Goal: Information Seeking & Learning: Learn about a topic

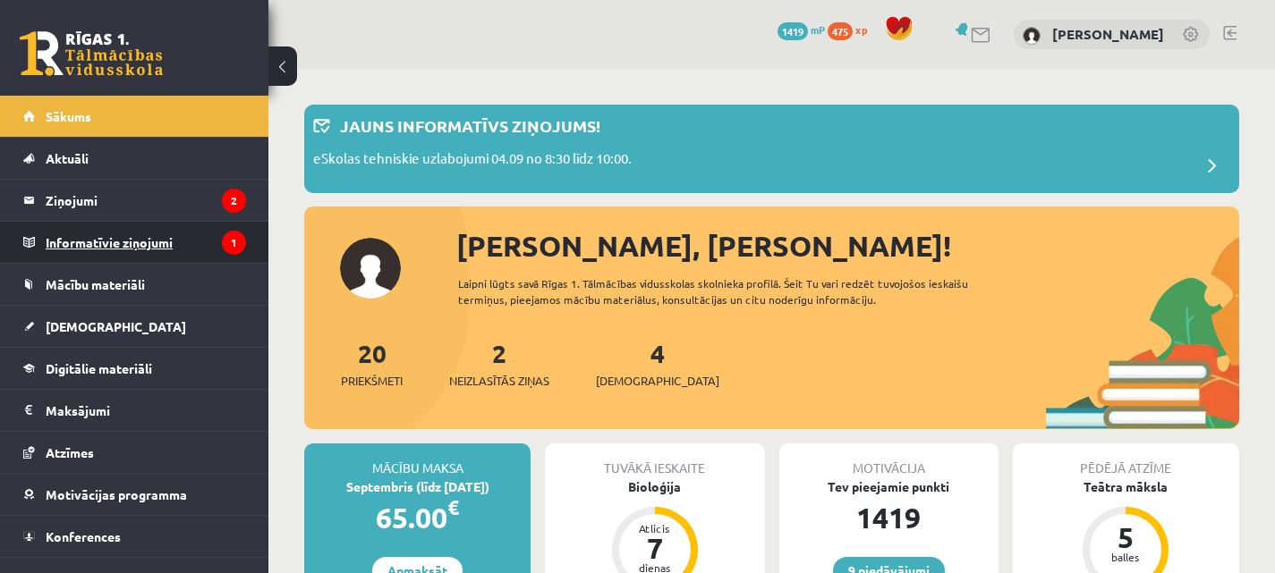
click at [153, 242] on legend "Informatīvie ziņojumi 1" at bounding box center [146, 242] width 200 height 41
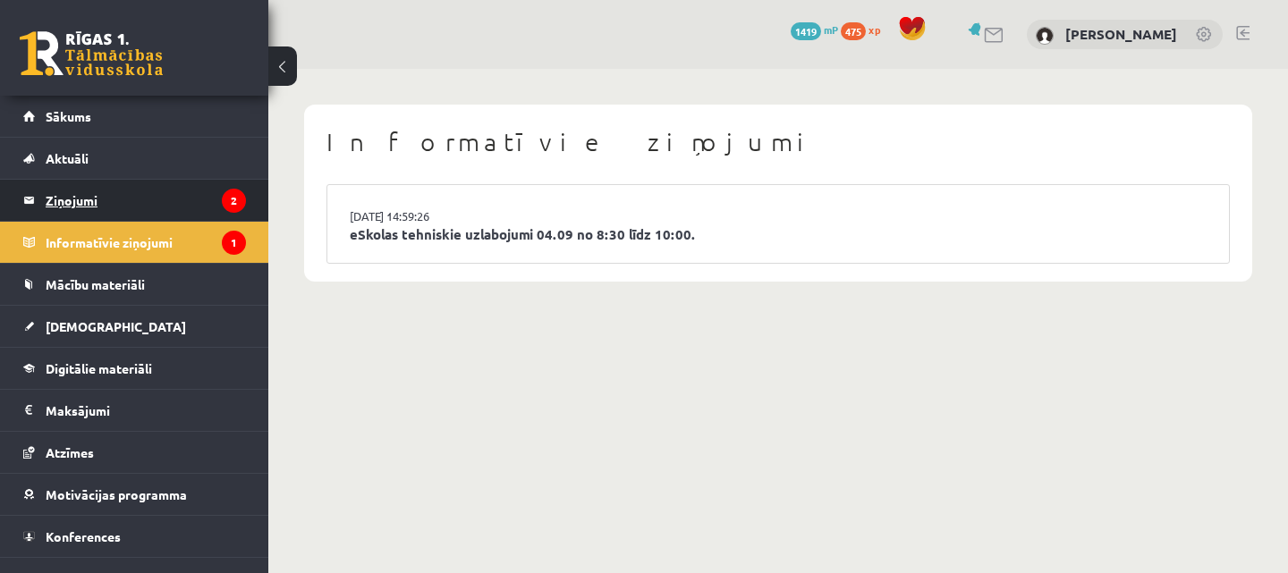
click at [206, 206] on legend "Ziņojumi 2" at bounding box center [146, 200] width 200 height 41
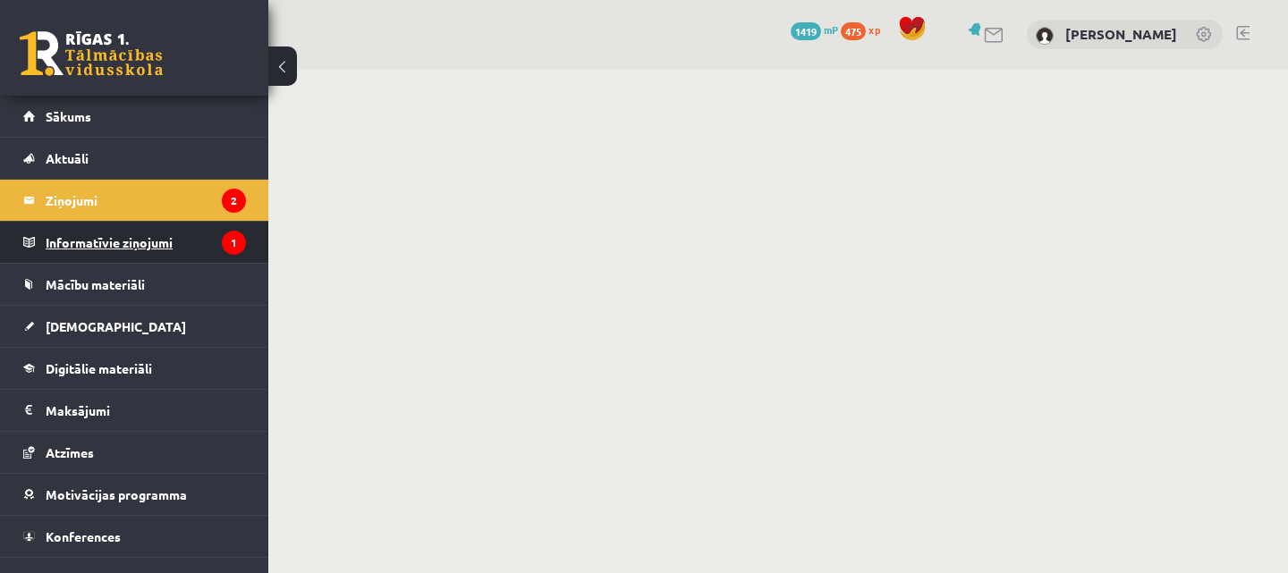
click at [171, 257] on legend "Informatīvie ziņojumi 1" at bounding box center [146, 242] width 200 height 41
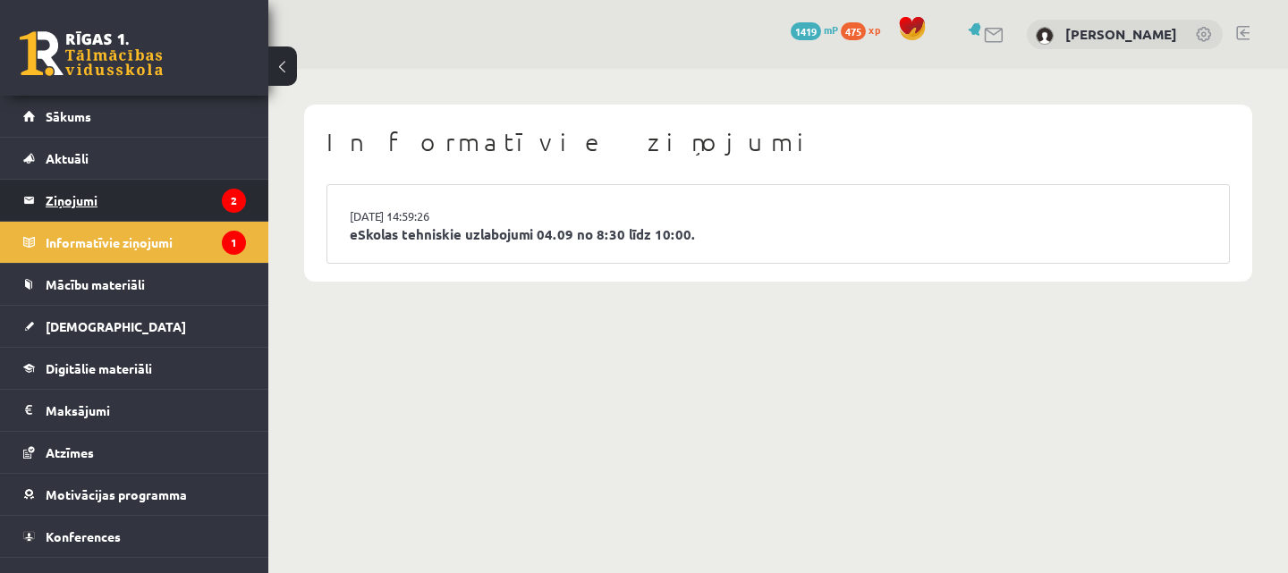
click at [165, 198] on legend "Ziņojumi 2" at bounding box center [146, 200] width 200 height 41
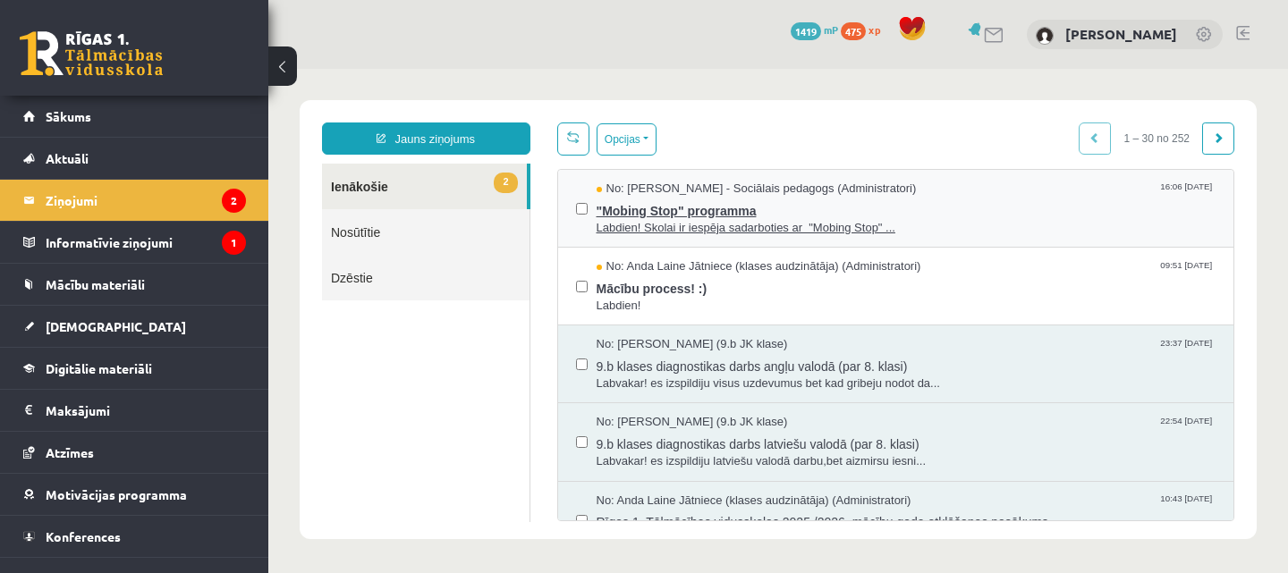
click at [886, 200] on span ""Mobing Stop" programma" at bounding box center [907, 209] width 620 height 22
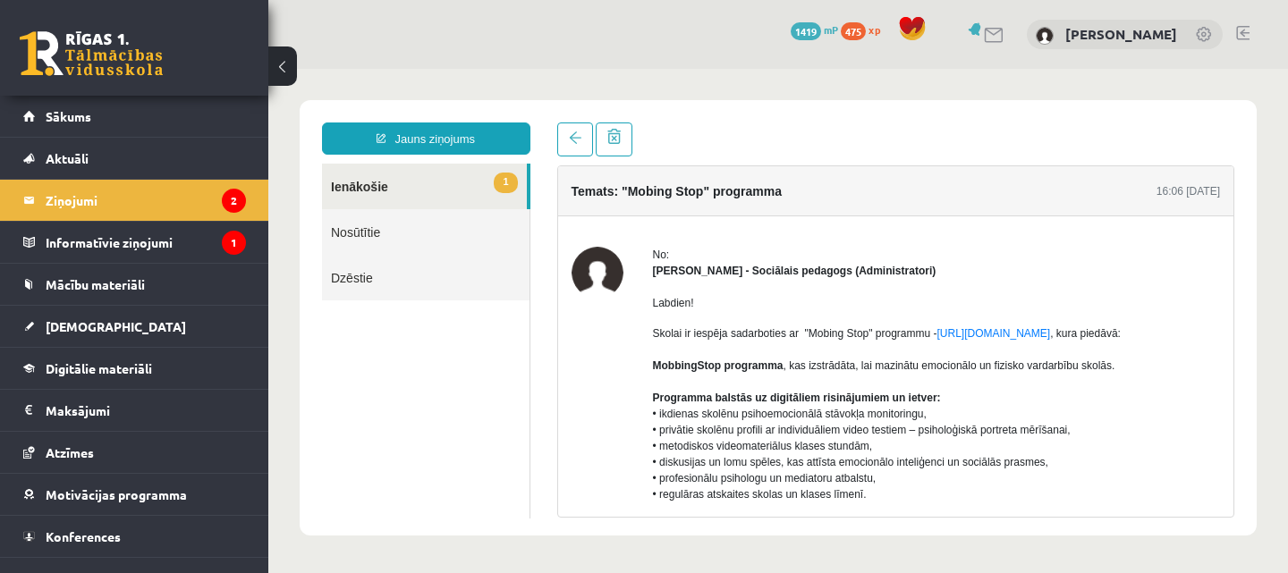
click at [422, 195] on link "1 Ienākošie" at bounding box center [424, 187] width 205 height 46
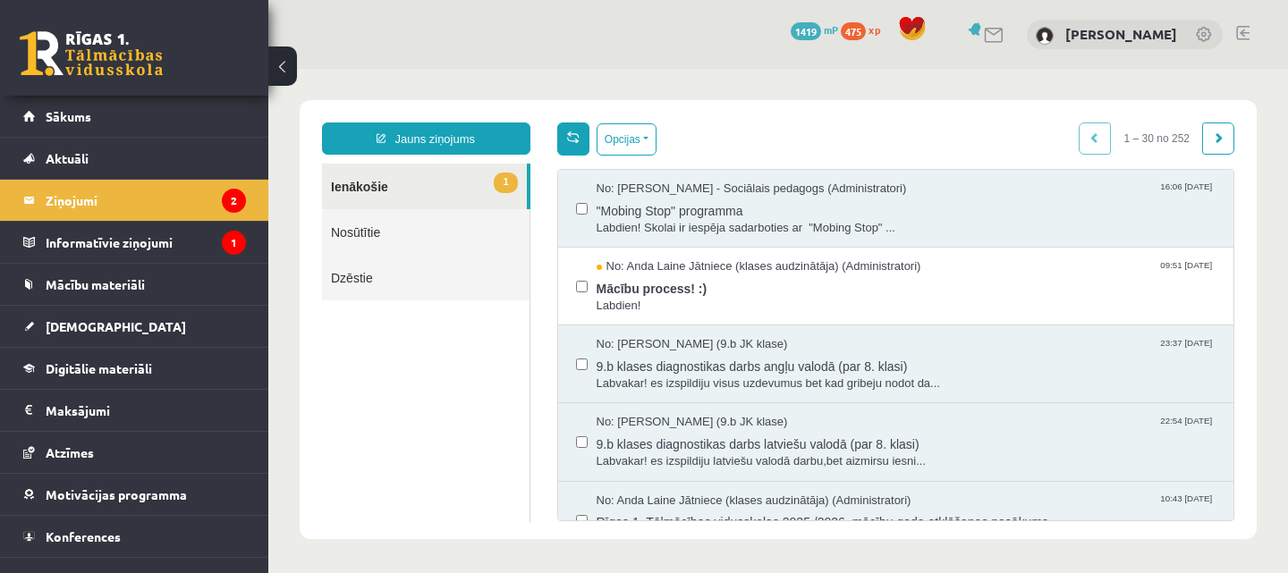
click at [583, 139] on link at bounding box center [573, 139] width 32 height 33
click at [739, 298] on span "Labdien!" at bounding box center [907, 306] width 620 height 17
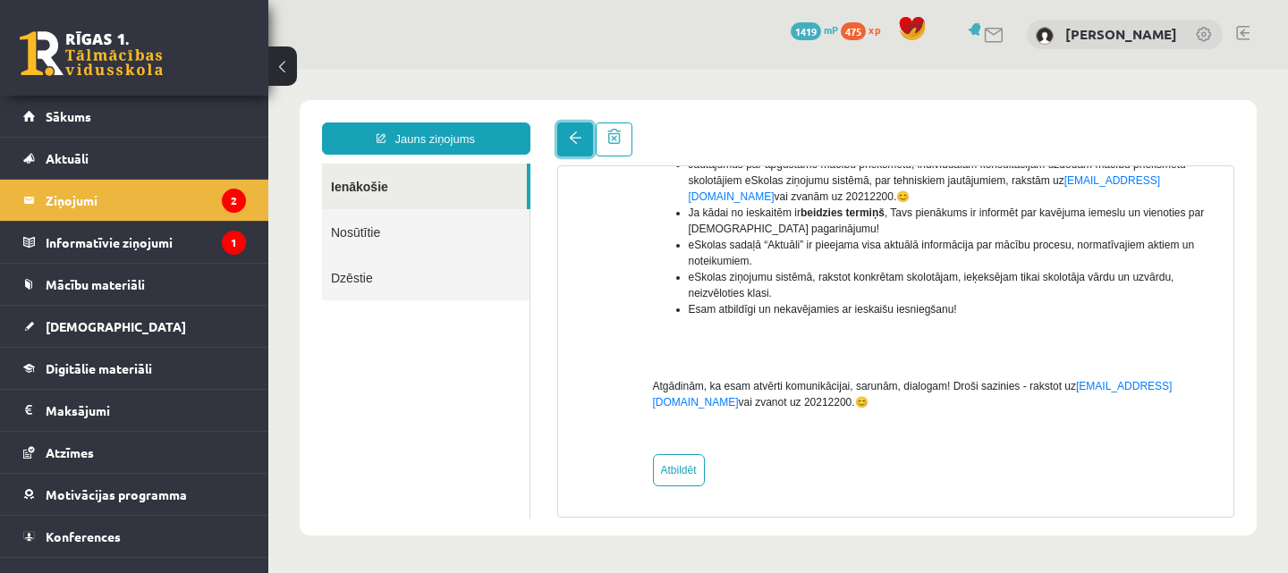
click at [583, 140] on link at bounding box center [575, 140] width 36 height 34
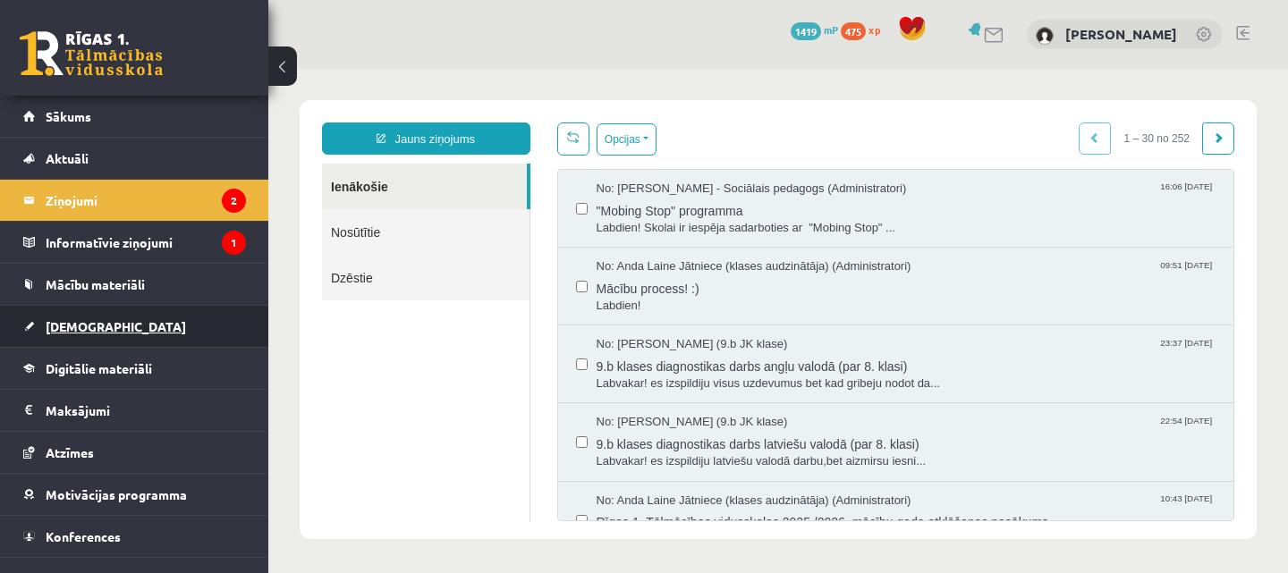
click at [97, 320] on span "[DEMOGRAPHIC_DATA]" at bounding box center [116, 326] width 140 height 16
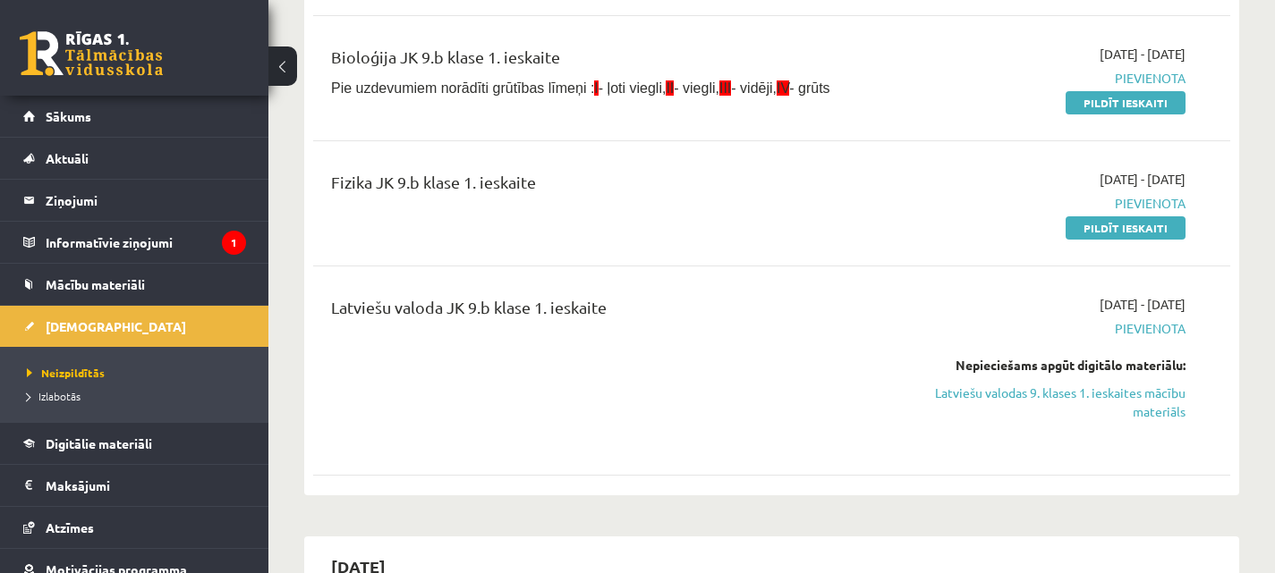
scroll to position [425, 0]
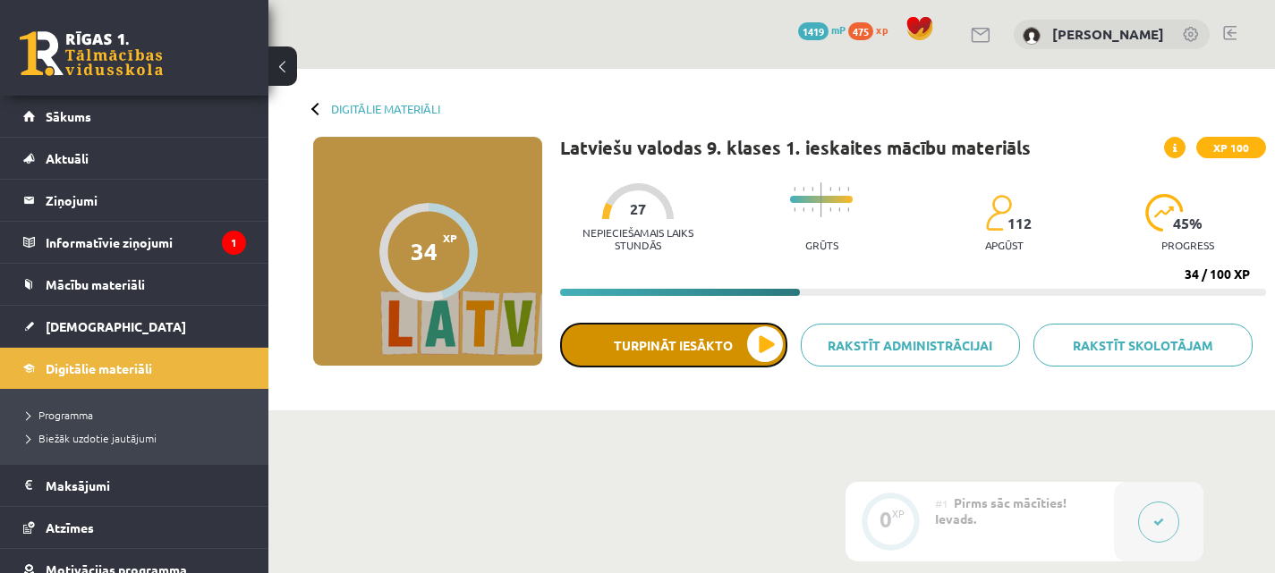
click at [697, 339] on button "Turpināt iesākto" at bounding box center [673, 345] width 227 height 45
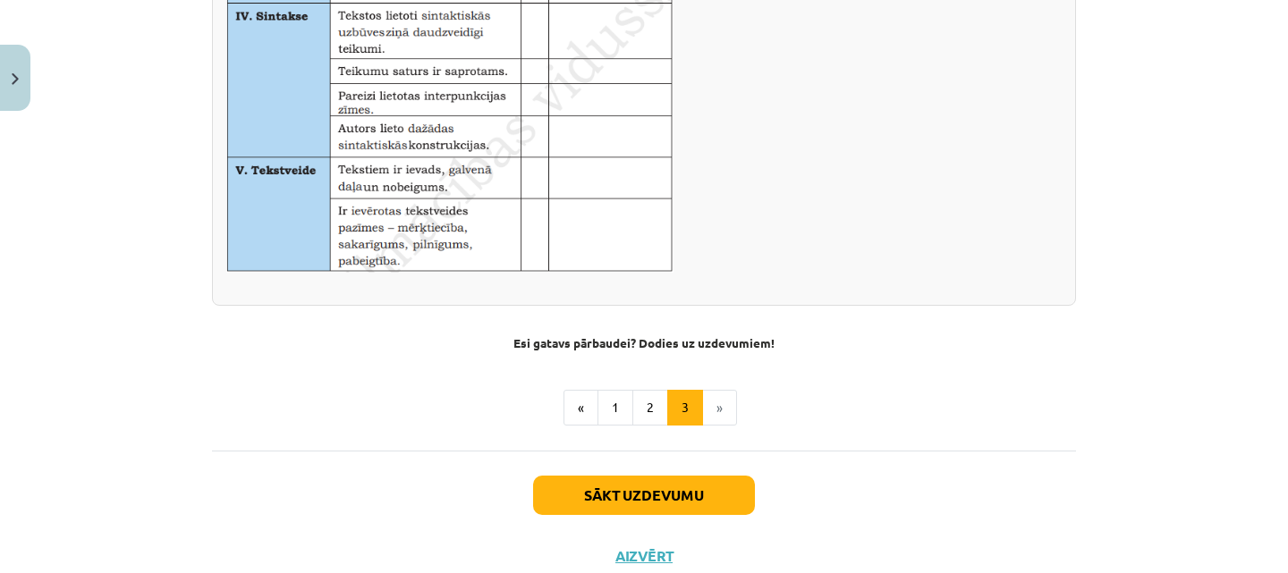
scroll to position [1282, 0]
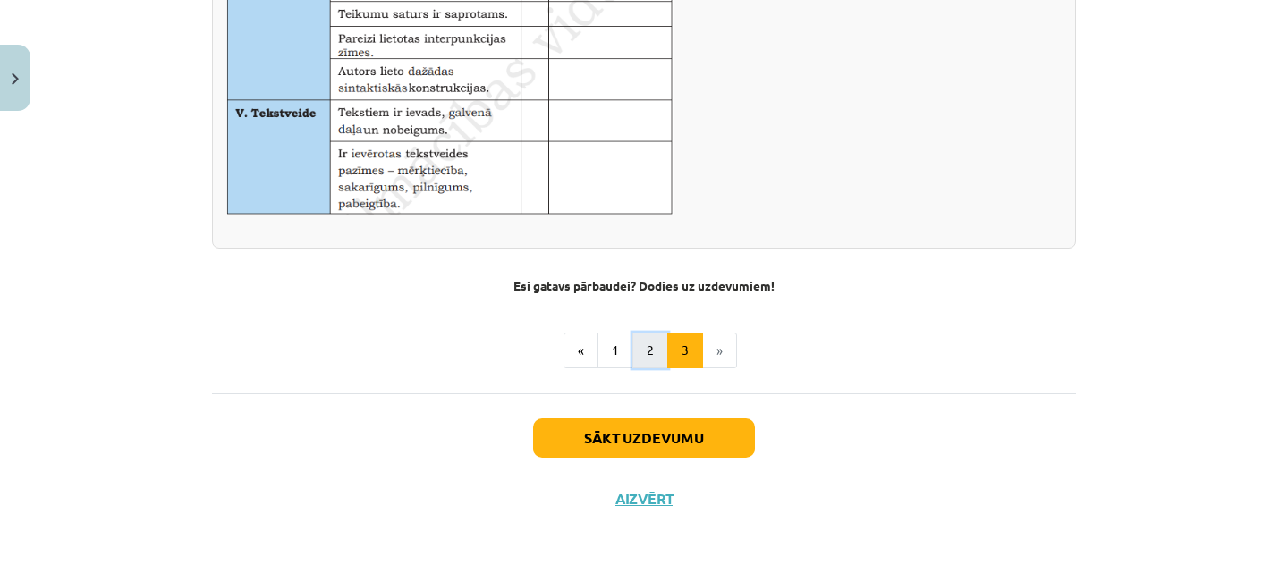
click at [638, 352] on button "2" at bounding box center [650, 351] width 36 height 36
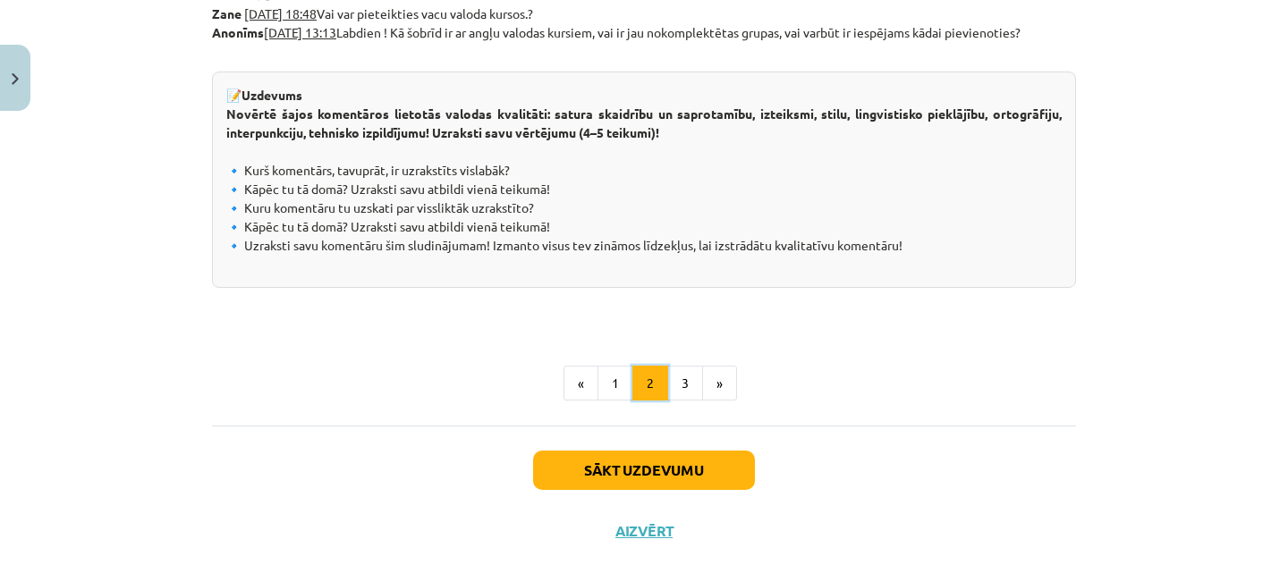
scroll to position [1128, 0]
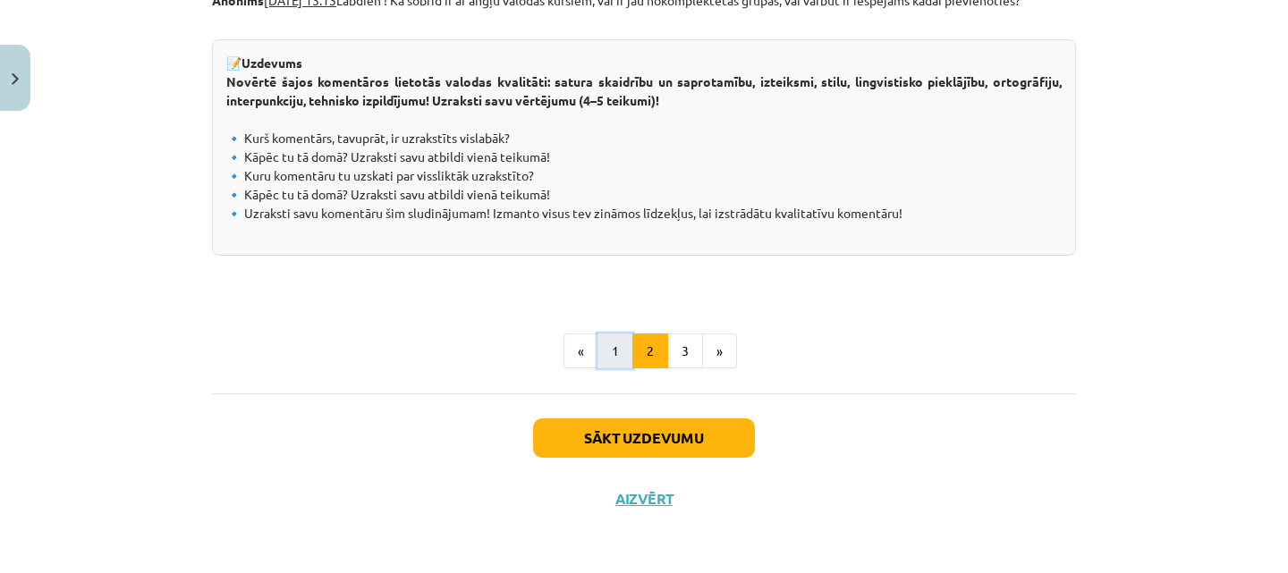
click at [606, 357] on button "1" at bounding box center [615, 352] width 36 height 36
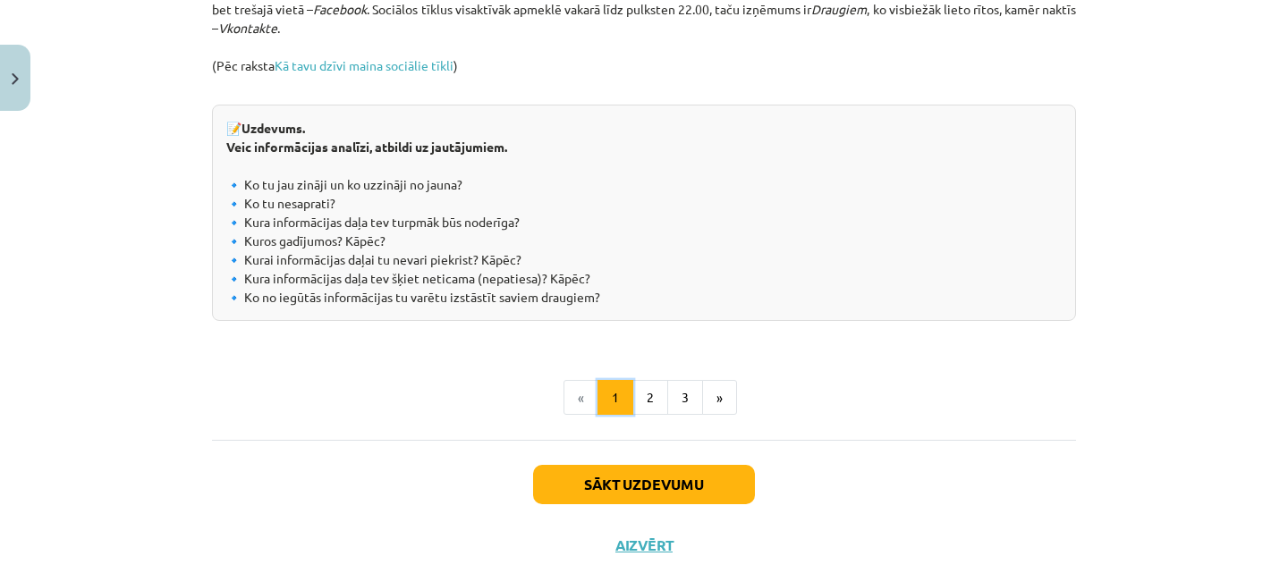
scroll to position [2081, 0]
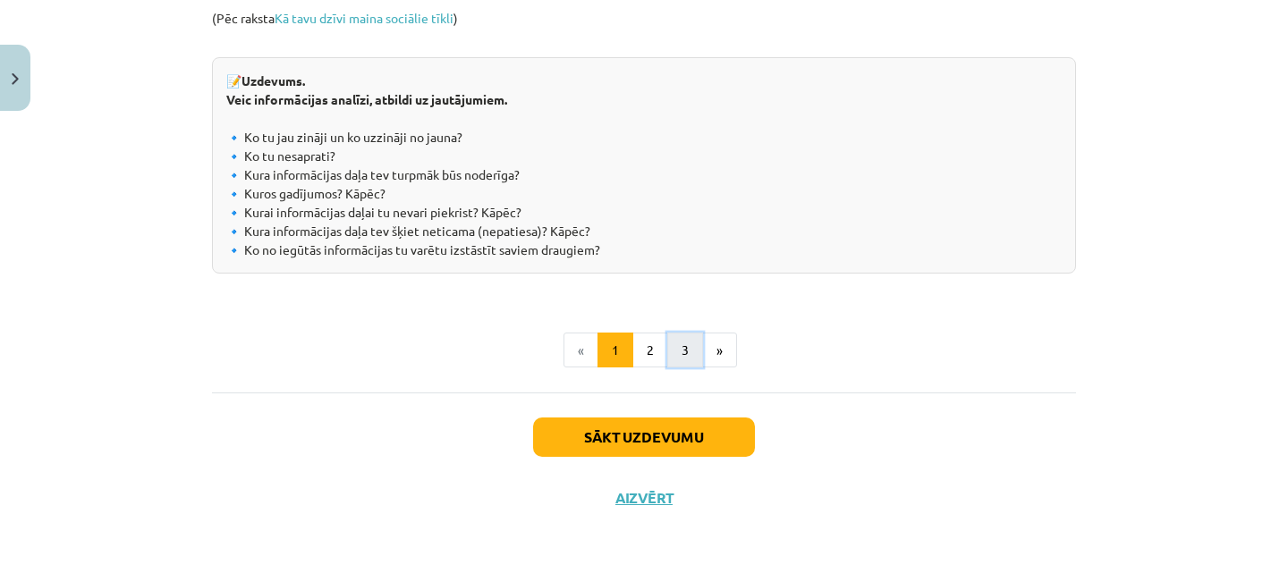
click at [677, 353] on button "3" at bounding box center [685, 351] width 36 height 36
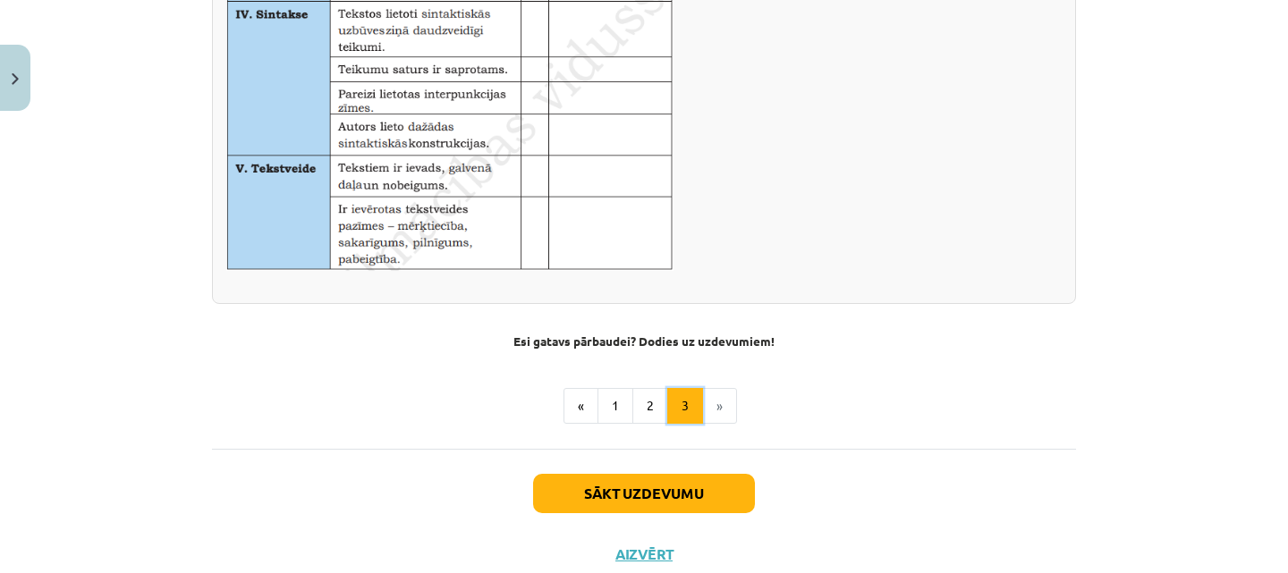
scroll to position [1282, 0]
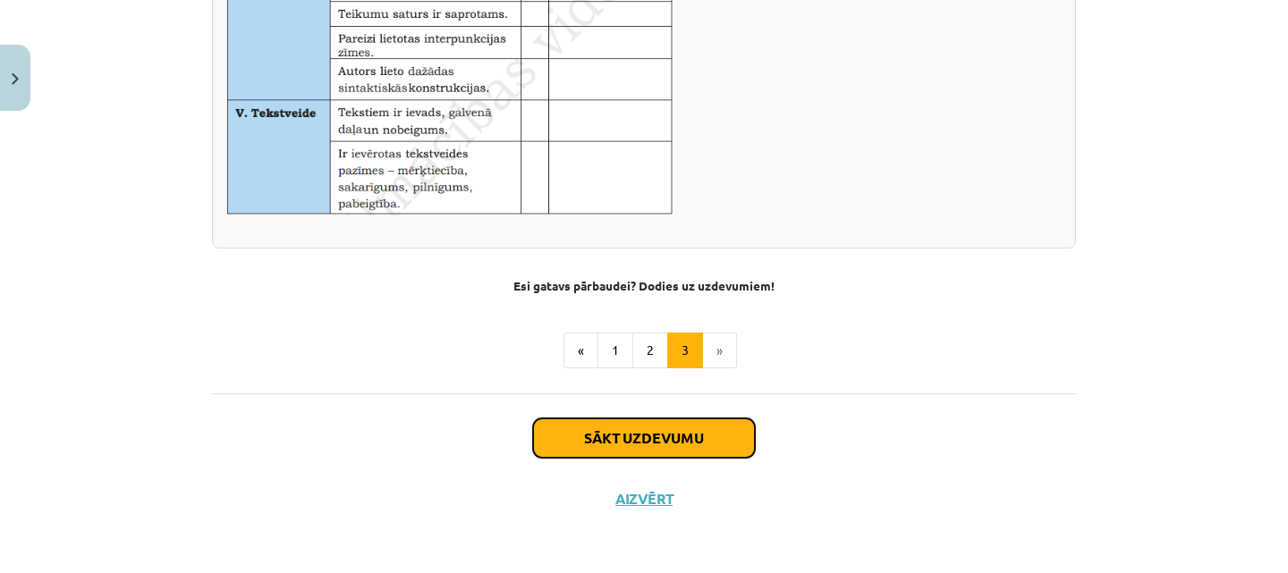
click at [576, 432] on button "Sākt uzdevumu" at bounding box center [644, 438] width 222 height 39
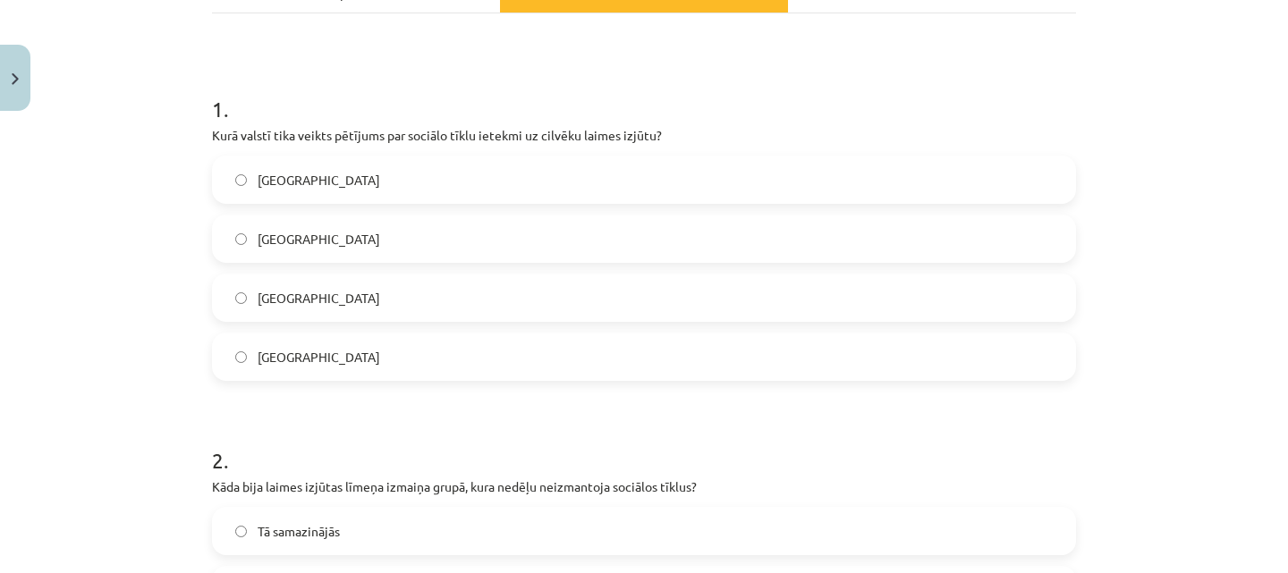
scroll to position [290, 0]
click at [487, 243] on label "[GEOGRAPHIC_DATA]" at bounding box center [644, 239] width 860 height 45
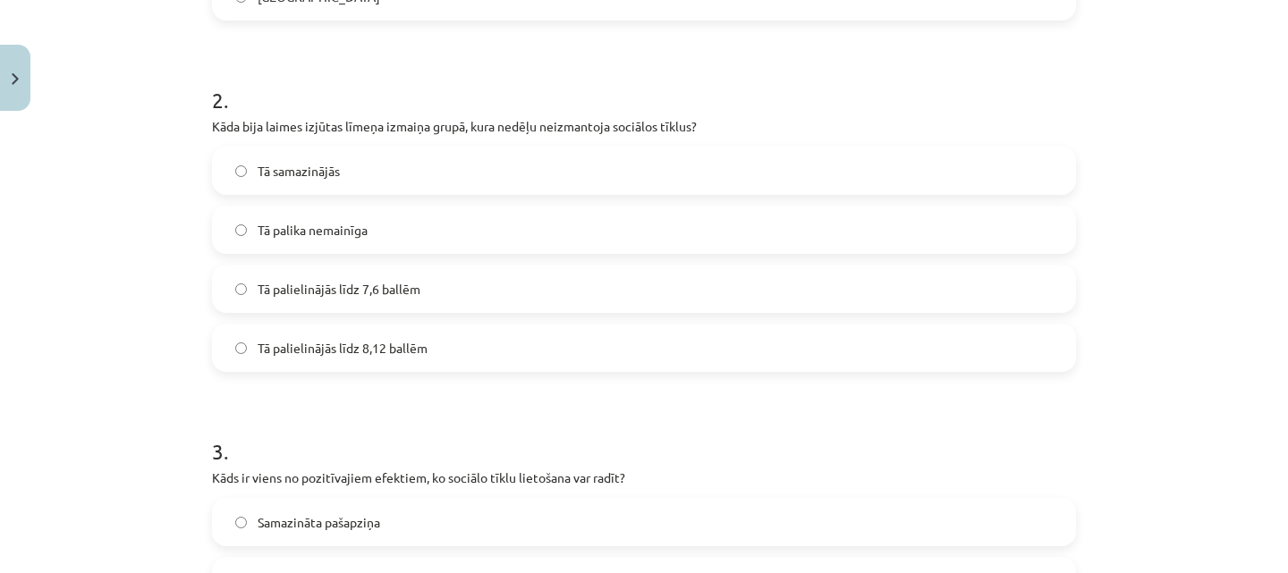
scroll to position [653, 0]
click at [472, 285] on label "Tā palielinājās līdz 7,6 ballēm" at bounding box center [644, 287] width 860 height 45
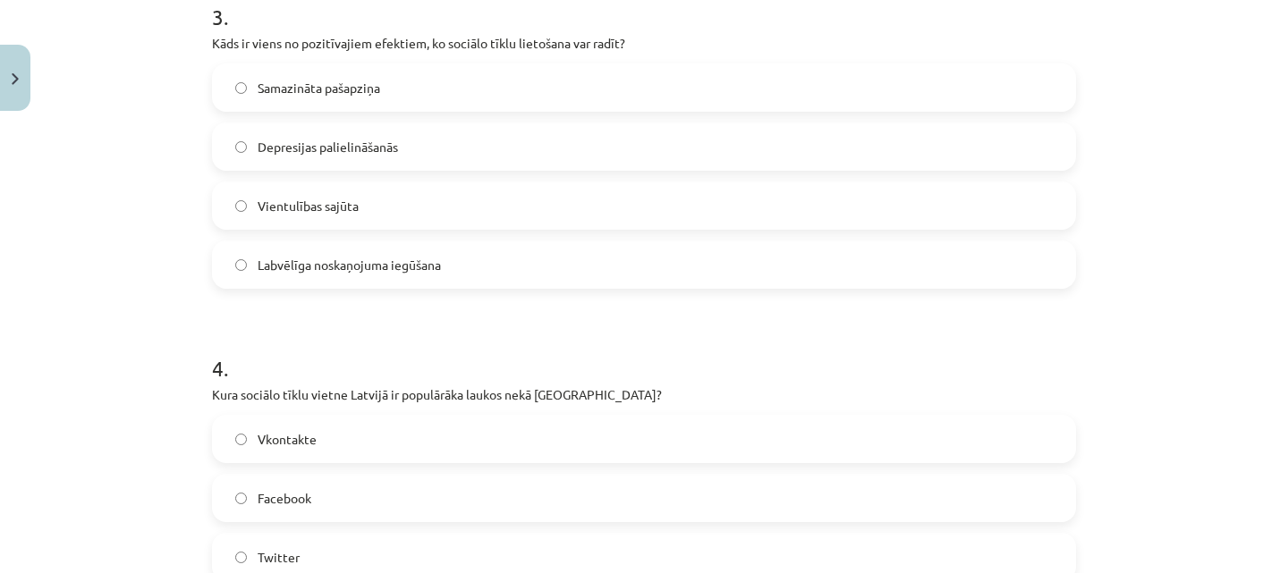
scroll to position [1089, 0]
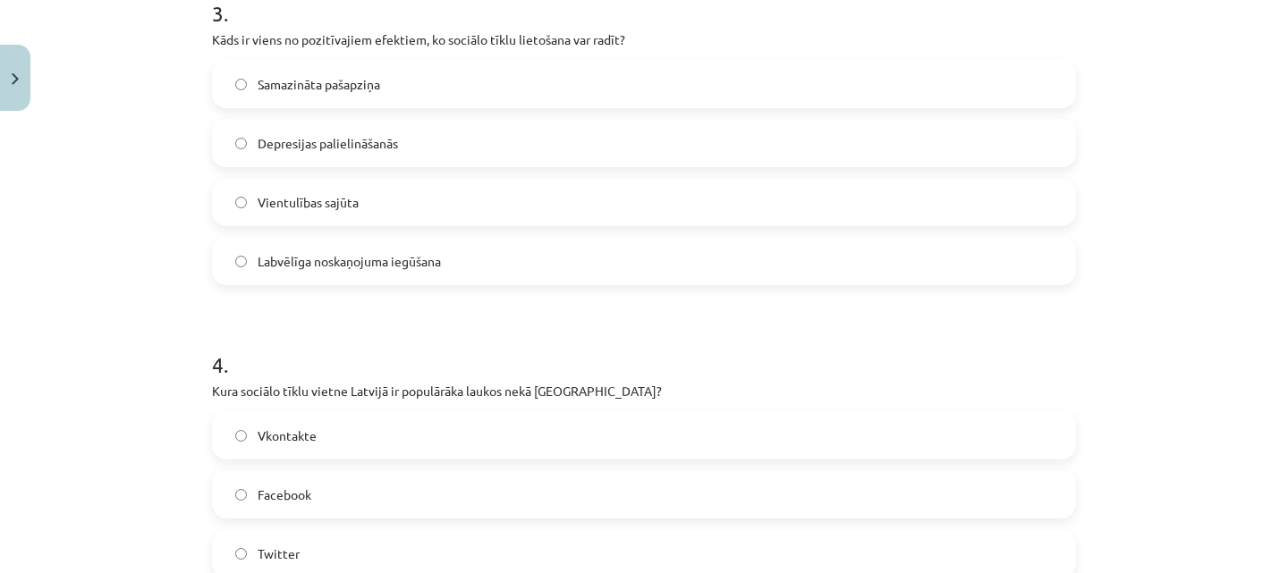
click at [403, 261] on span "Labvēlīga noskaņojuma iegūšana" at bounding box center [349, 261] width 183 height 19
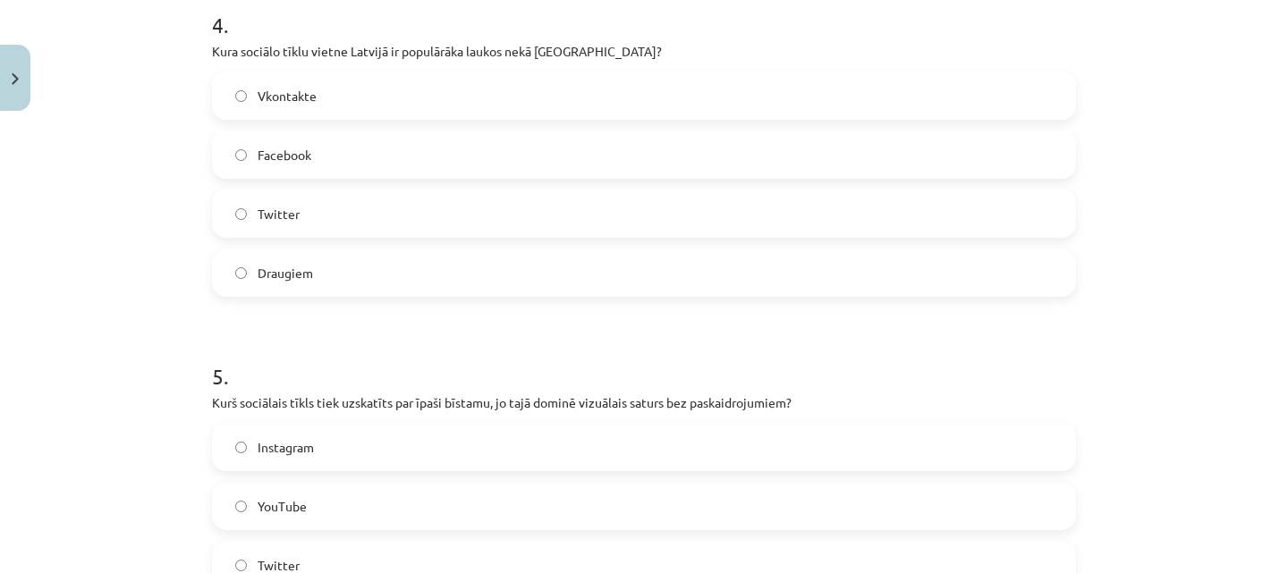
scroll to position [1429, 0]
click at [343, 272] on label "Draugiem" at bounding box center [644, 272] width 860 height 45
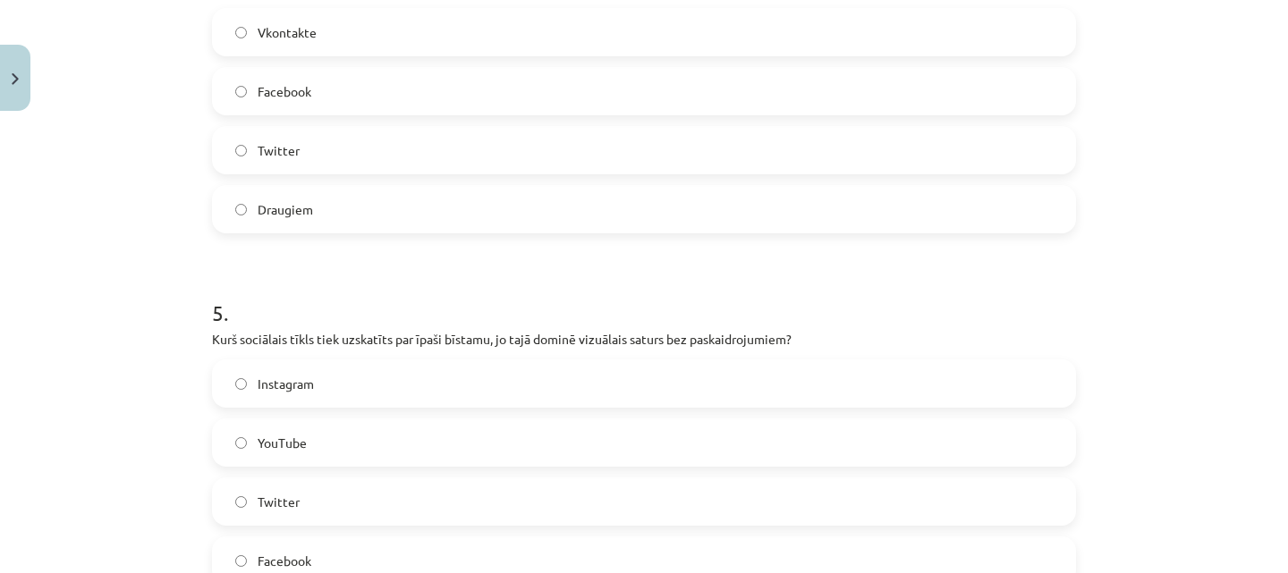
scroll to position [1487, 0]
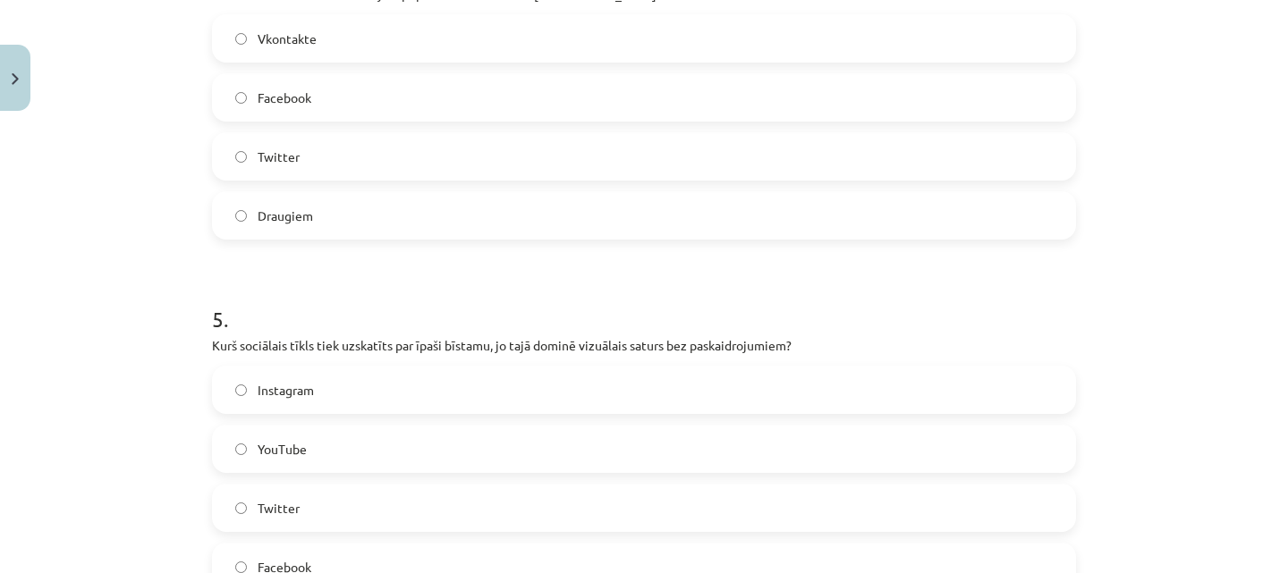
click at [354, 102] on label "Facebook" at bounding box center [644, 97] width 860 height 45
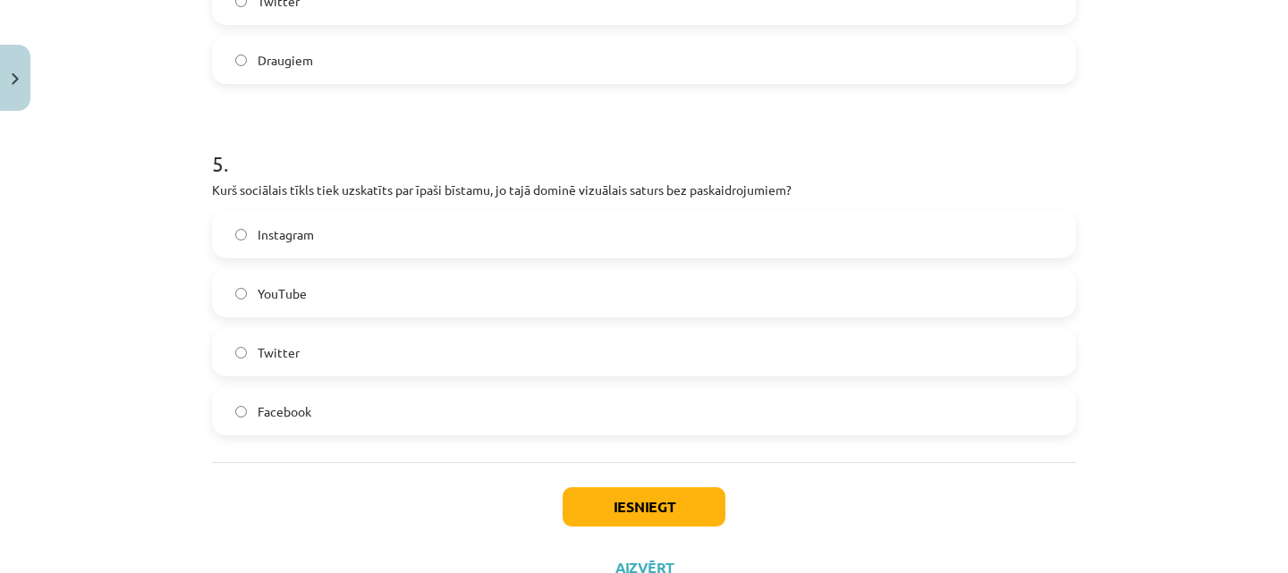
scroll to position [1663, 0]
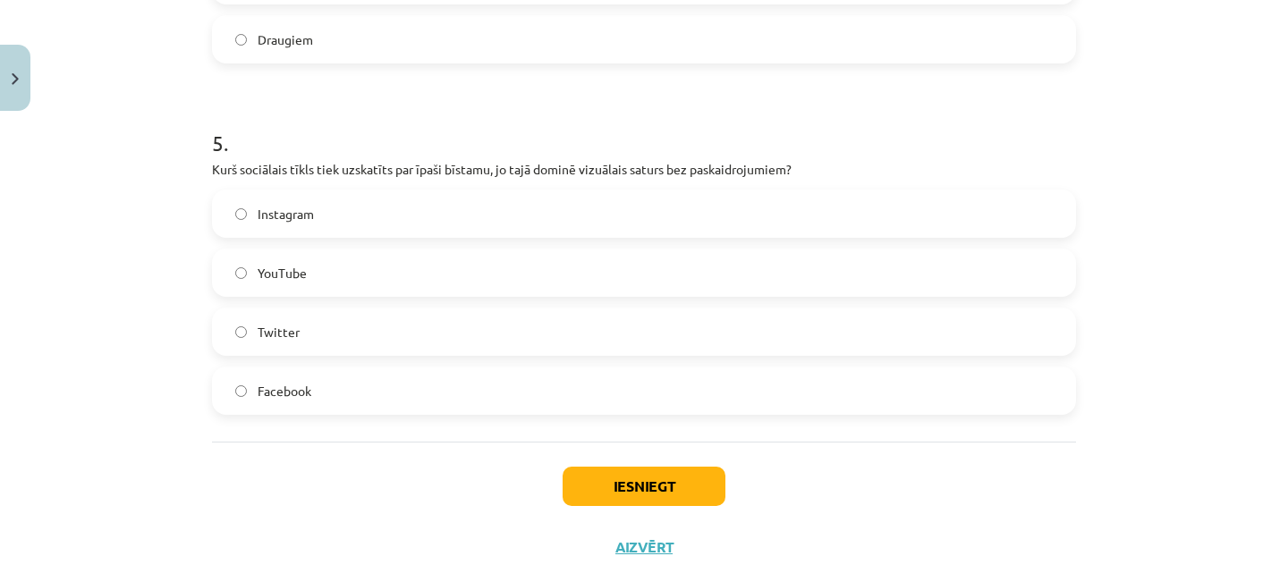
drag, startPoint x: 441, startPoint y: 221, endPoint x: 475, endPoint y: 222, distance: 34.0
click at [475, 222] on label "Instagram" at bounding box center [644, 213] width 860 height 45
click at [639, 495] on button "Iesniegt" at bounding box center [644, 486] width 163 height 39
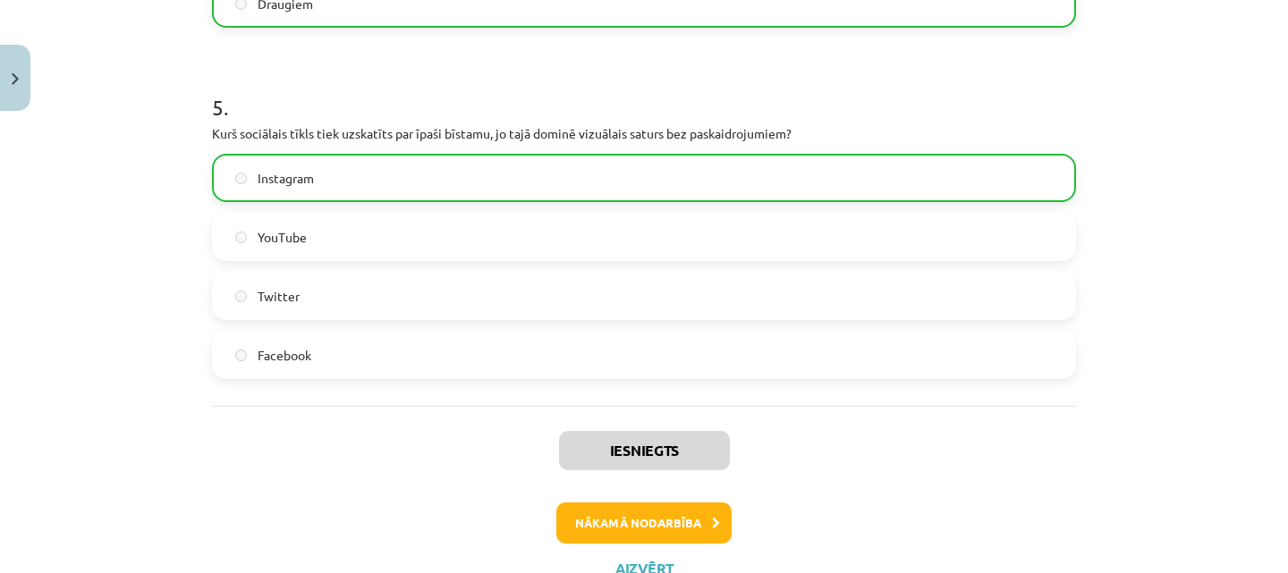
scroll to position [1768, 0]
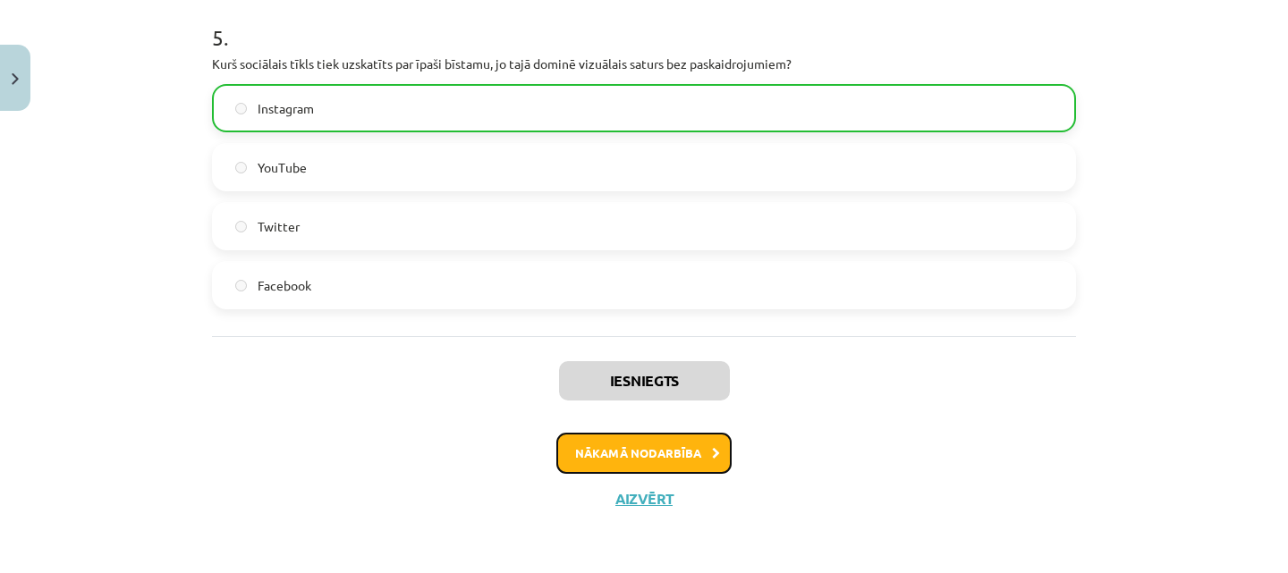
click at [645, 463] on button "Nākamā nodarbība" at bounding box center [643, 453] width 175 height 41
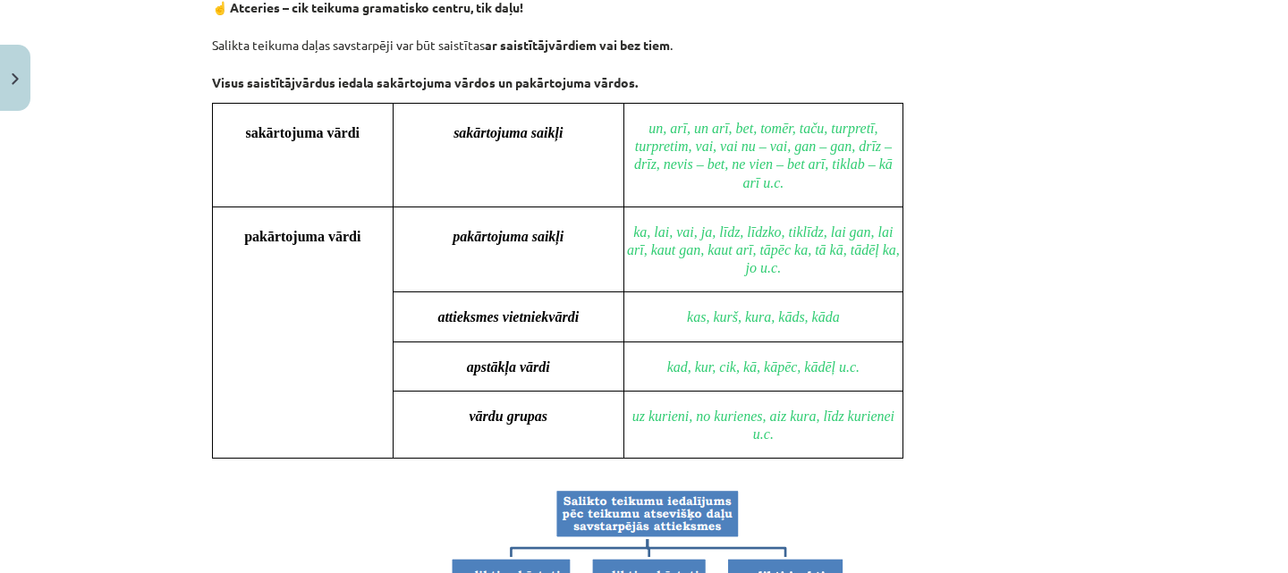
scroll to position [1066, 0]
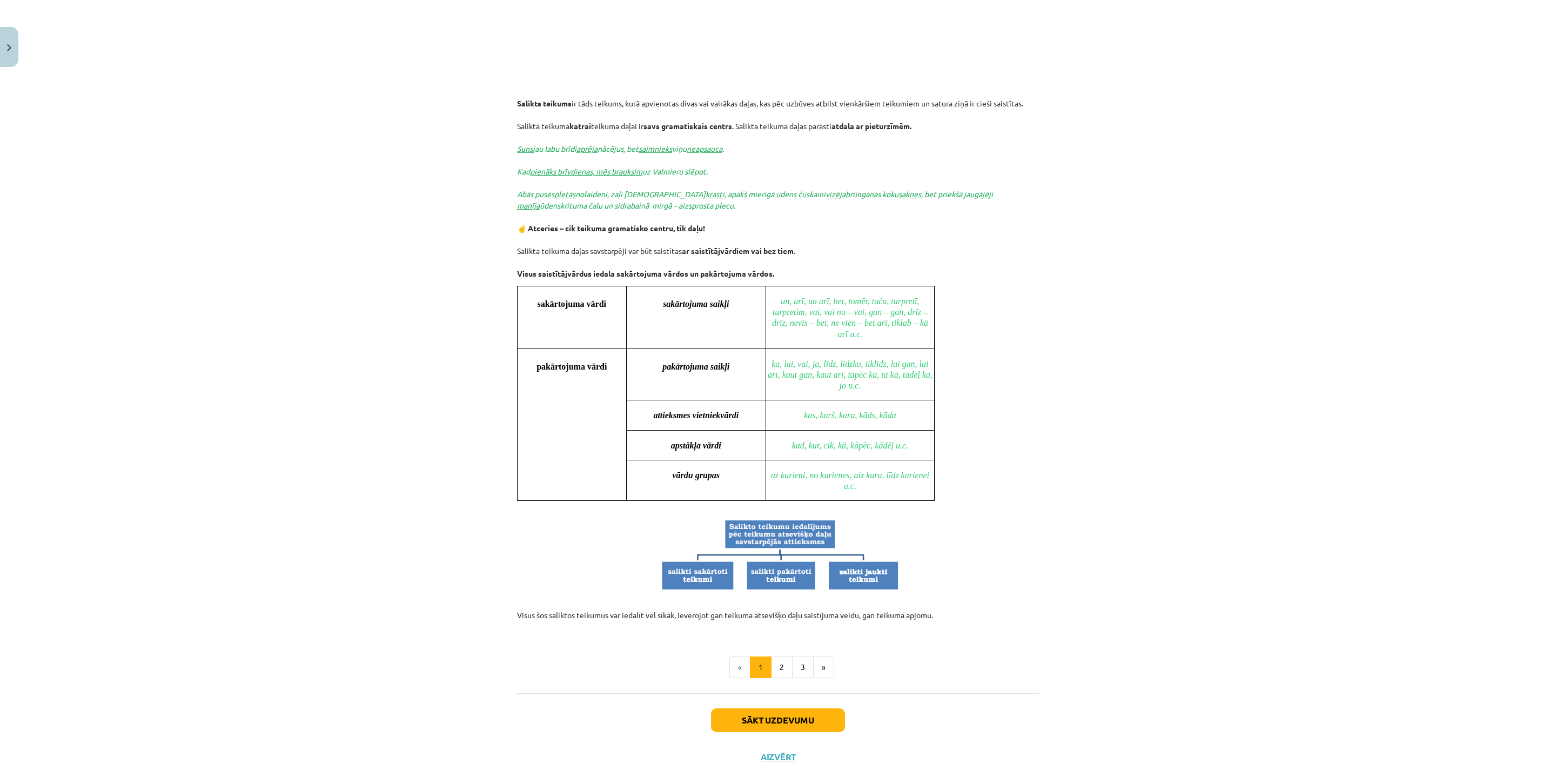
click at [777, 315] on span "un, arī, un arī, bet, tomēr, taču, turpretī, turpretim, vai, vai nu – vai, gan …" at bounding box center [851, 318] width 158 height 42
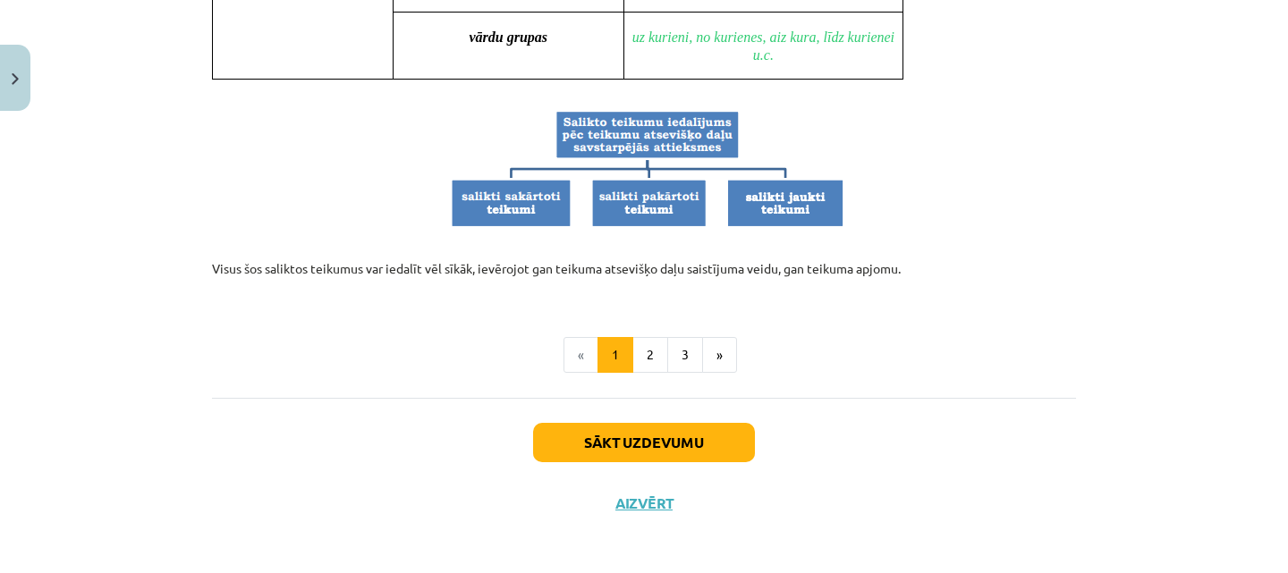
scroll to position [1815, 0]
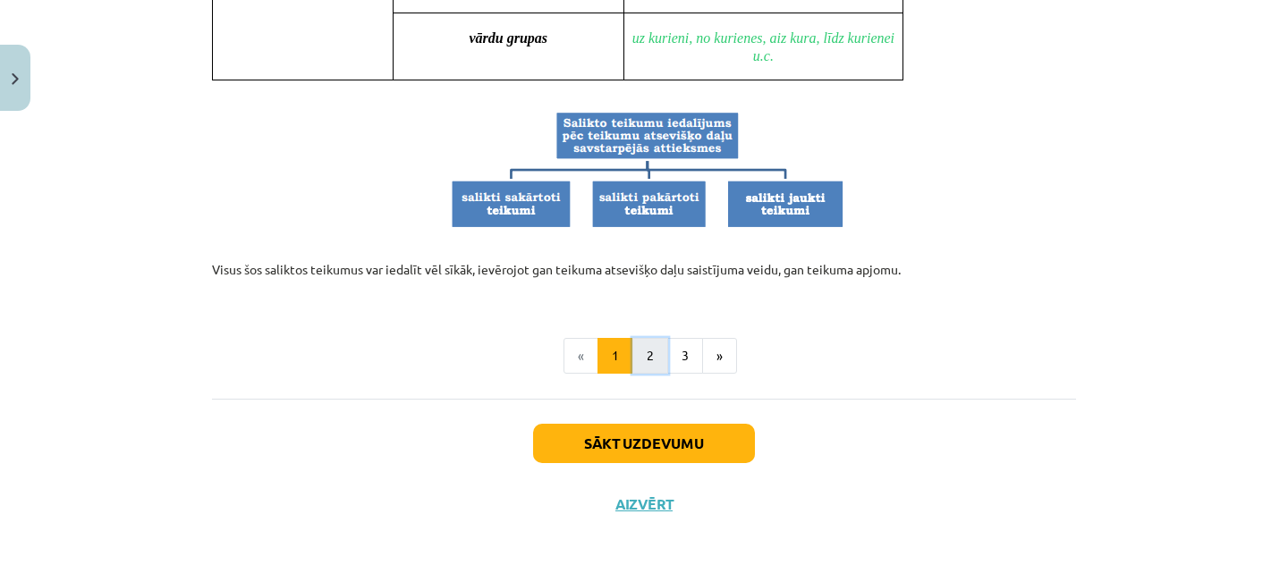
click at [644, 360] on button "2" at bounding box center [650, 356] width 36 height 36
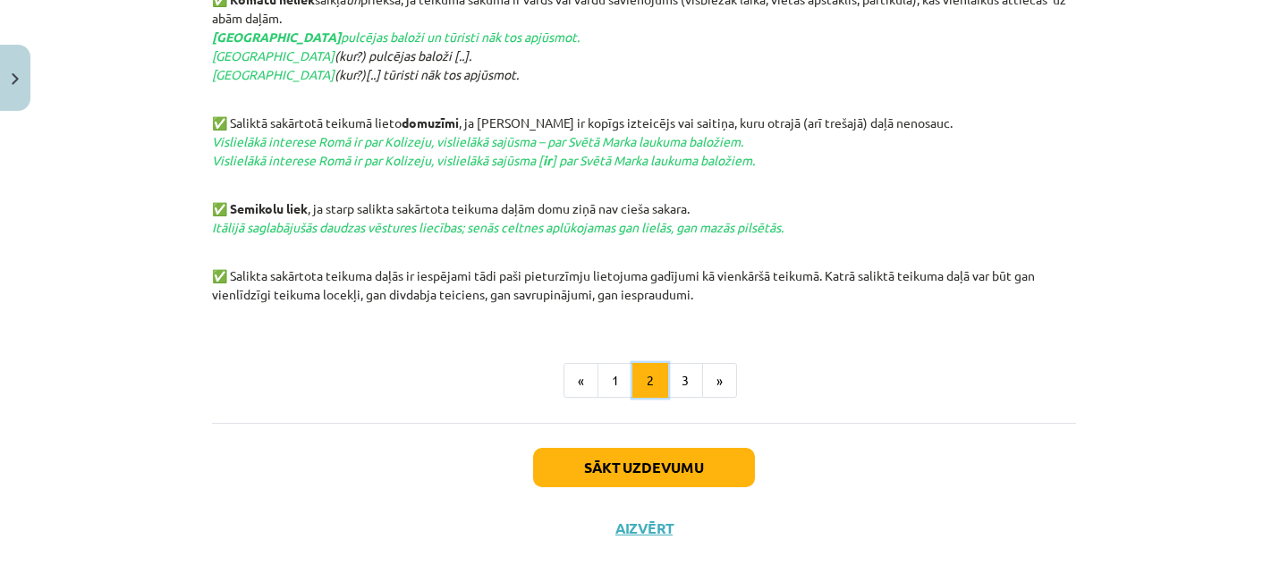
scroll to position [988, 0]
click at [678, 380] on button "3" at bounding box center [685, 380] width 36 height 36
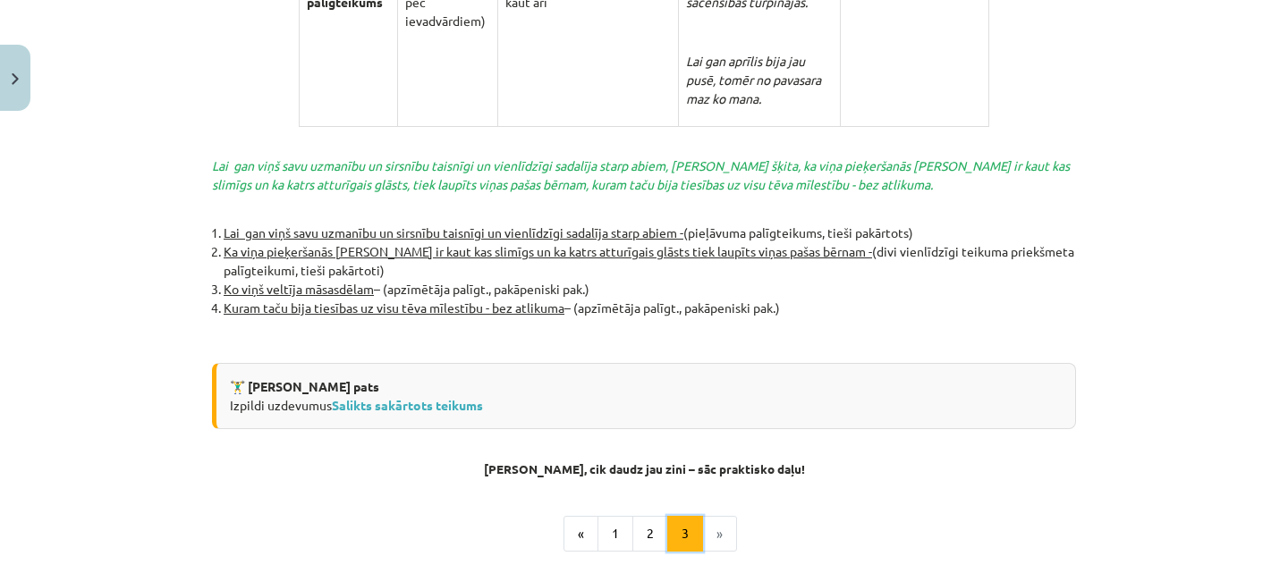
scroll to position [4038, 0]
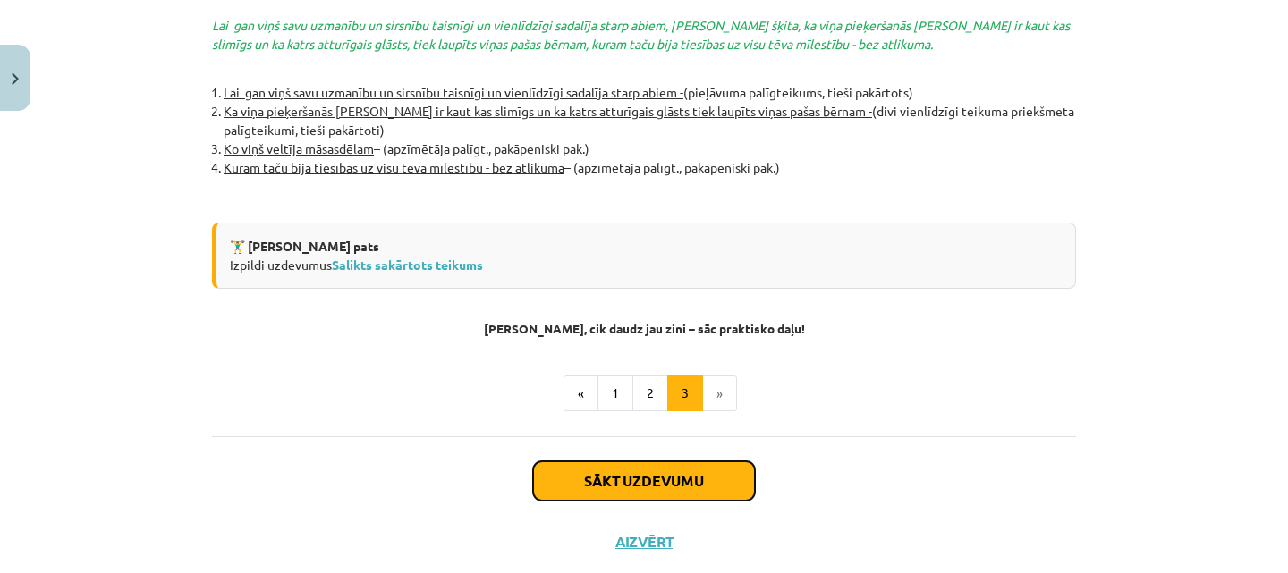
click at [679, 462] on button "Sākt uzdevumu" at bounding box center [644, 481] width 222 height 39
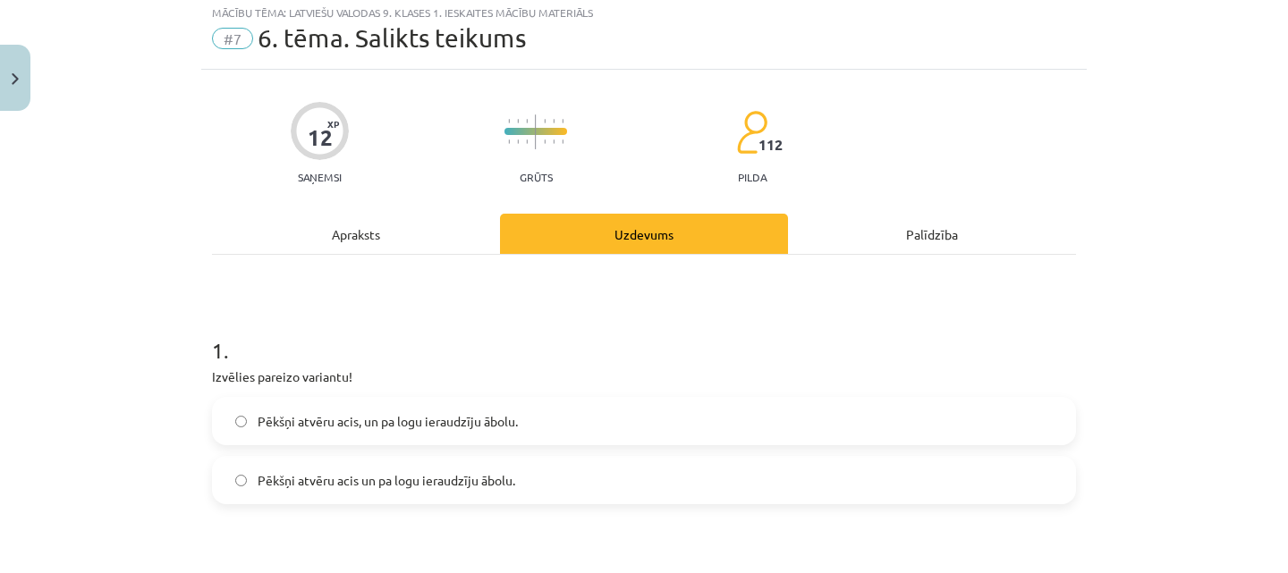
scroll to position [45, 0]
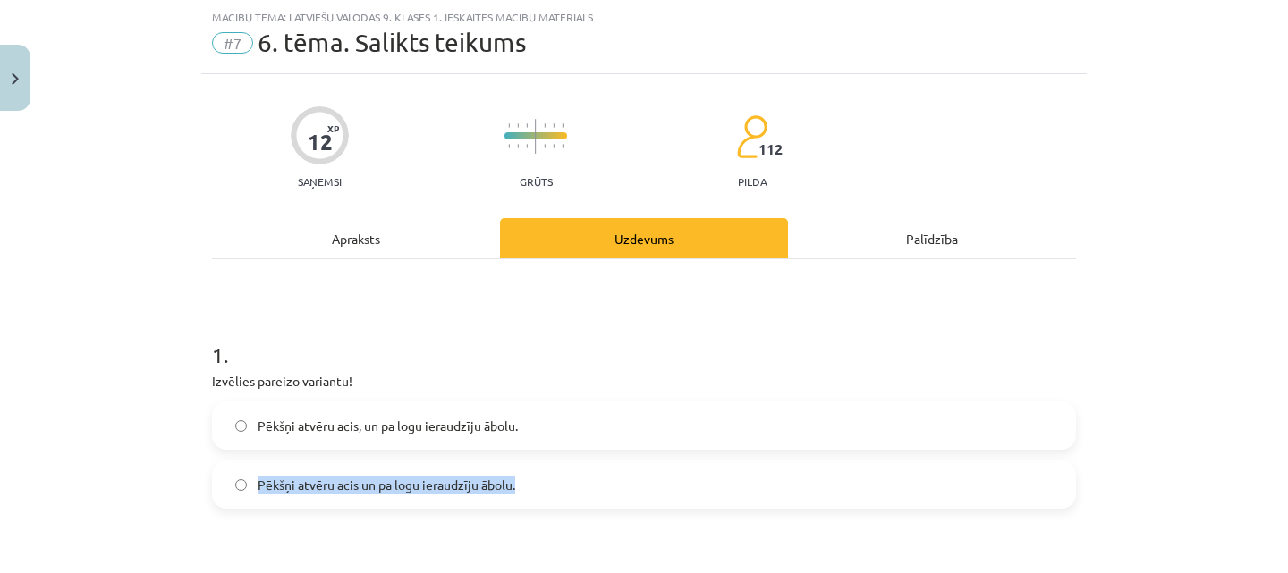
drag, startPoint x: 679, startPoint y: 428, endPoint x: 728, endPoint y: 463, distance: 60.3
click at [728, 463] on div "Pēkšņi atvēru acis, un pa logu ieraudzīju ābolu. Pēkšņi atvēru acis un pa logu …" at bounding box center [644, 455] width 864 height 107
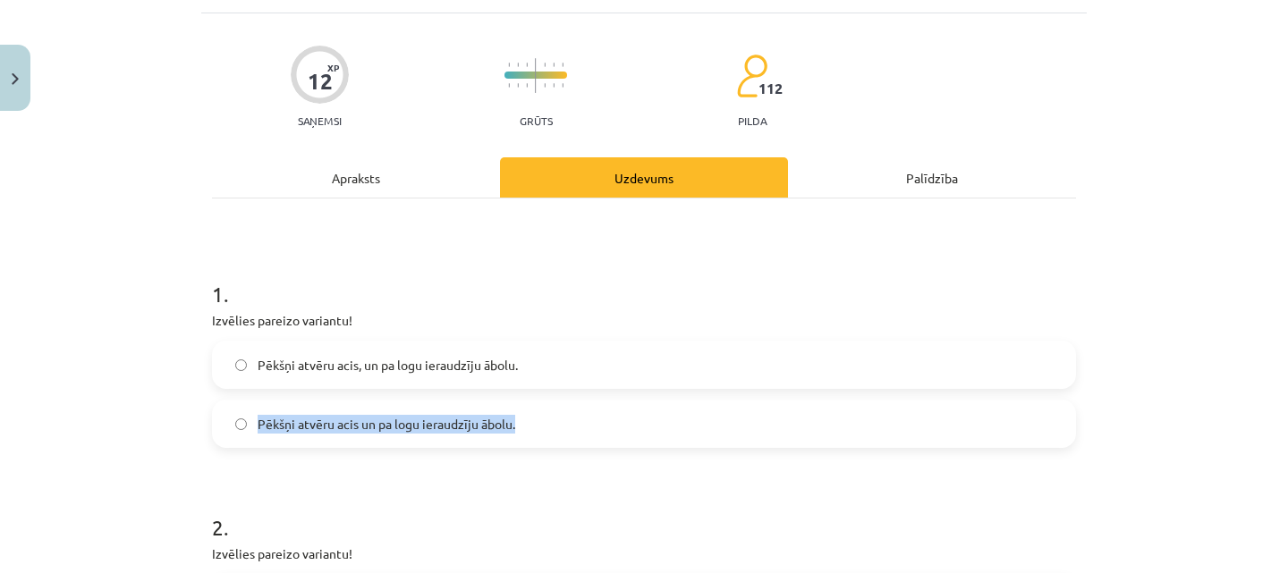
scroll to position [137, 0]
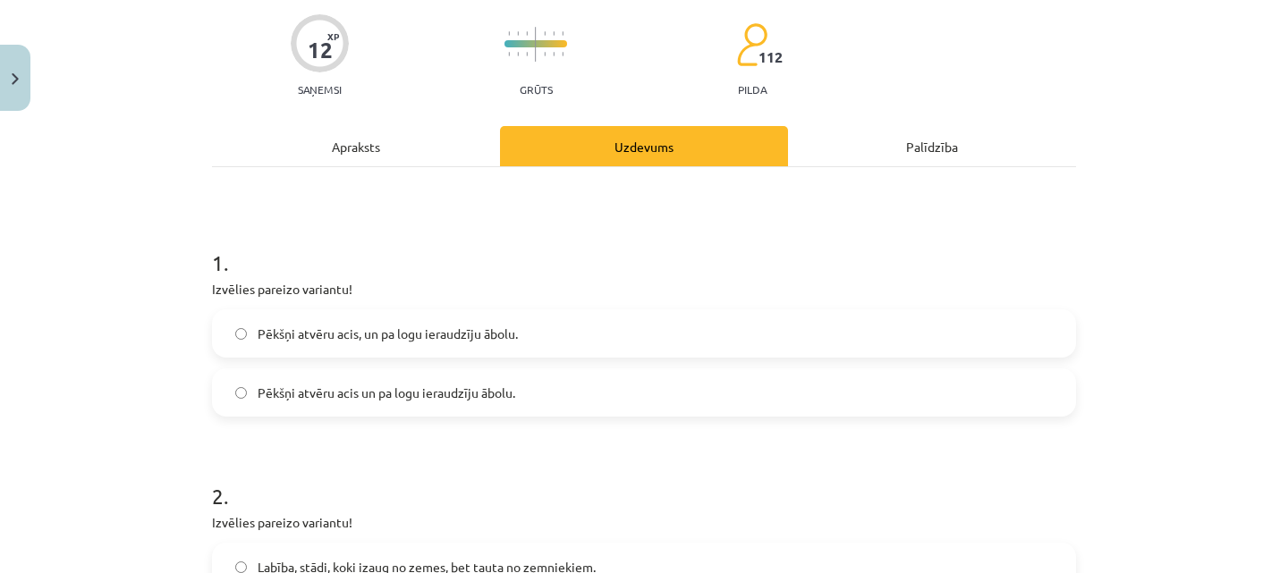
click at [551, 478] on h1 "2 ." at bounding box center [644, 480] width 864 height 55
click at [482, 402] on label "Pēkšņi atvēru acis un pa logu ieraudzīju ābolu." at bounding box center [644, 392] width 860 height 45
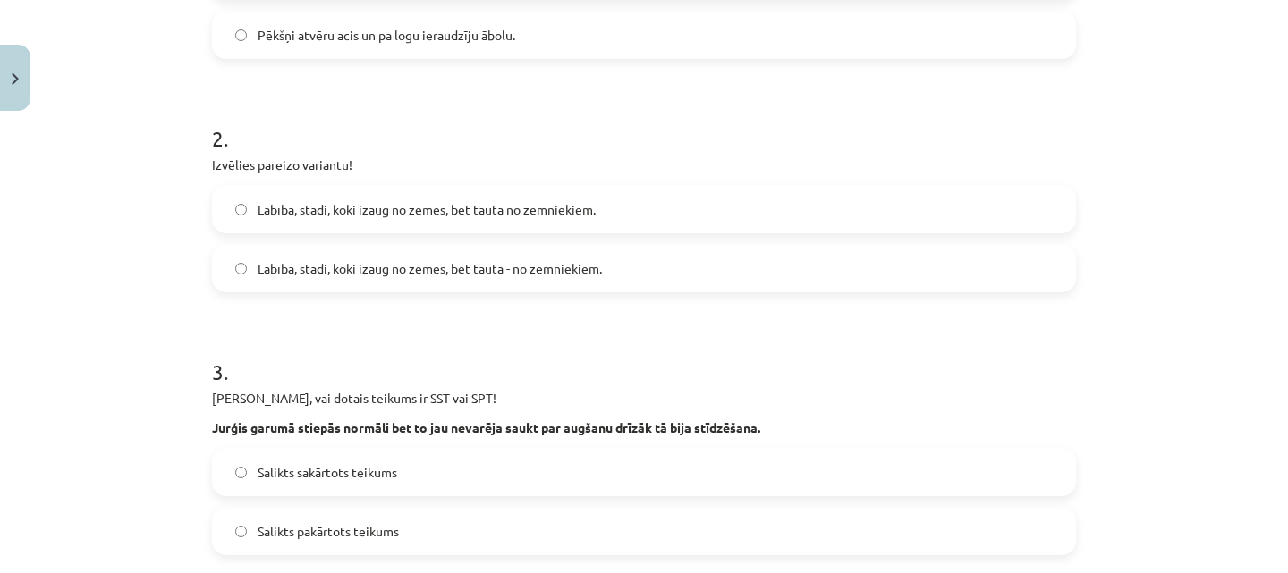
scroll to position [497, 0]
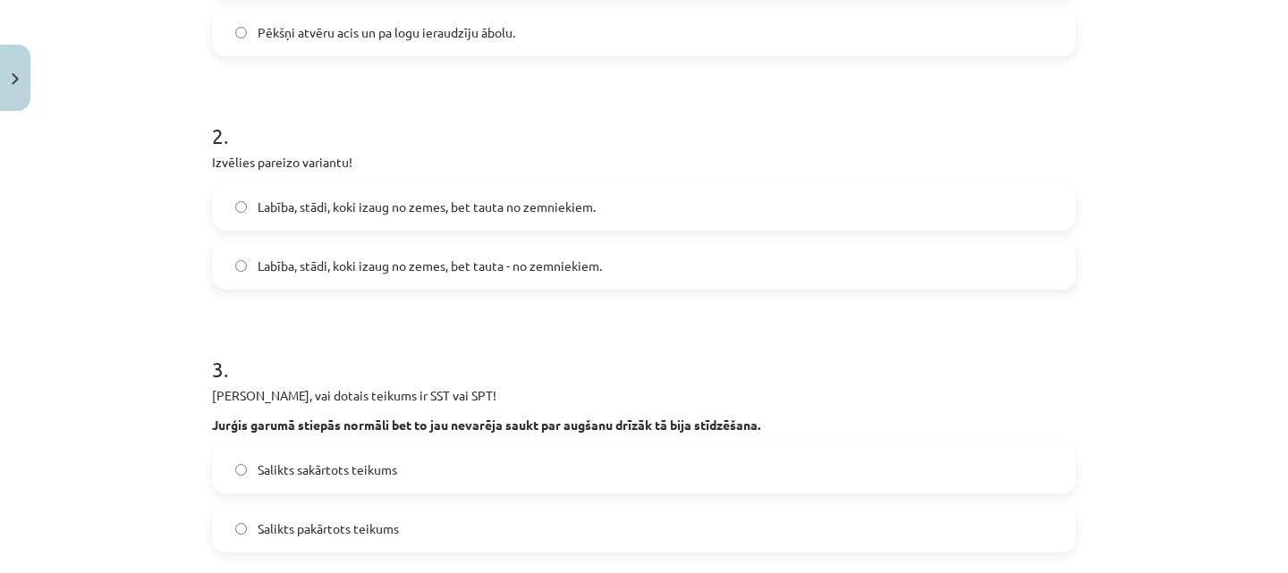
click at [504, 280] on label "Labība, stādi, koki izaug no zemes, bet tauta - no zemniekiem." at bounding box center [644, 265] width 860 height 45
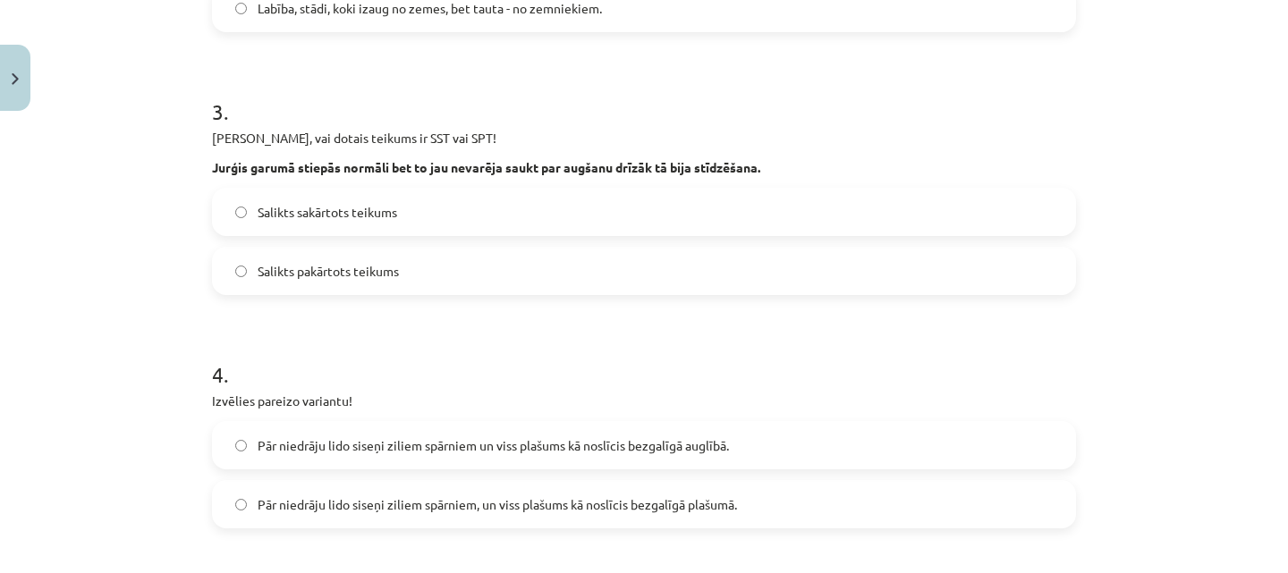
scroll to position [756, 0]
click at [400, 216] on label "Salikts sakārtots teikums" at bounding box center [644, 211] width 860 height 45
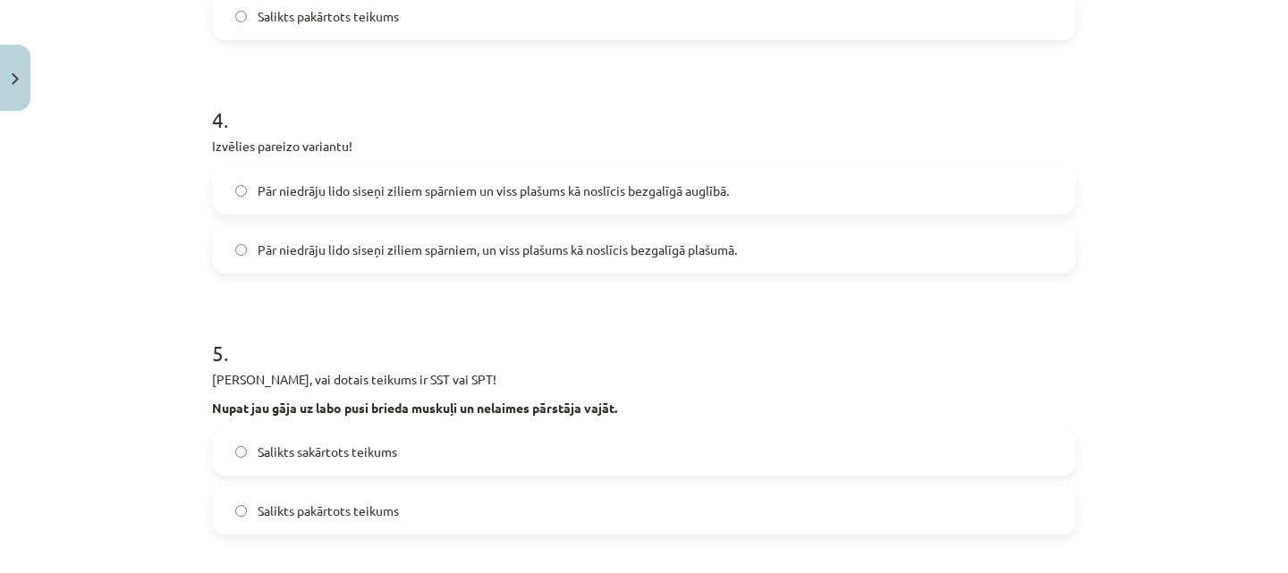
scroll to position [1010, 0]
click at [429, 256] on span "Pār niedrāju lido siseņi ziliem spārniem, un viss plašums kā noslīcis bezgalīgā…" at bounding box center [497, 250] width 479 height 19
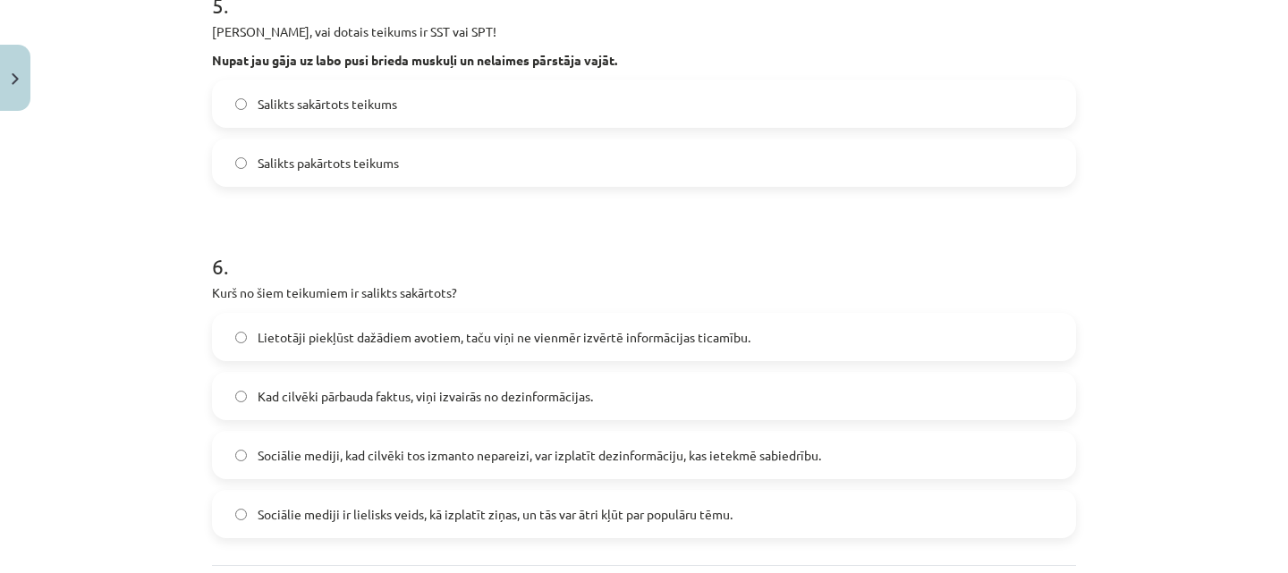
scroll to position [1360, 0]
click at [436, 94] on label "Salikts sakārtots teikums" at bounding box center [644, 102] width 860 height 45
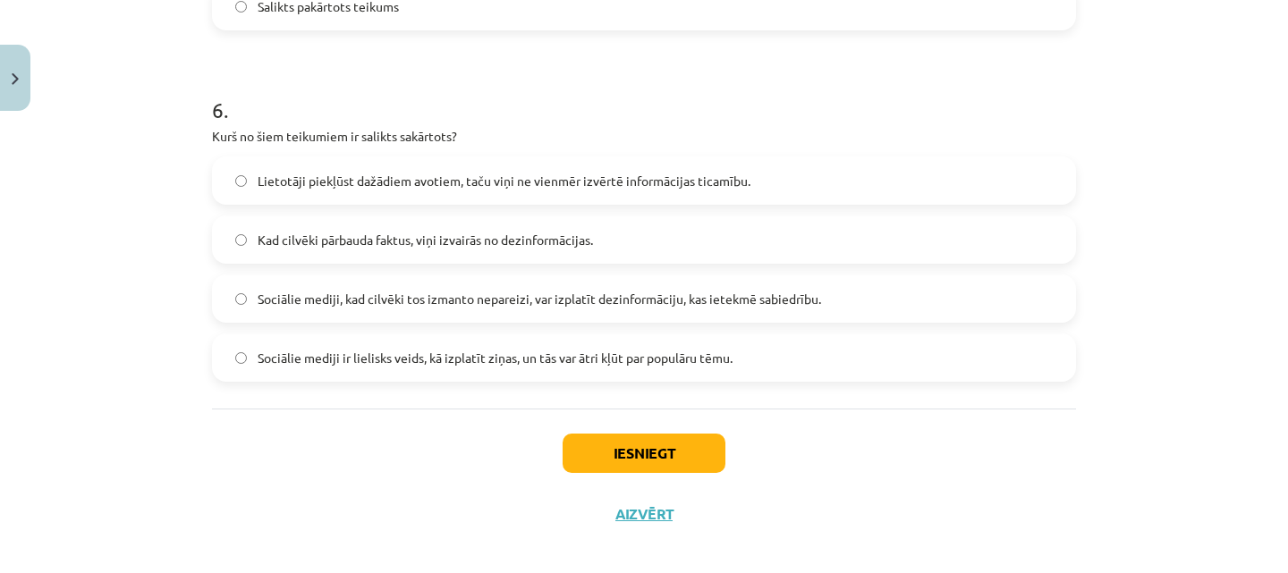
scroll to position [1516, 0]
click at [449, 208] on div "Lietotāji piekļūst dažādiem avotiem, taču viņi ne vienmēr izvērtē informācijas …" at bounding box center [644, 267] width 864 height 225
click at [362, 191] on label "Lietotāji piekļūst dažādiem avotiem, taču viņi ne vienmēr izvērtē informācijas …" at bounding box center [644, 179] width 860 height 45
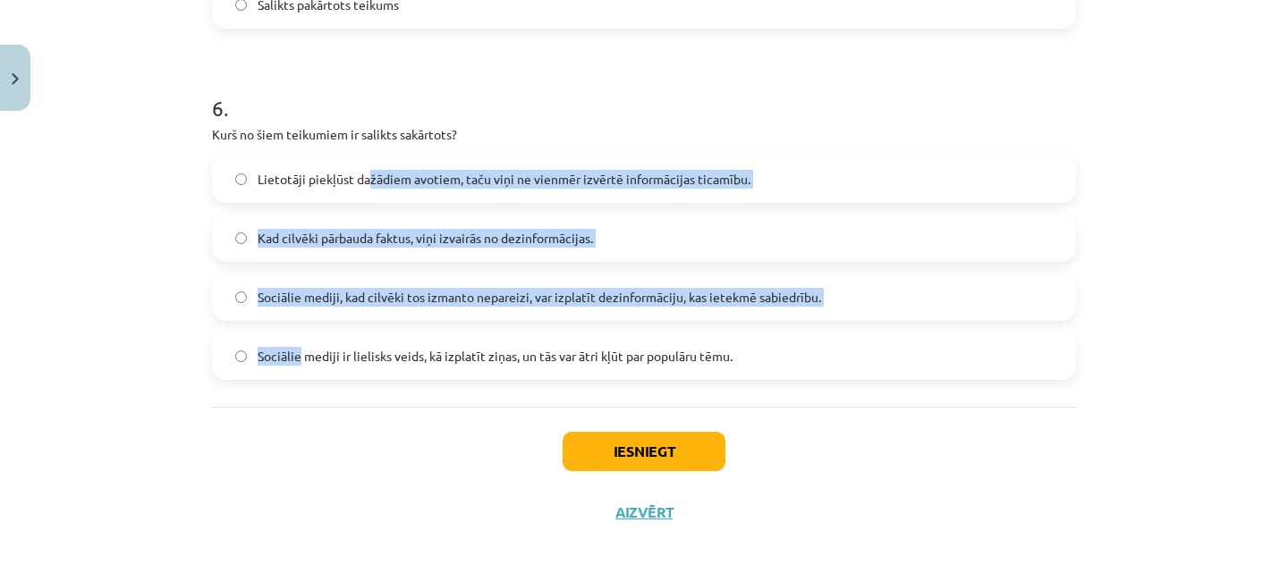
drag, startPoint x: 362, startPoint y: 191, endPoint x: 303, endPoint y: 361, distance: 180.8
click at [303, 361] on div "Lietotāji piekļūst dažādiem avotiem, taču viņi ne vienmēr izvērtē informācijas …" at bounding box center [644, 267] width 864 height 225
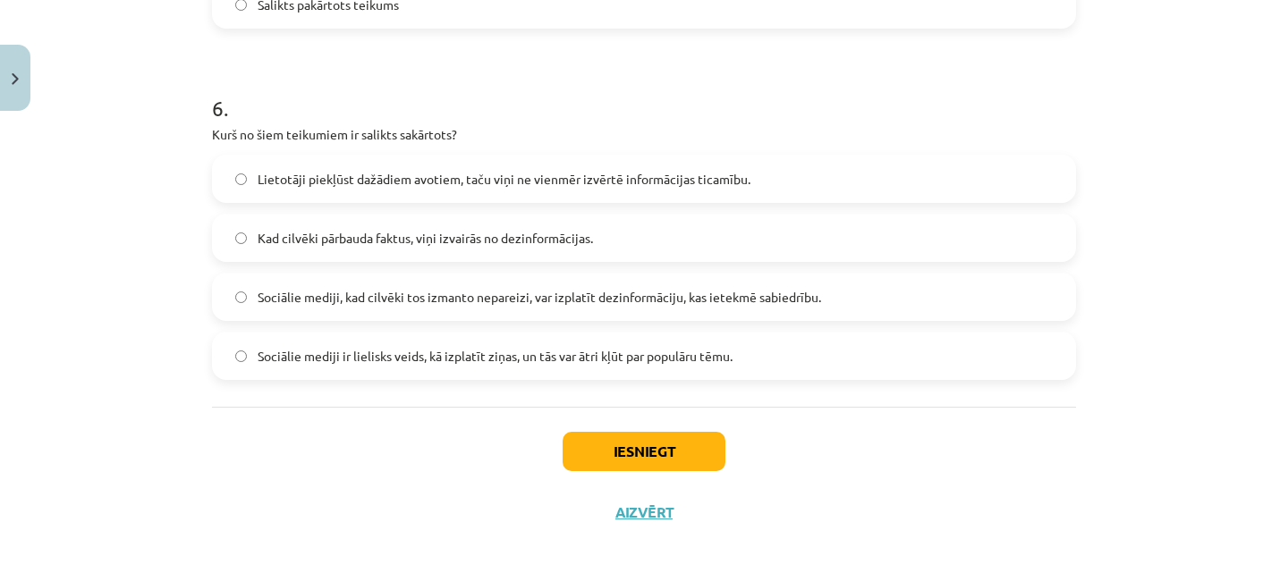
click at [368, 437] on div "Iesniegt Aizvērt" at bounding box center [644, 469] width 864 height 125
click at [679, 461] on button "Iesniegt" at bounding box center [644, 451] width 163 height 39
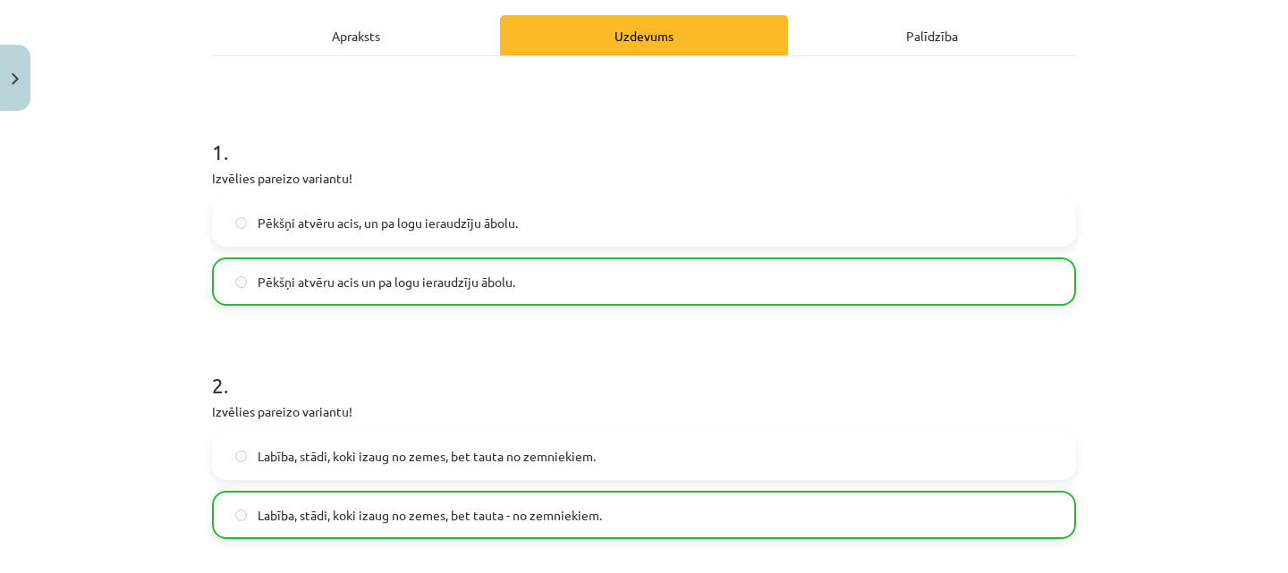
scroll to position [0, 0]
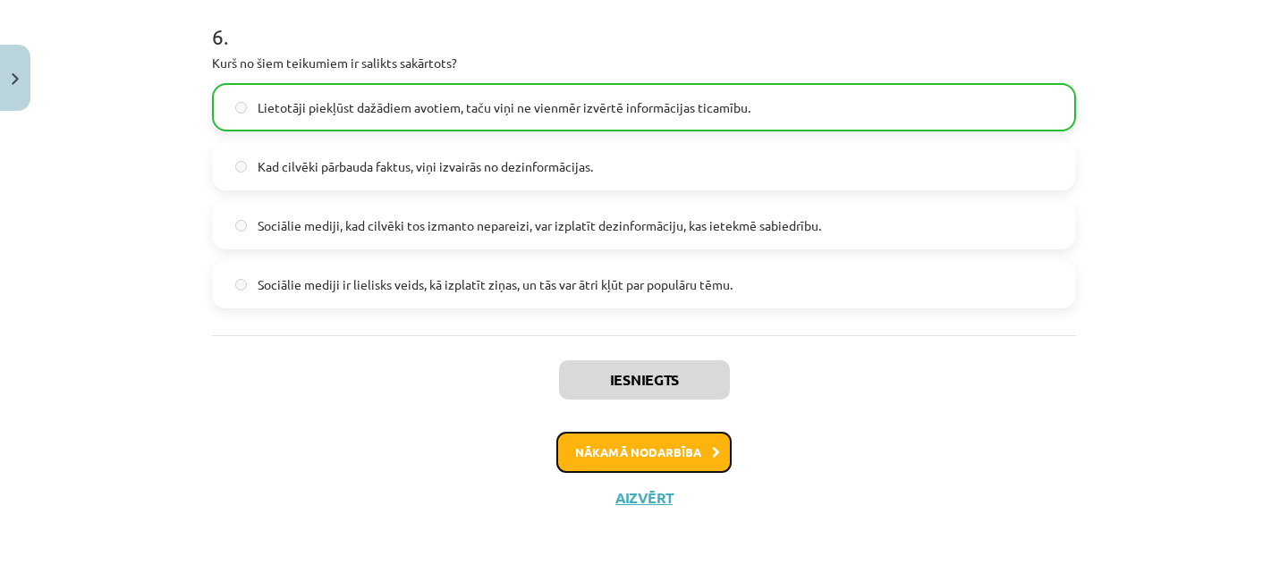
click at [623, 469] on button "Nākamā nodarbība" at bounding box center [643, 452] width 175 height 41
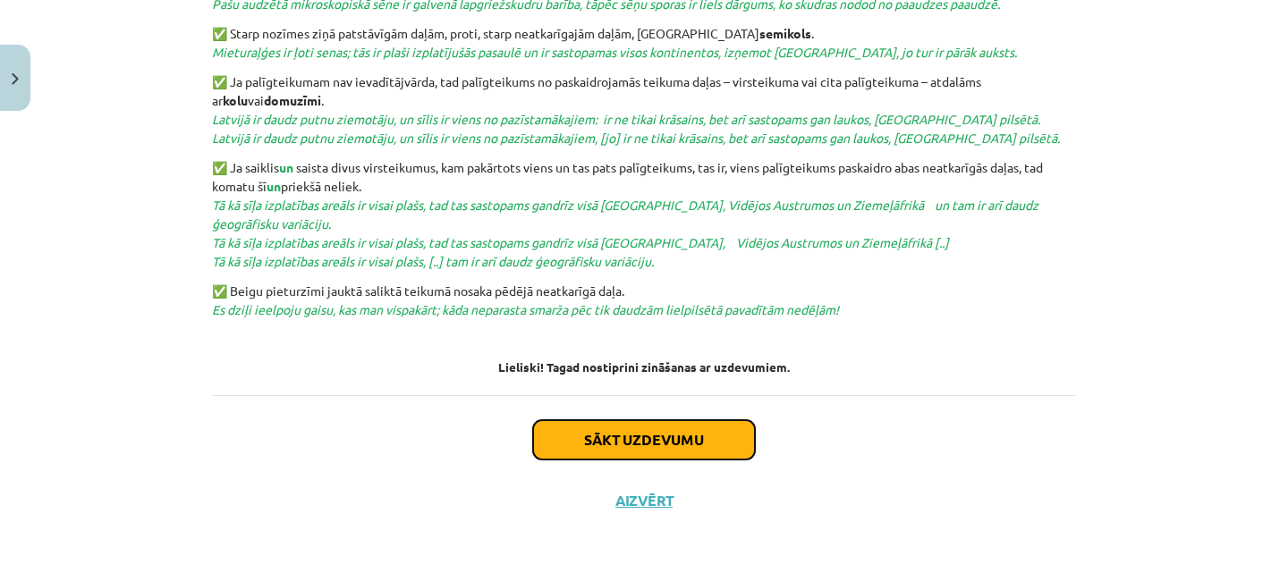
click at [640, 430] on button "Sākt uzdevumu" at bounding box center [644, 439] width 222 height 39
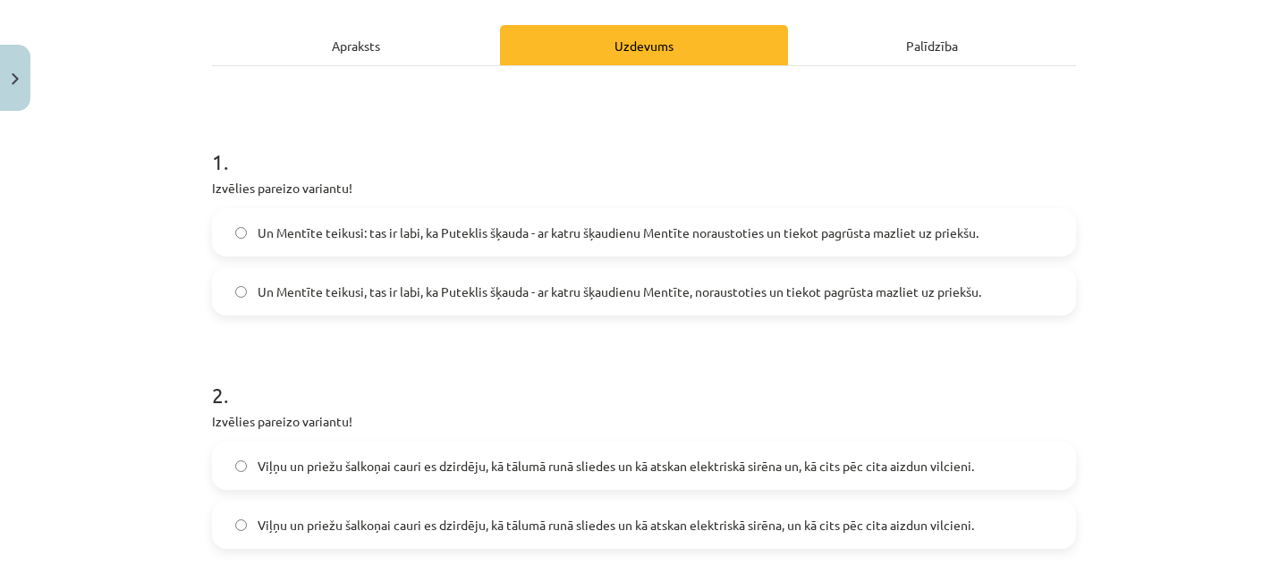
scroll to position [239, 0]
click at [555, 218] on label "Un Mentīte teikusi: tas ir labi, ka Puteklis šķauda - ar katru šķaudienu Mentīt…" at bounding box center [644, 231] width 860 height 45
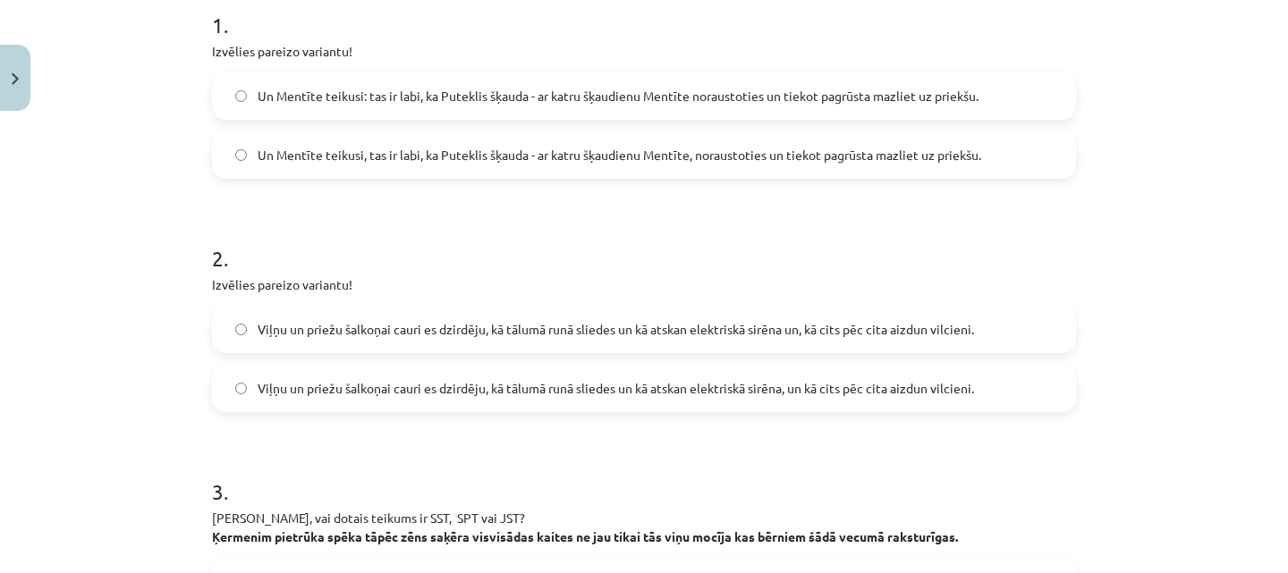
scroll to position [374, 0]
click at [555, 321] on span "Viļņu un priežu šalkoņai cauri es dzirdēju, kā tālumā runā sliedes un kā atskan…" at bounding box center [616, 330] width 716 height 19
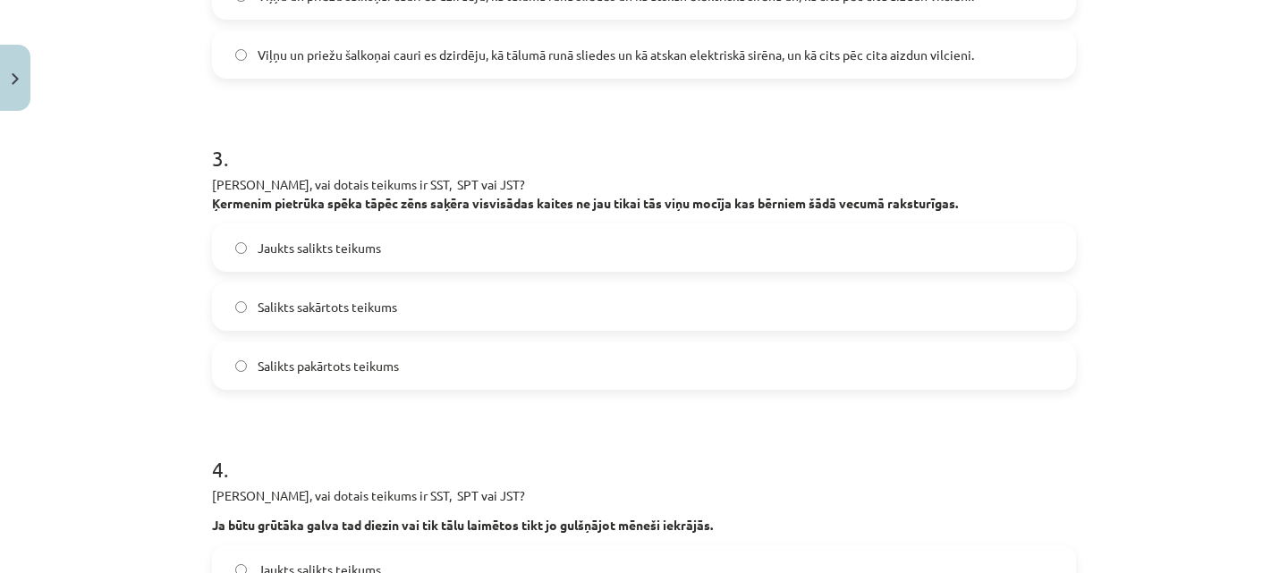
scroll to position [708, 0]
click at [435, 263] on label "Jaukts salikts teikums" at bounding box center [644, 248] width 860 height 45
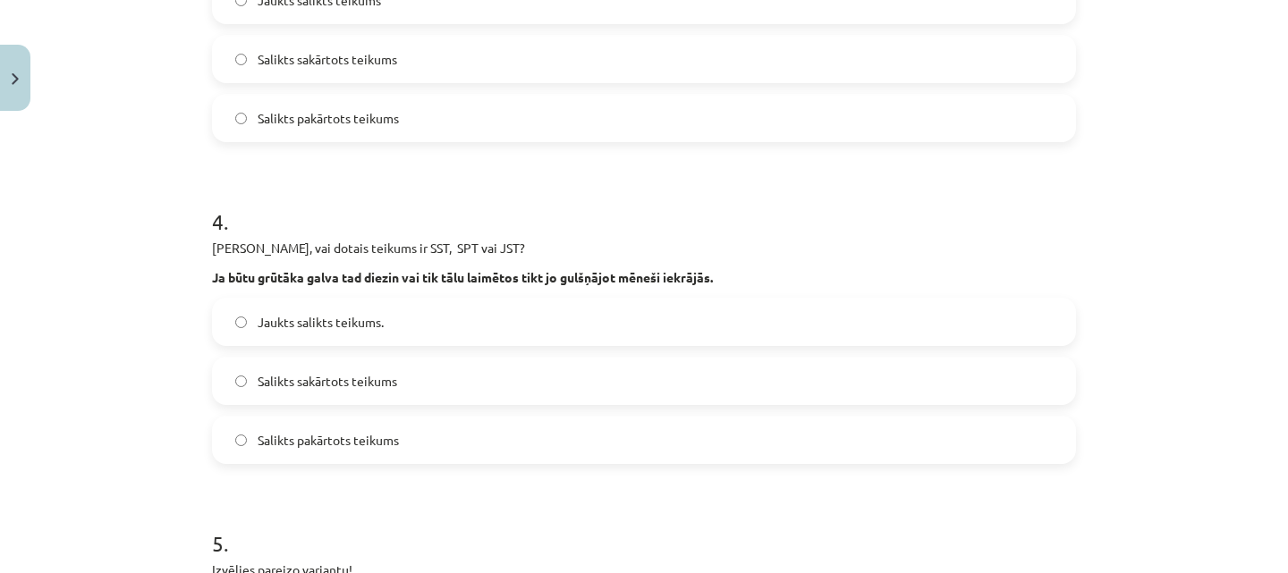
scroll to position [971, 0]
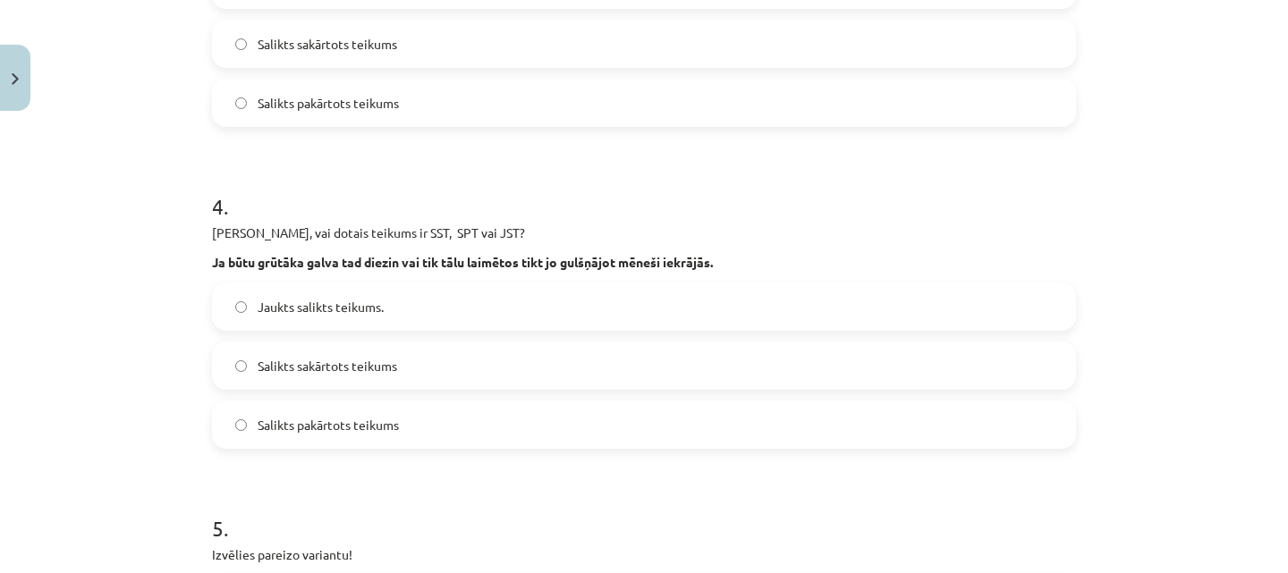
click at [462, 318] on label "Jaukts salikts teikums." at bounding box center [644, 306] width 860 height 45
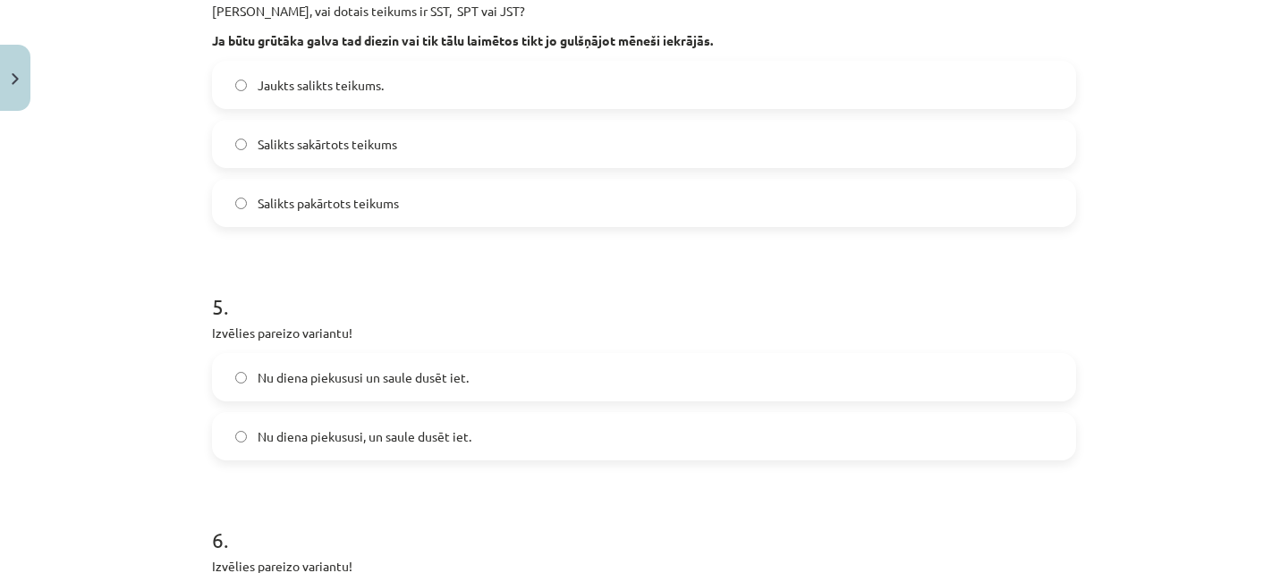
scroll to position [1192, 0]
click at [431, 431] on span "Nu diena piekususi, un saule dusēt iet." at bounding box center [365, 437] width 214 height 19
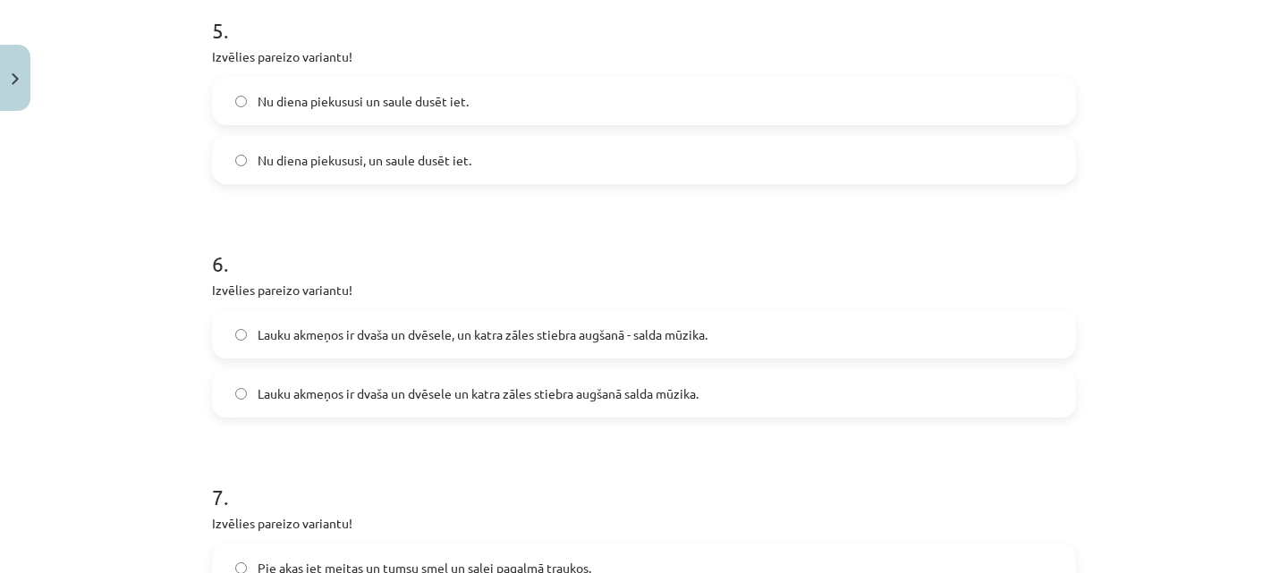
scroll to position [1528, 0]
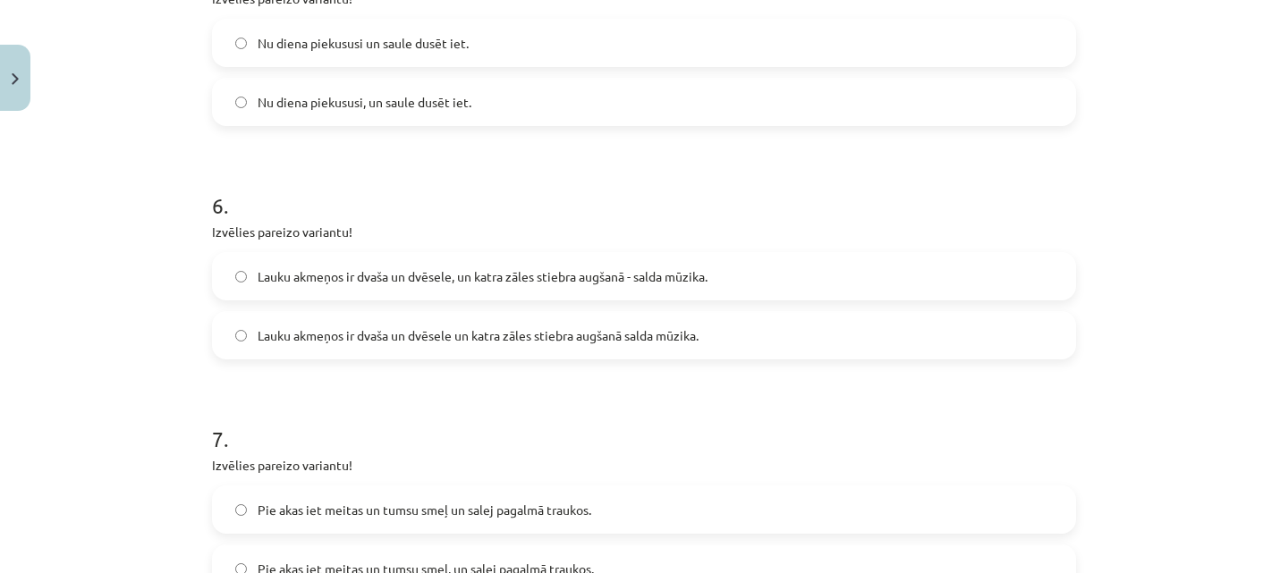
click at [469, 272] on span "Lauku akmeņos ir dvaša un dvēsele, un katra zāles stiebra augšanā - salda mūzik…" at bounding box center [483, 276] width 450 height 19
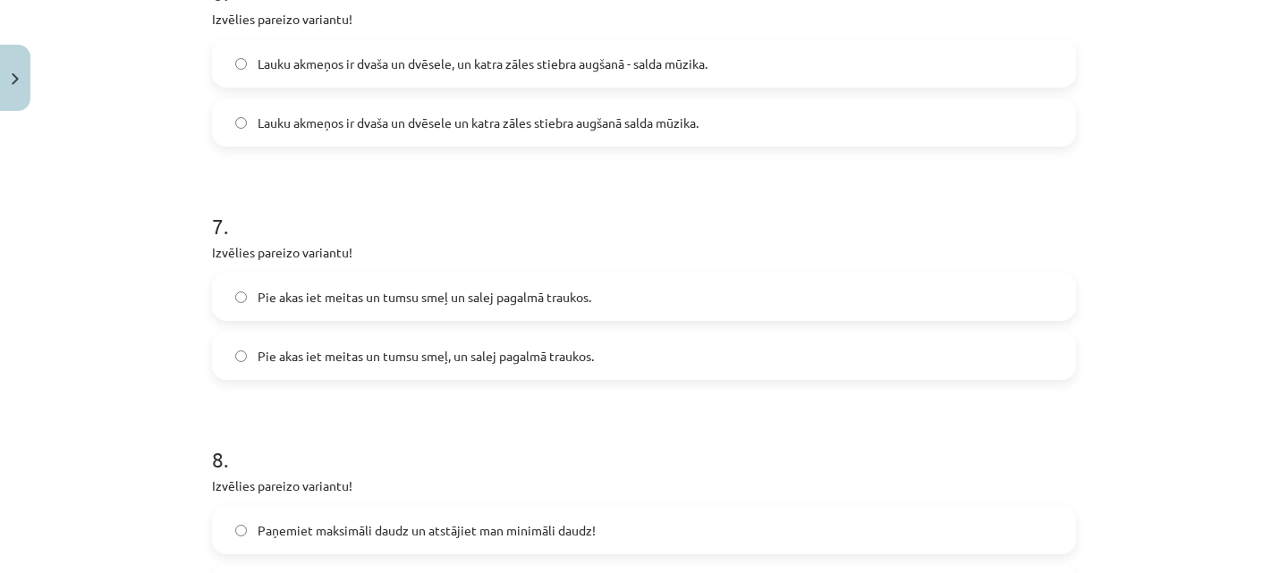
scroll to position [1756, 0]
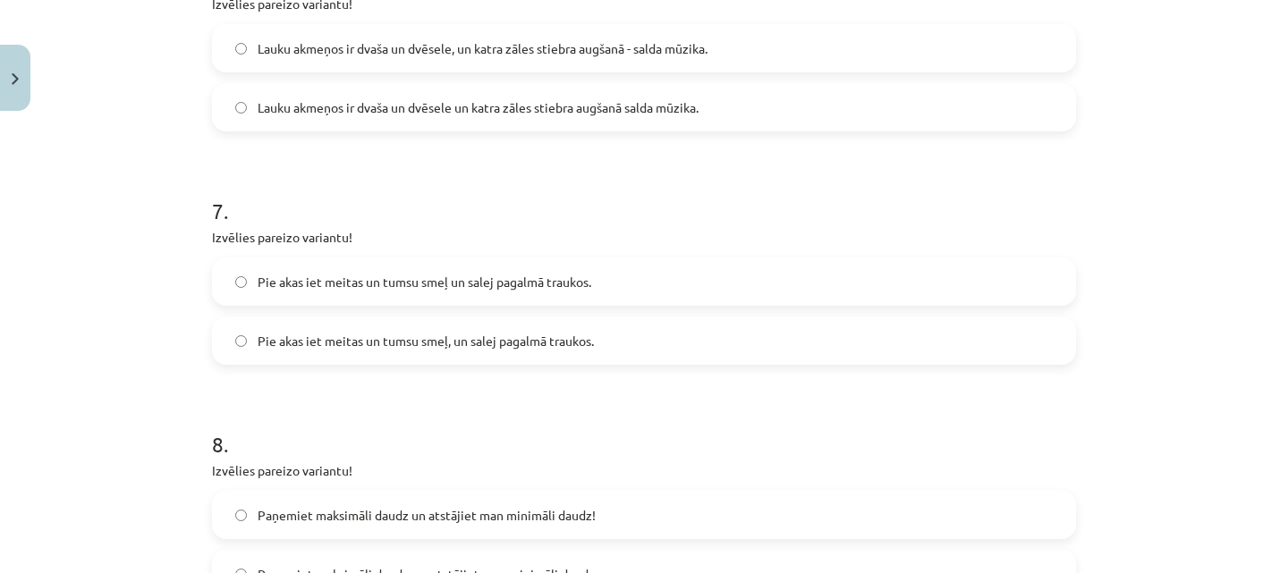
click at [527, 288] on span "Pie akas iet meitas un tumsu smeļ un salej pagalmā traukos." at bounding box center [425, 282] width 334 height 19
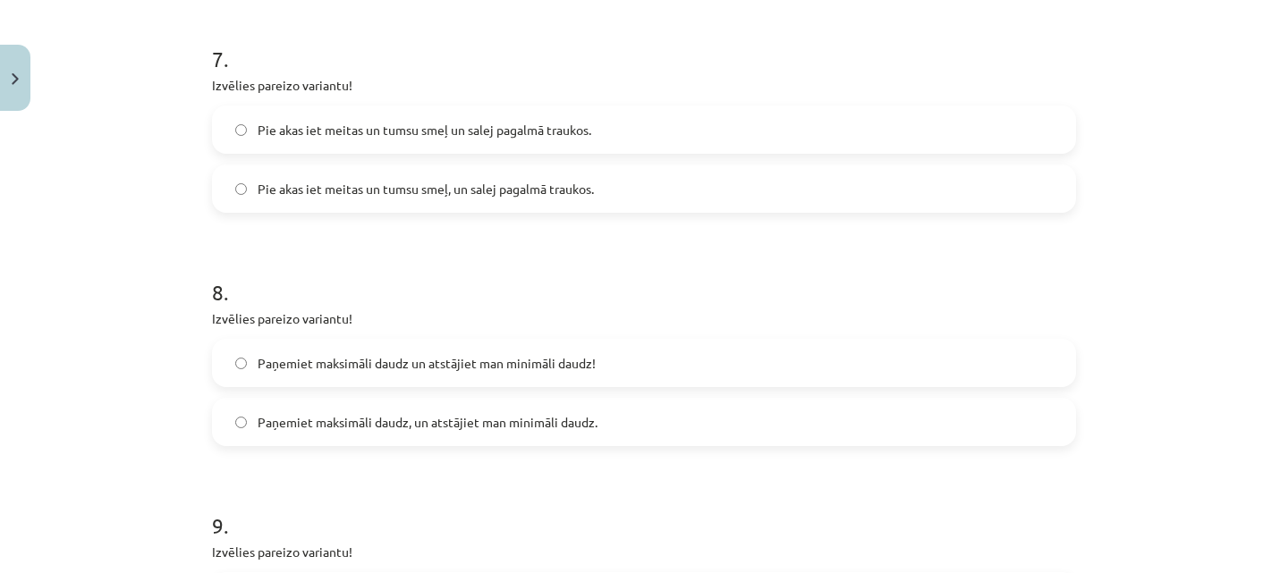
scroll to position [1910, 0]
click at [539, 351] on label "Paņemiet maksimāli daudz un atstājiet man minimāli daudz!" at bounding box center [644, 361] width 860 height 45
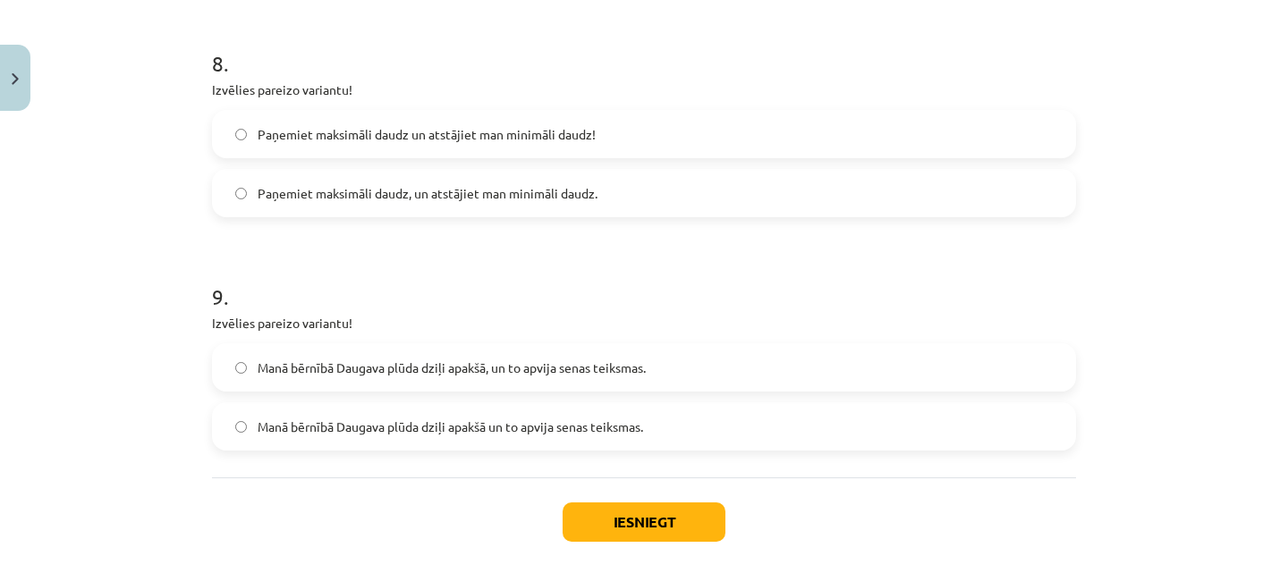
scroll to position [2139, 0]
click at [430, 354] on label "Manā bērnībā Daugava plūda dziļi apakšā, un to apvija senas teiksmas." at bounding box center [644, 365] width 860 height 45
click at [633, 524] on button "Iesniegt" at bounding box center [644, 520] width 163 height 39
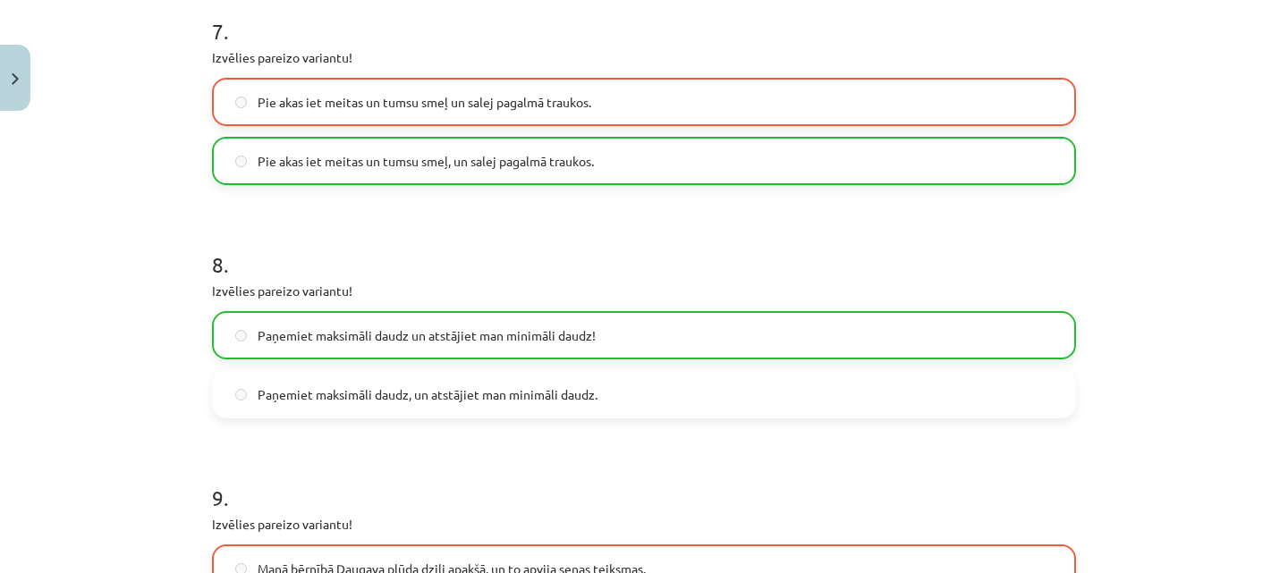
scroll to position [2278, 0]
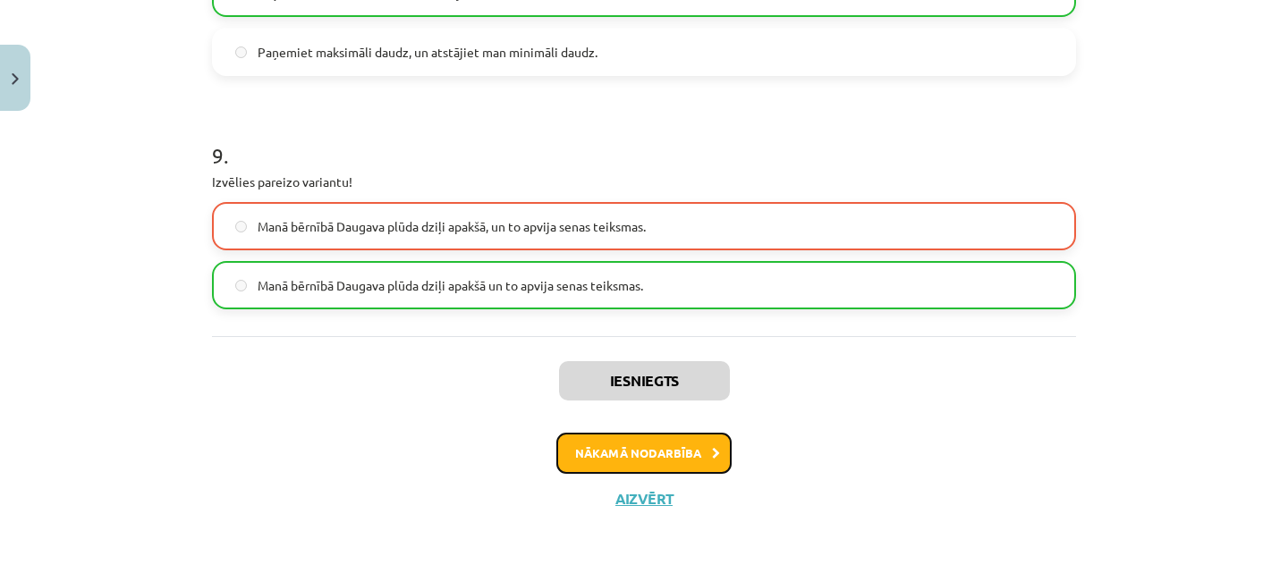
click at [673, 447] on button "Nākamā nodarbība" at bounding box center [643, 453] width 175 height 41
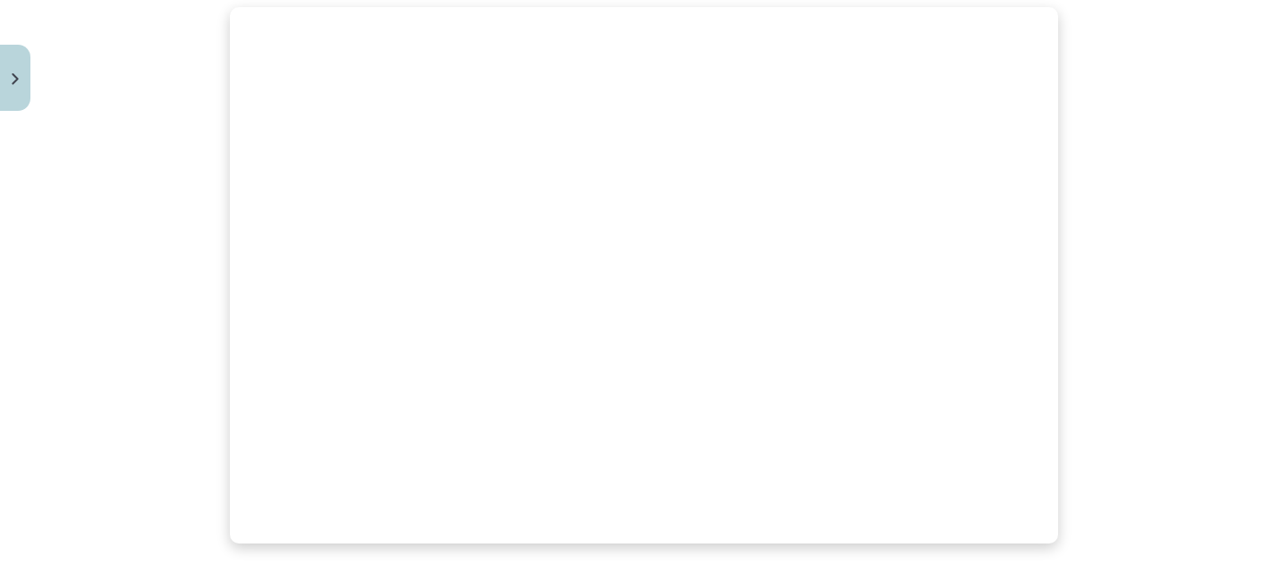
scroll to position [1437, 0]
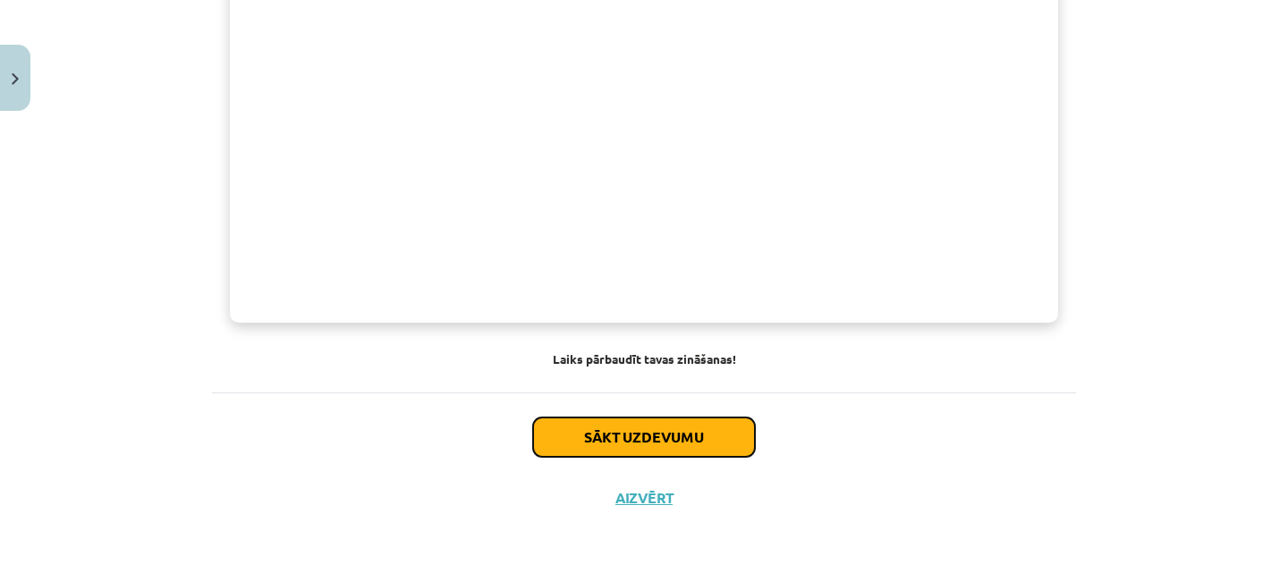
click at [671, 434] on button "Sākt uzdevumu" at bounding box center [644, 437] width 222 height 39
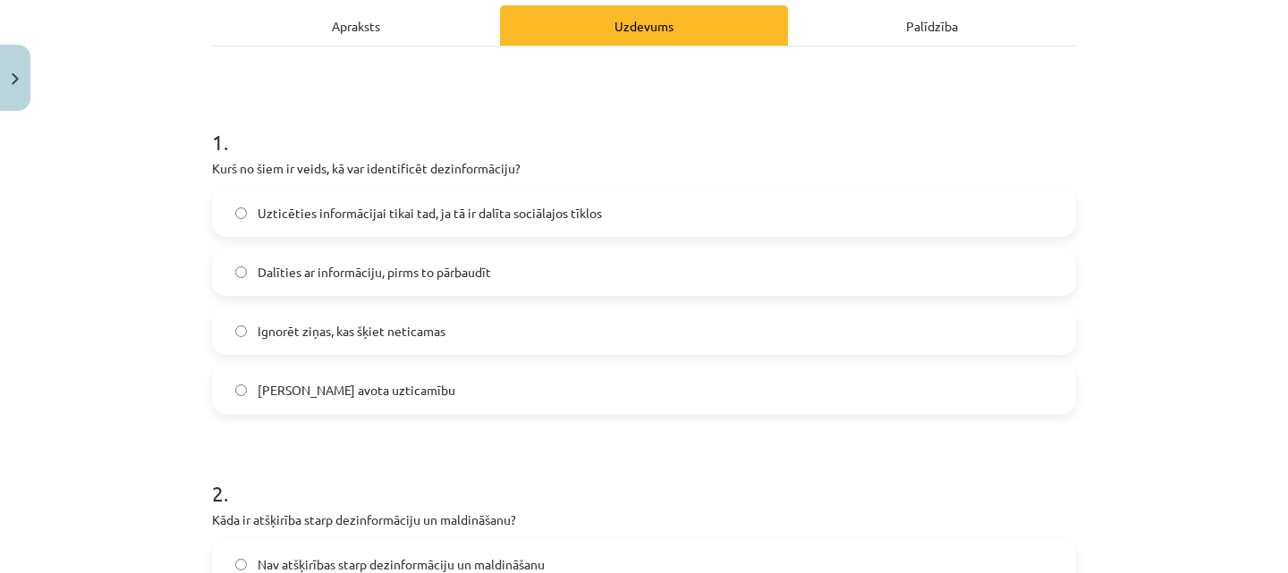
scroll to position [257, 0]
click at [547, 285] on label "Dalīties ar informāciju, pirms to pārbaudīt" at bounding box center [644, 272] width 860 height 45
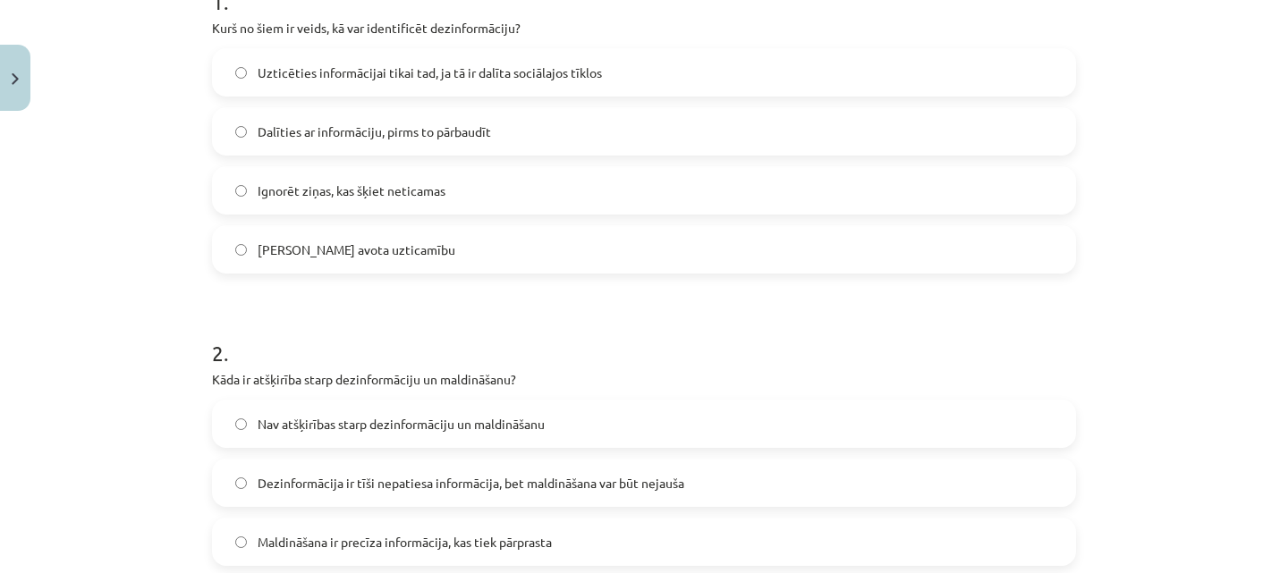
scroll to position [398, 0]
click at [609, 88] on label "Uzticēties informācijai tikai tad, ja tā ir dalīta sociālajos tīklos" at bounding box center [644, 72] width 860 height 45
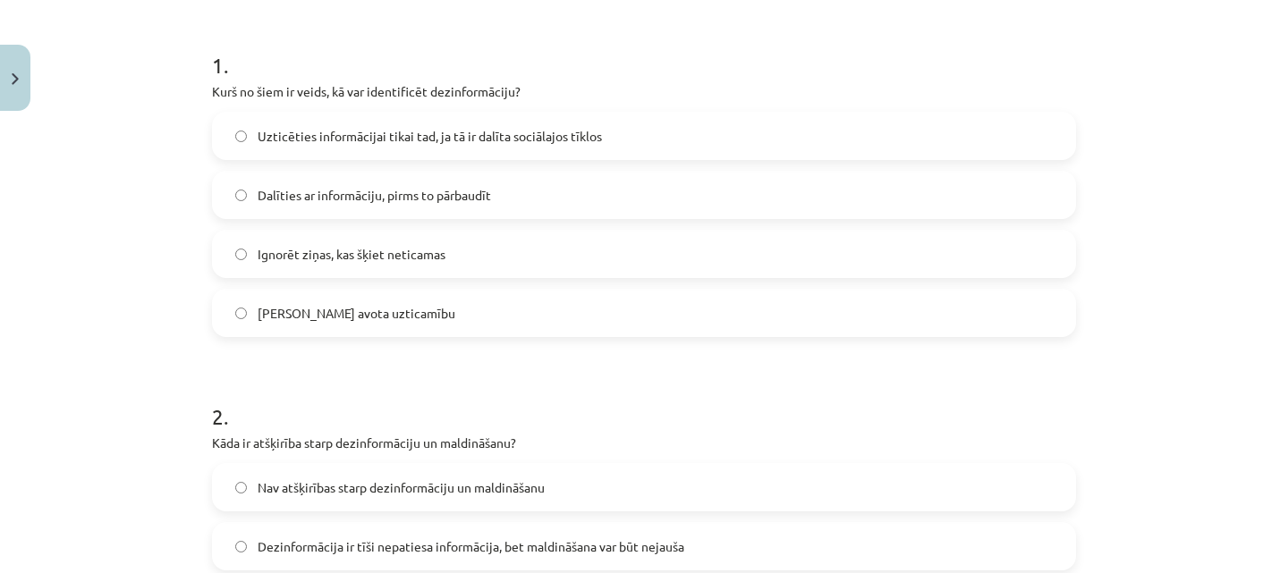
scroll to position [335, 0]
click at [595, 210] on label "Dalīties ar informāciju, pirms to pārbaudīt" at bounding box center [644, 194] width 860 height 45
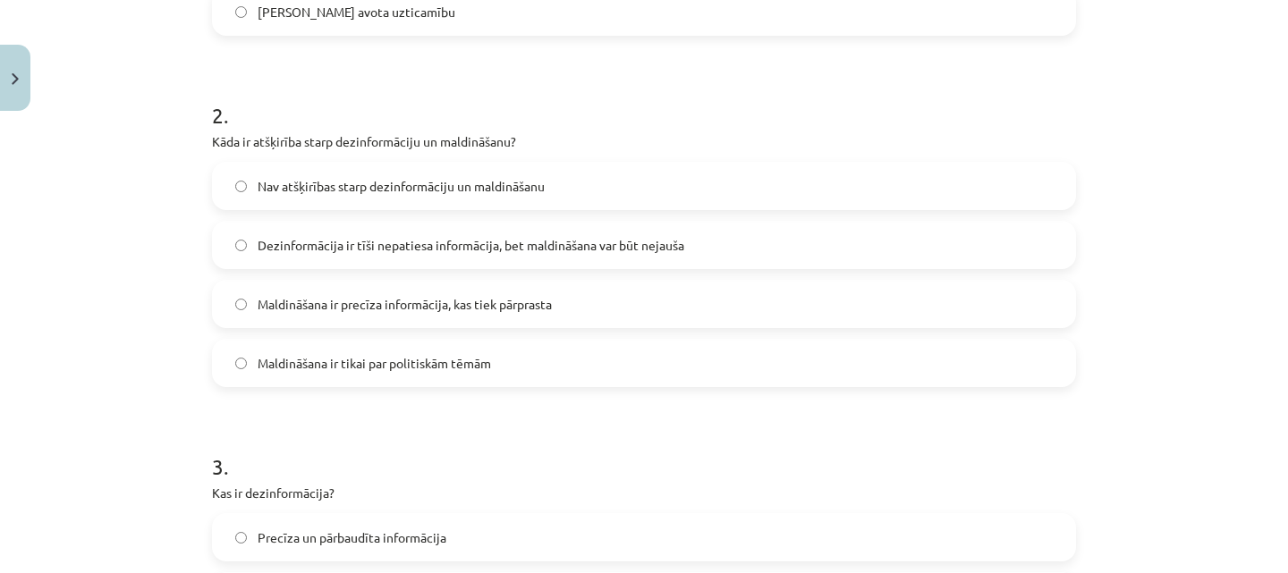
scroll to position [635, 0]
click at [551, 243] on span "Dezinformācija ir tīši nepatiesa informācija, bet maldināšana var būt nejauša" at bounding box center [471, 246] width 427 height 19
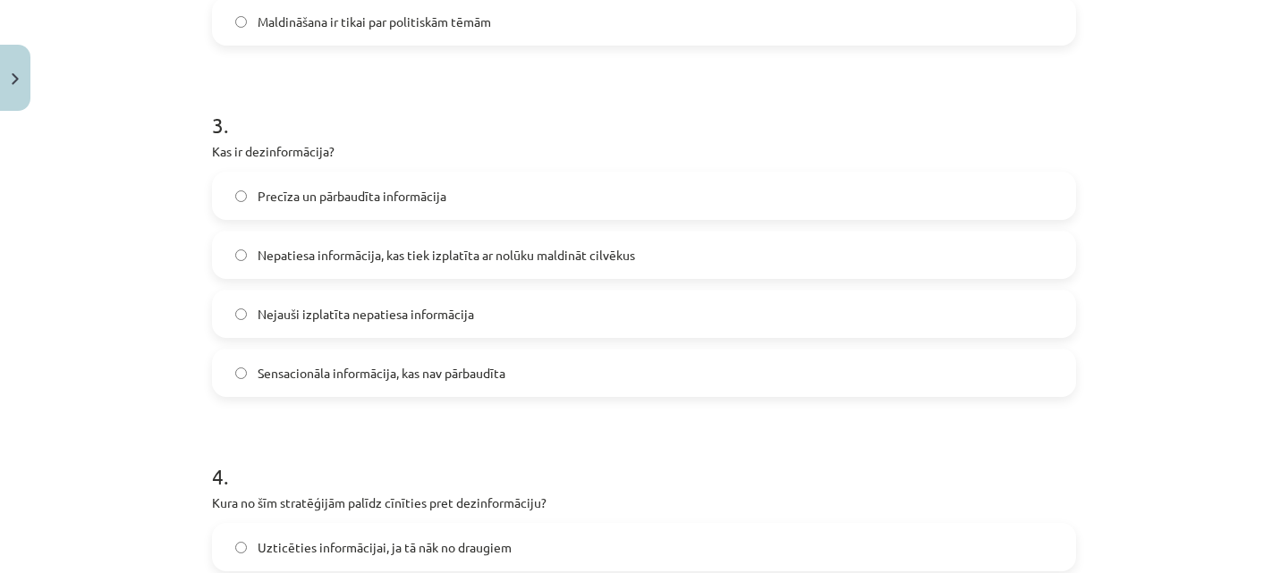
scroll to position [979, 0]
click at [584, 259] on span "Nepatiesa informācija, kas tiek izplatīta ar nolūku maldināt cilvēkus" at bounding box center [446, 254] width 377 height 19
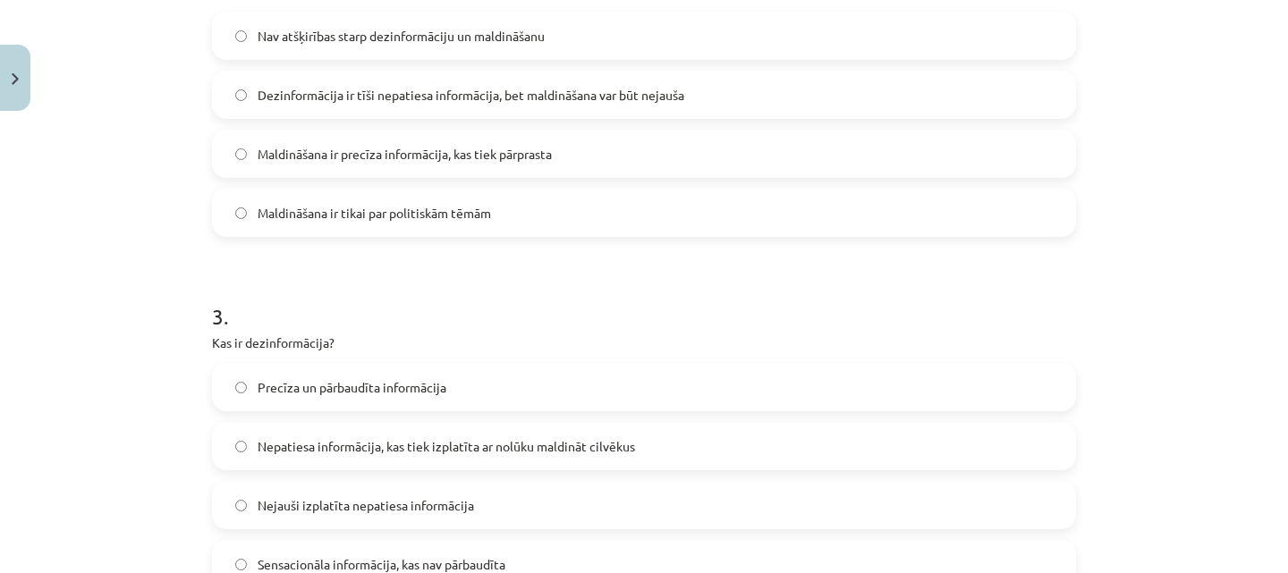
scroll to position [787, 0]
click at [574, 38] on label "Nav atšķirības starp dezinformāciju un maldināšanu" at bounding box center [644, 35] width 860 height 45
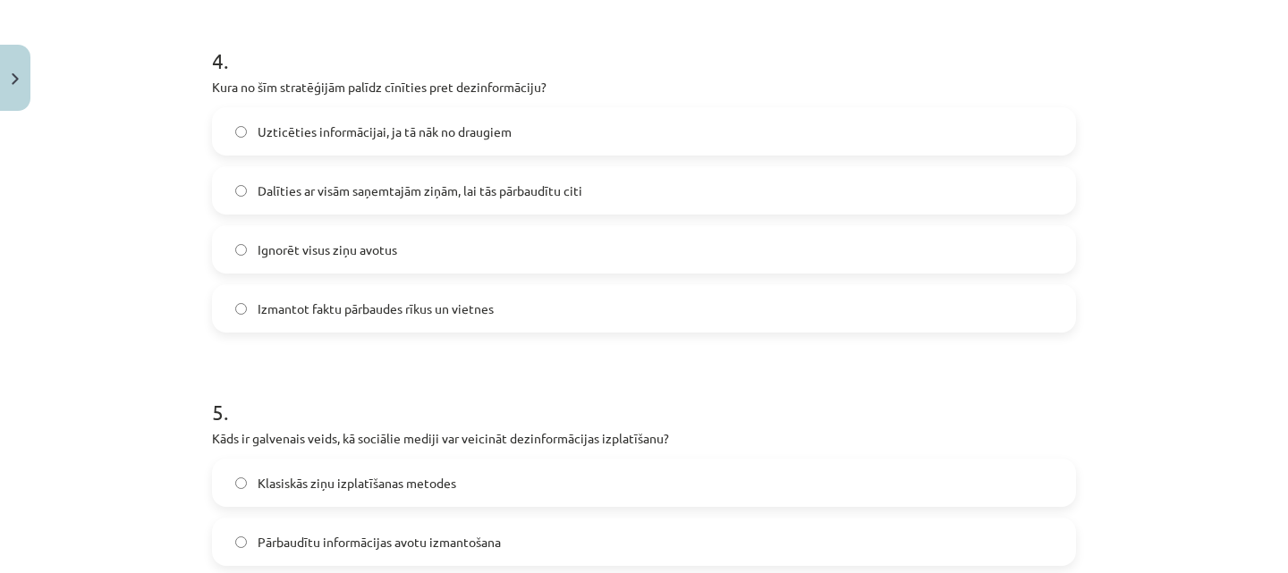
scroll to position [1393, 0]
click at [539, 309] on label "Izmantot faktu pārbaudes rīkus un vietnes" at bounding box center [644, 309] width 860 height 45
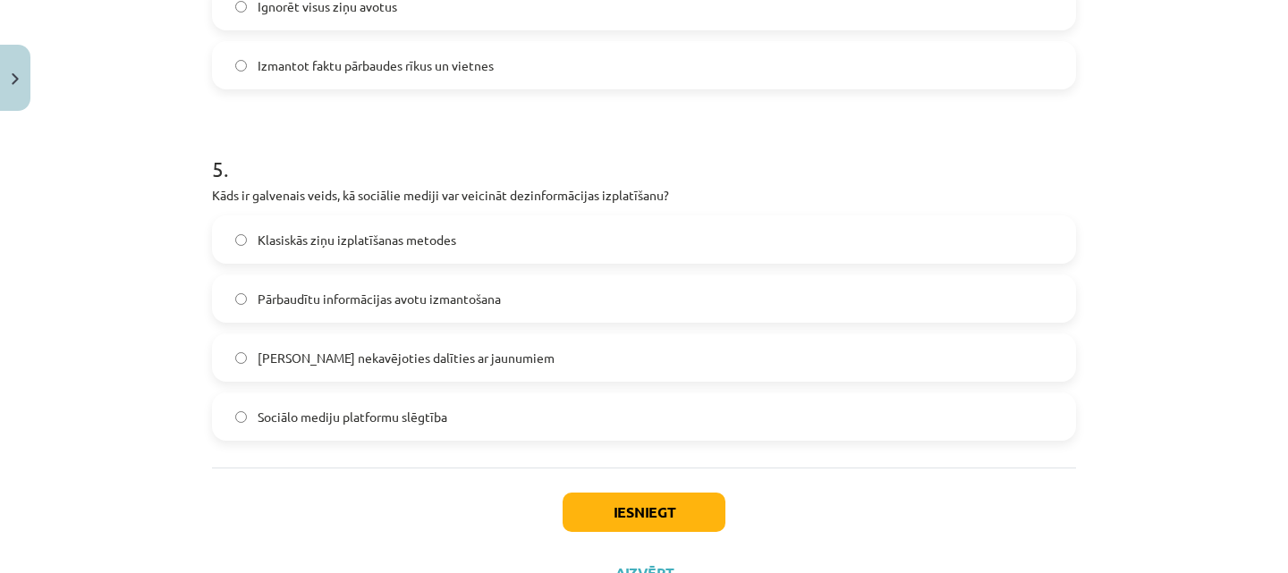
scroll to position [1690, 0]
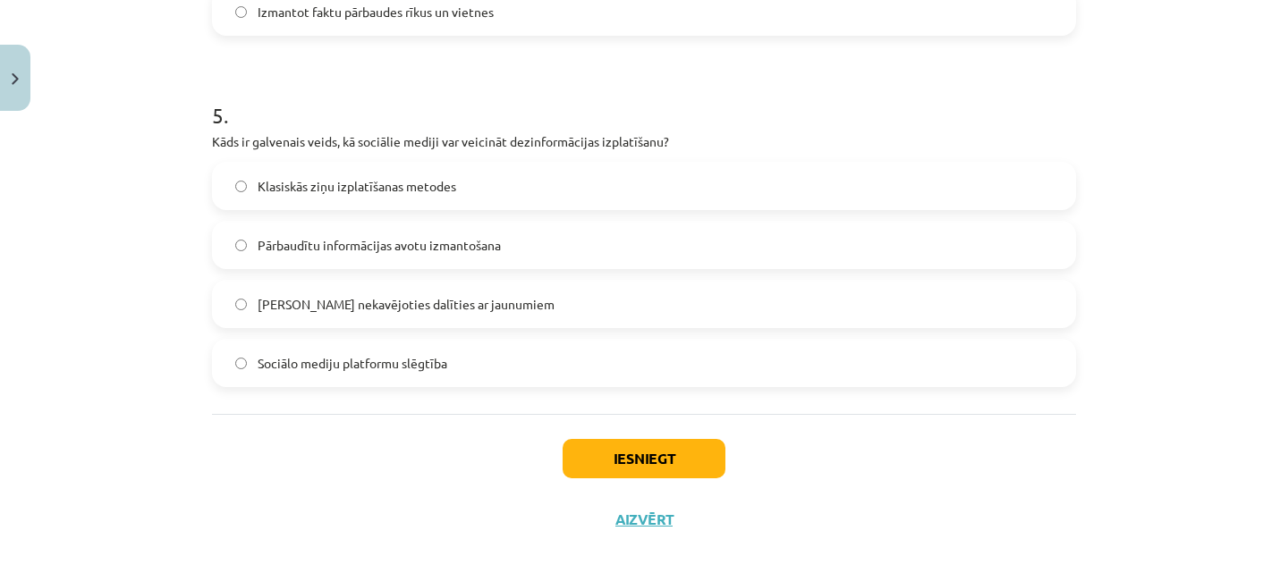
click at [527, 316] on label "Iespēja nekavējoties dalīties ar jaunumiem" at bounding box center [644, 304] width 860 height 45
click at [658, 470] on button "Iesniegt" at bounding box center [644, 458] width 163 height 39
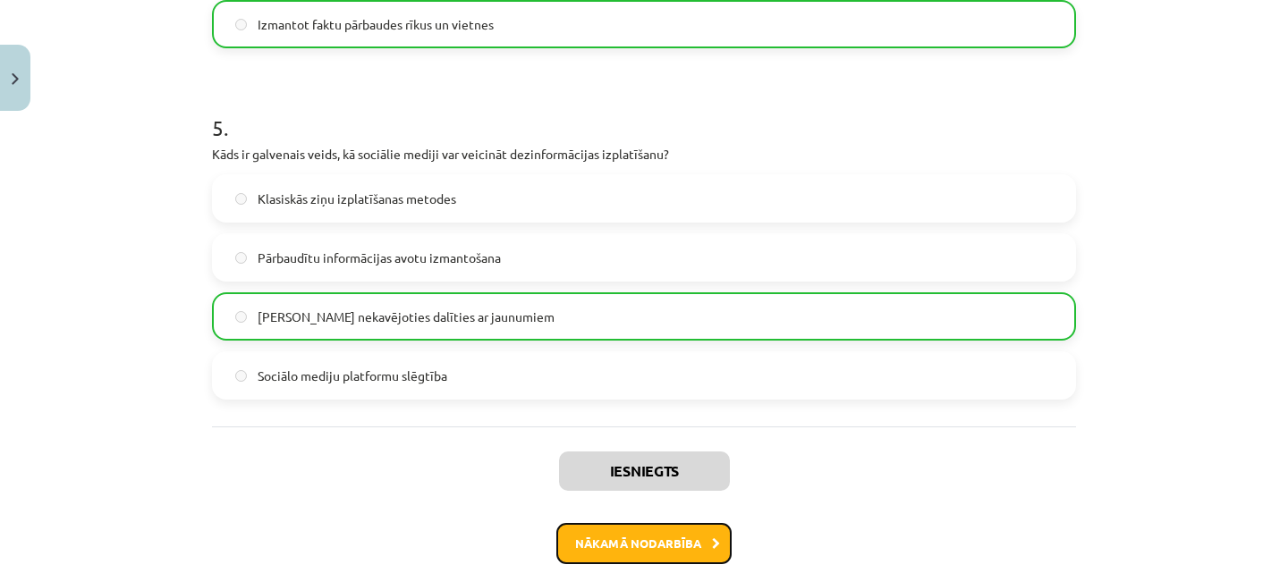
click at [643, 555] on button "Nākamā nodarbība" at bounding box center [643, 543] width 175 height 41
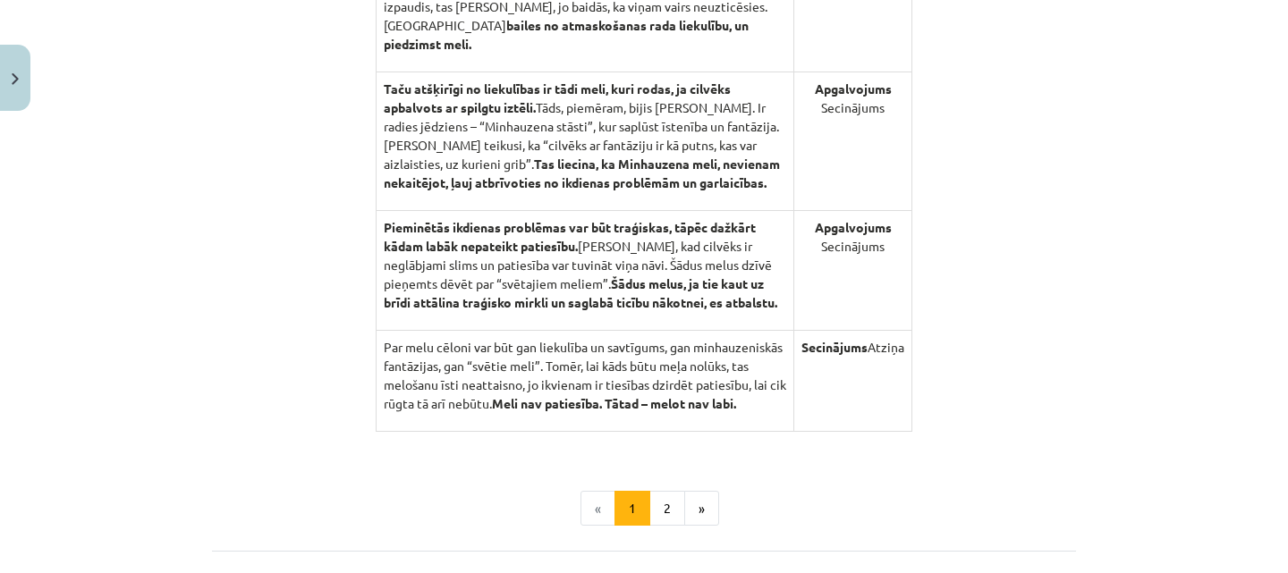
scroll to position [1821, 0]
click at [660, 508] on button "2" at bounding box center [667, 509] width 36 height 36
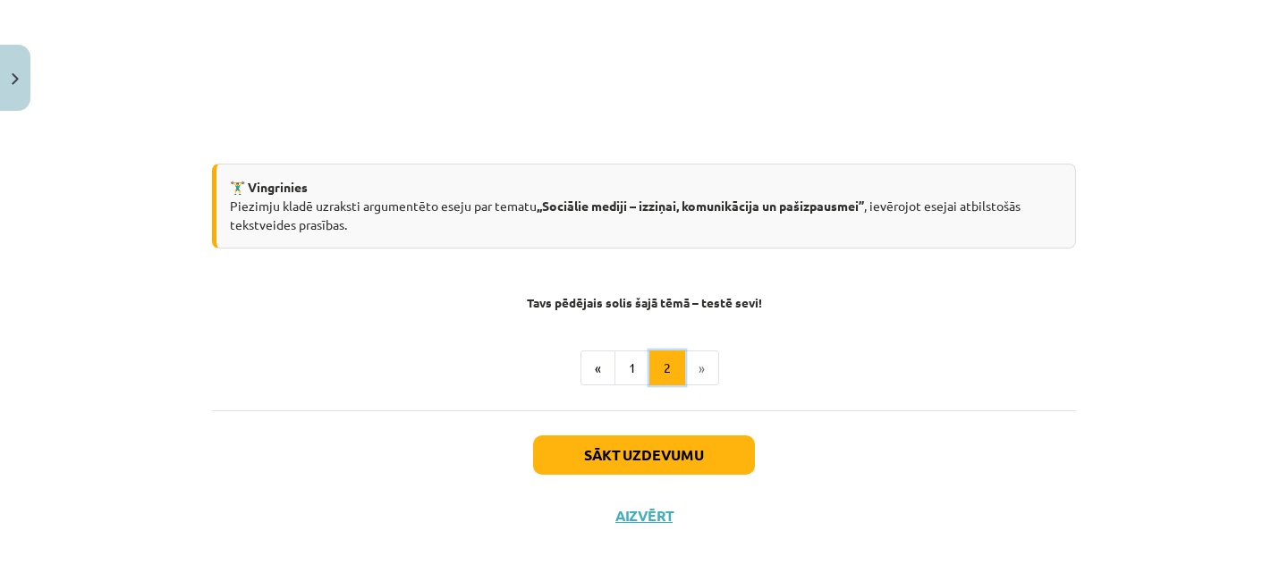
scroll to position [607, 0]
click at [662, 461] on button "Sākt uzdevumu" at bounding box center [644, 455] width 222 height 39
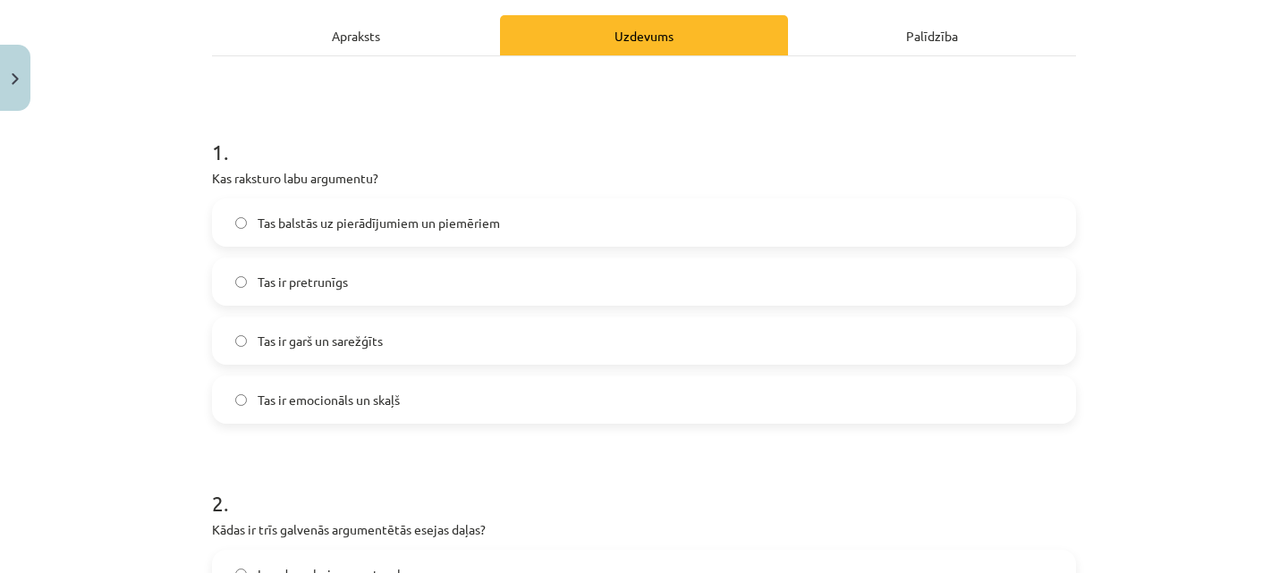
scroll to position [246, 0]
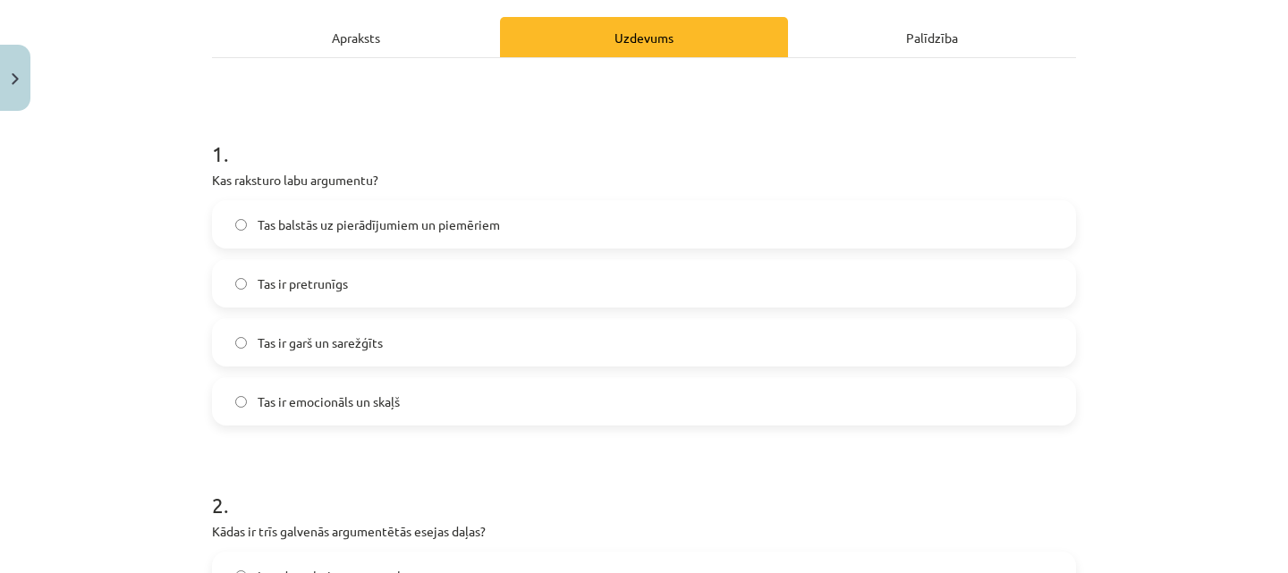
click at [487, 256] on div "Tas balstās uz pierādījumiem un piemēriem Tas ir pretrunīgs Tas ir garš un sare…" at bounding box center [644, 312] width 864 height 225
click at [487, 239] on label "Tas balstās uz pierādījumiem un piemēriem" at bounding box center [644, 224] width 860 height 45
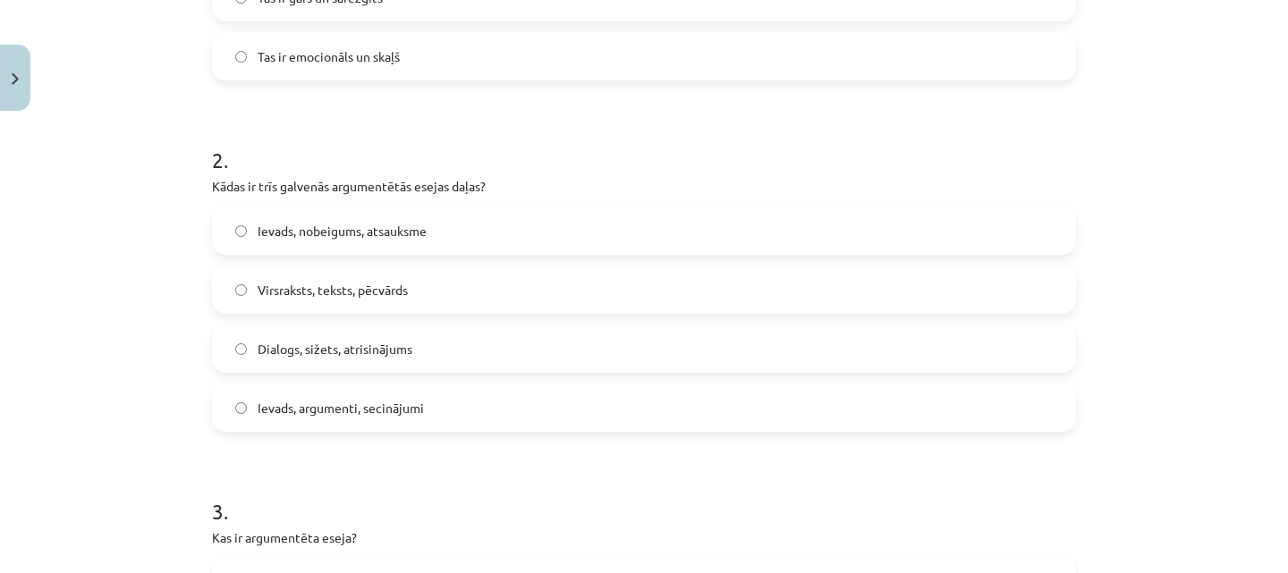
scroll to position [590, 0]
click at [504, 415] on label "Ievads, argumenti, secinājumi" at bounding box center [644, 408] width 860 height 45
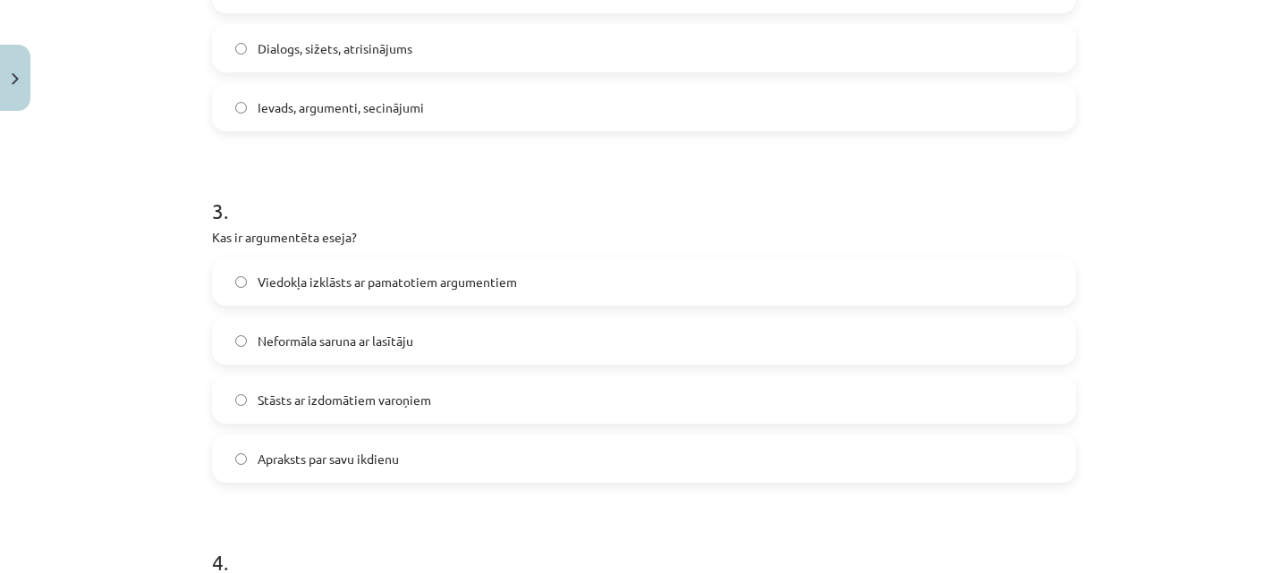
scroll to position [893, 0]
click at [530, 286] on label "Viedokļa izklāsts ar pamatotiem argumentiem" at bounding box center [644, 280] width 860 height 45
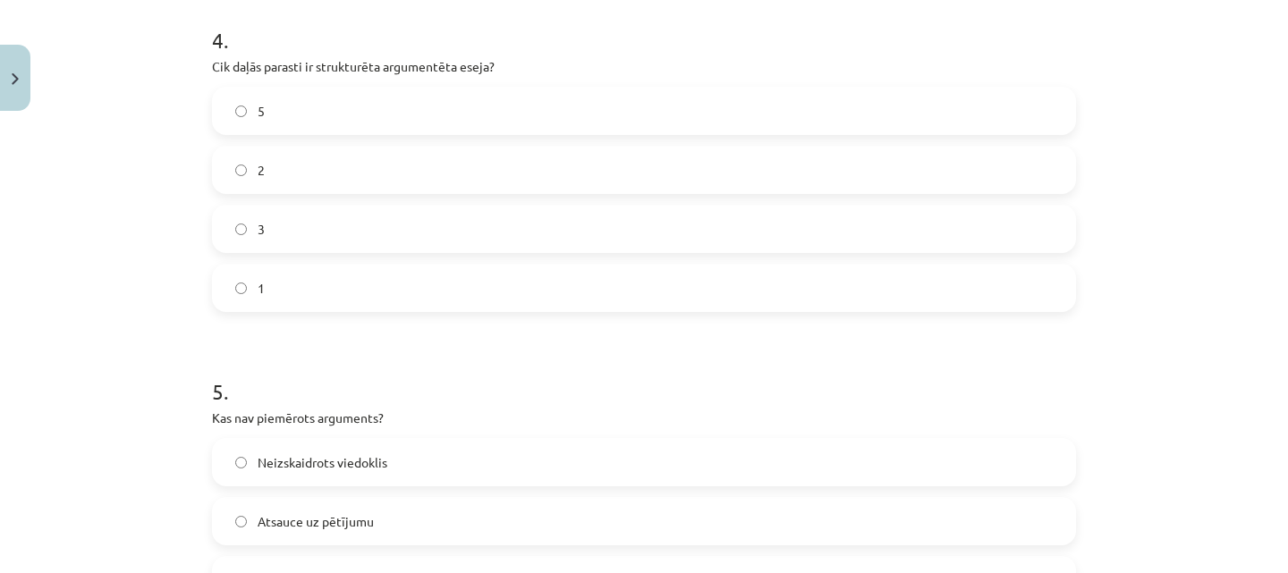
scroll to position [1412, 0]
click at [343, 114] on label "5" at bounding box center [644, 112] width 860 height 45
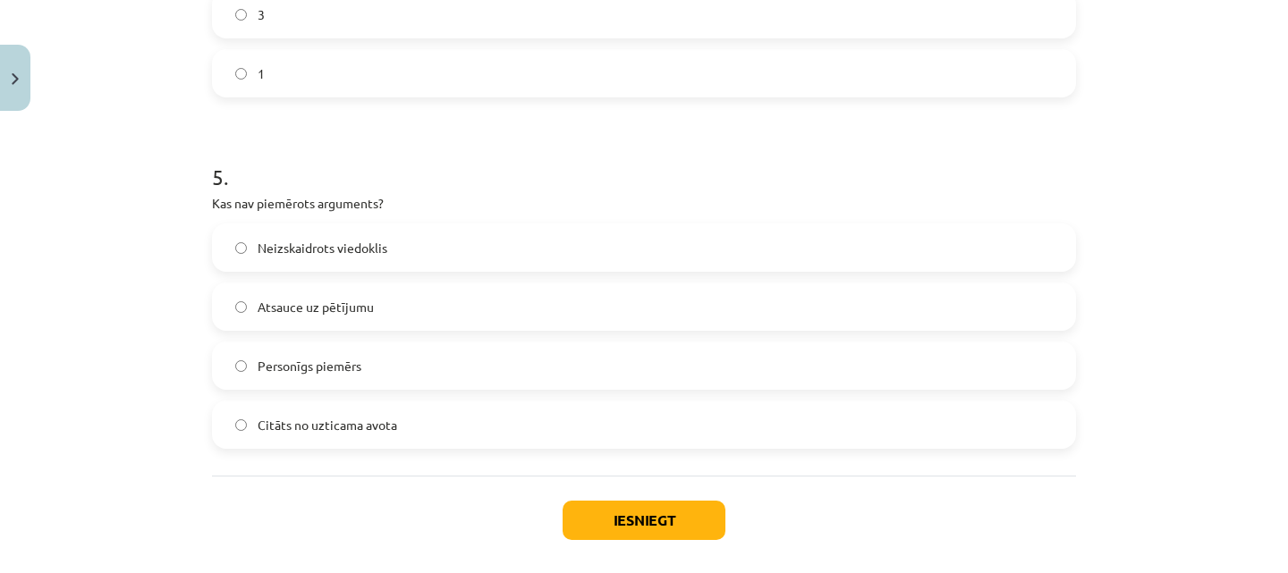
scroll to position [1628, 0]
click at [406, 373] on label "Personīgs piemērs" at bounding box center [644, 366] width 860 height 45
click at [658, 523] on button "Iesniegt" at bounding box center [644, 521] width 163 height 39
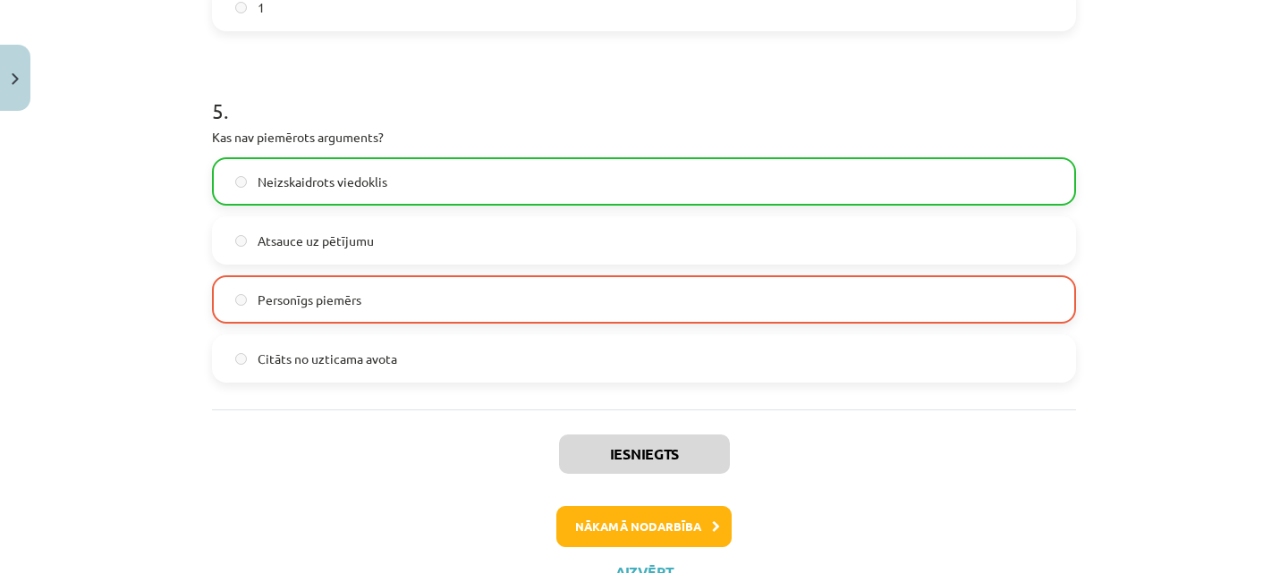
scroll to position [1768, 0]
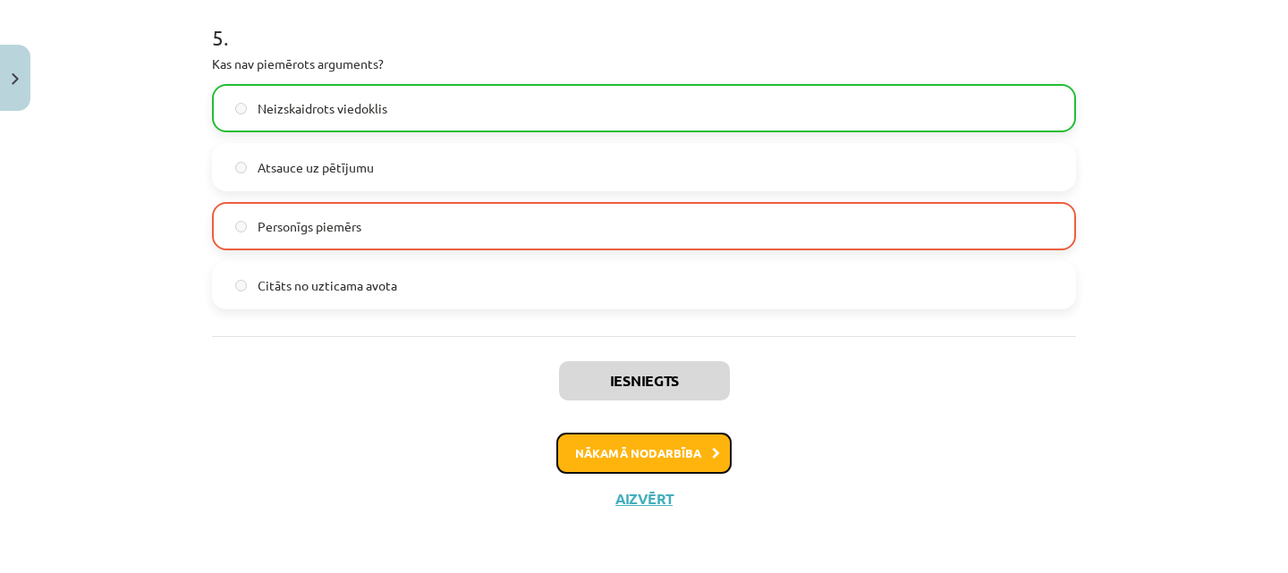
click at [654, 439] on button "Nākamā nodarbība" at bounding box center [643, 453] width 175 height 41
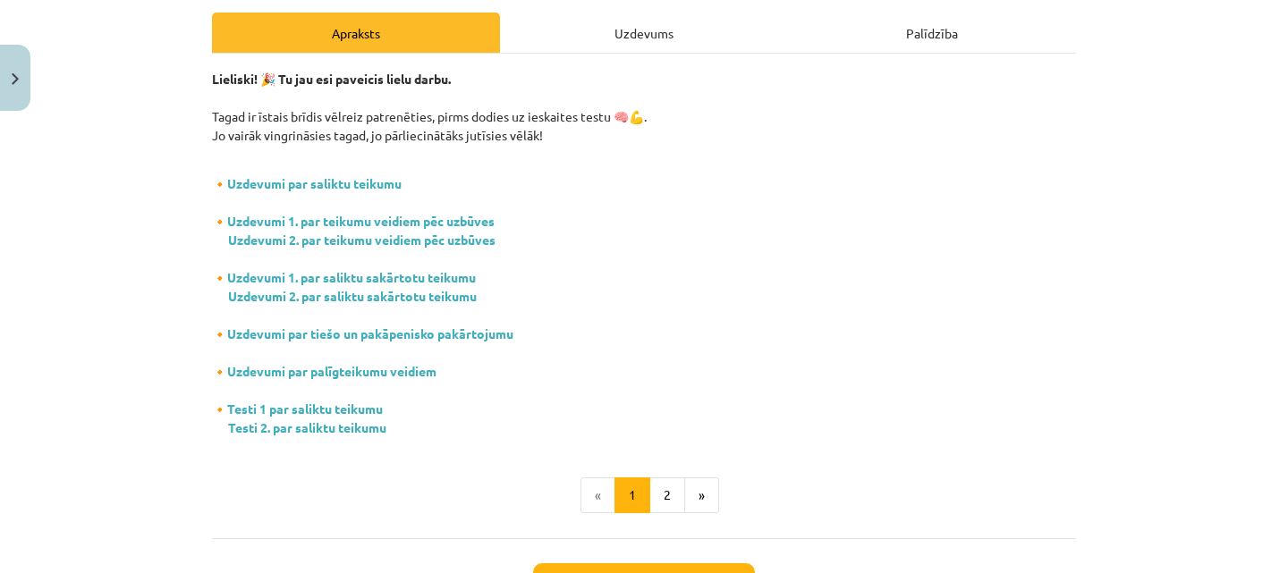
scroll to position [251, 0]
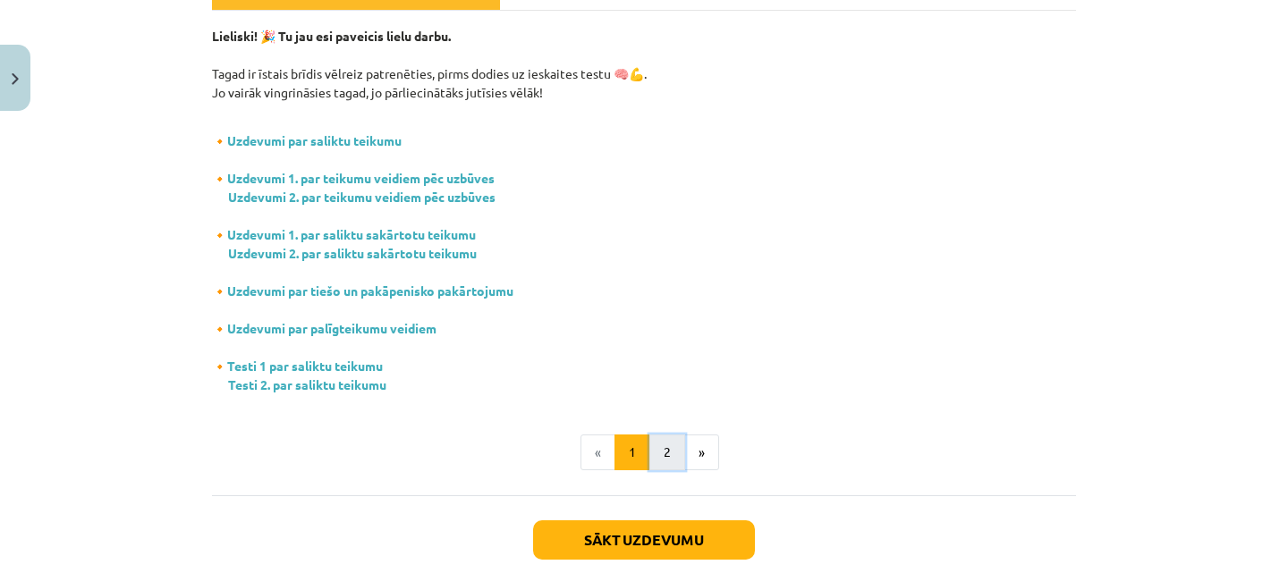
click at [653, 445] on button "2" at bounding box center [667, 453] width 36 height 36
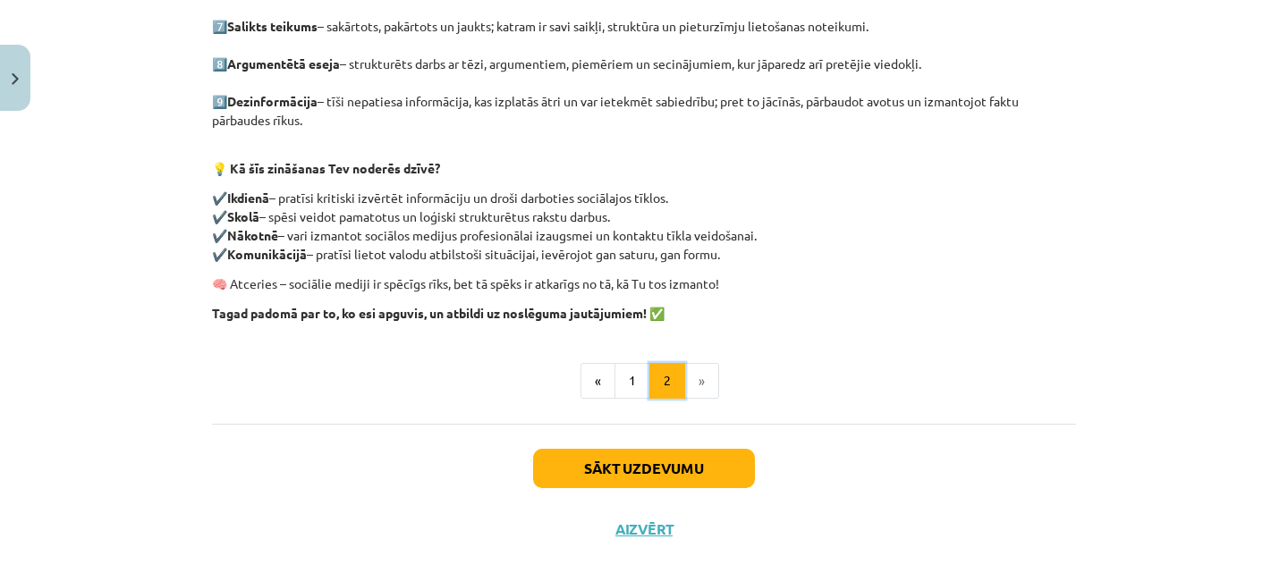
scroll to position [648, 0]
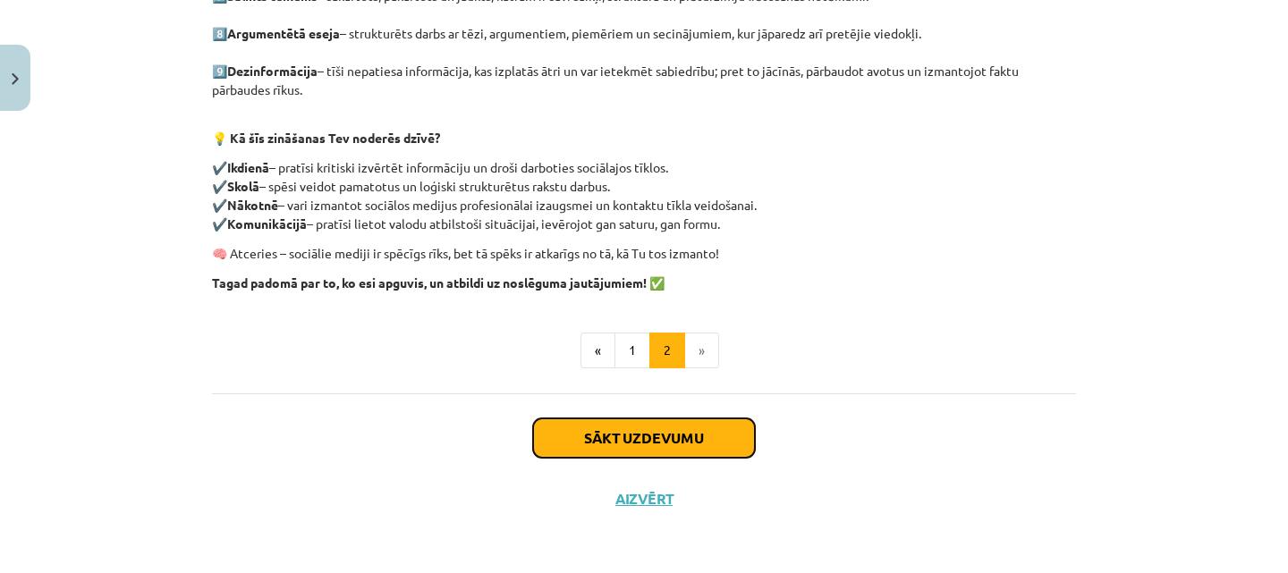
click at [658, 439] on button "Sākt uzdevumu" at bounding box center [644, 438] width 222 height 39
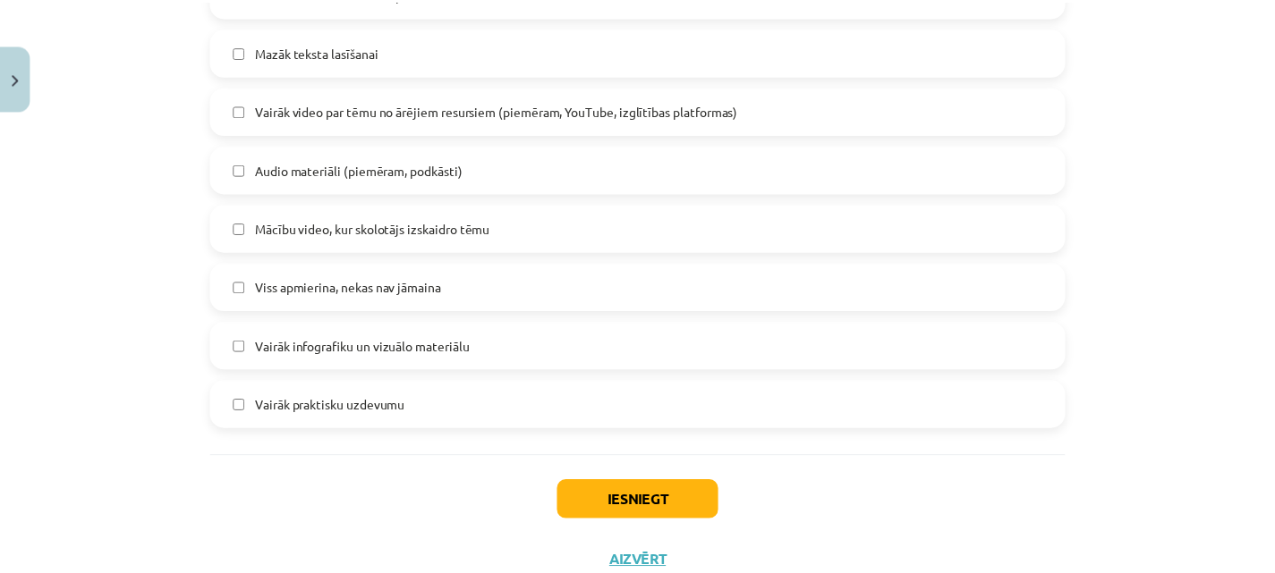
scroll to position [1208, 0]
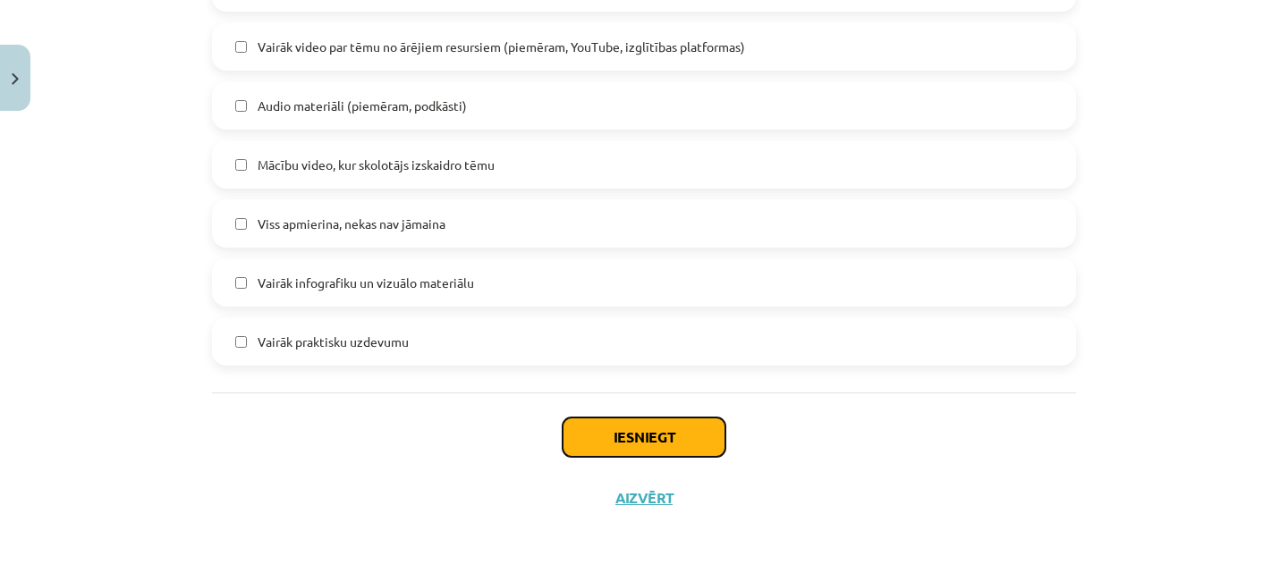
click at [655, 430] on button "Iesniegt" at bounding box center [644, 437] width 163 height 39
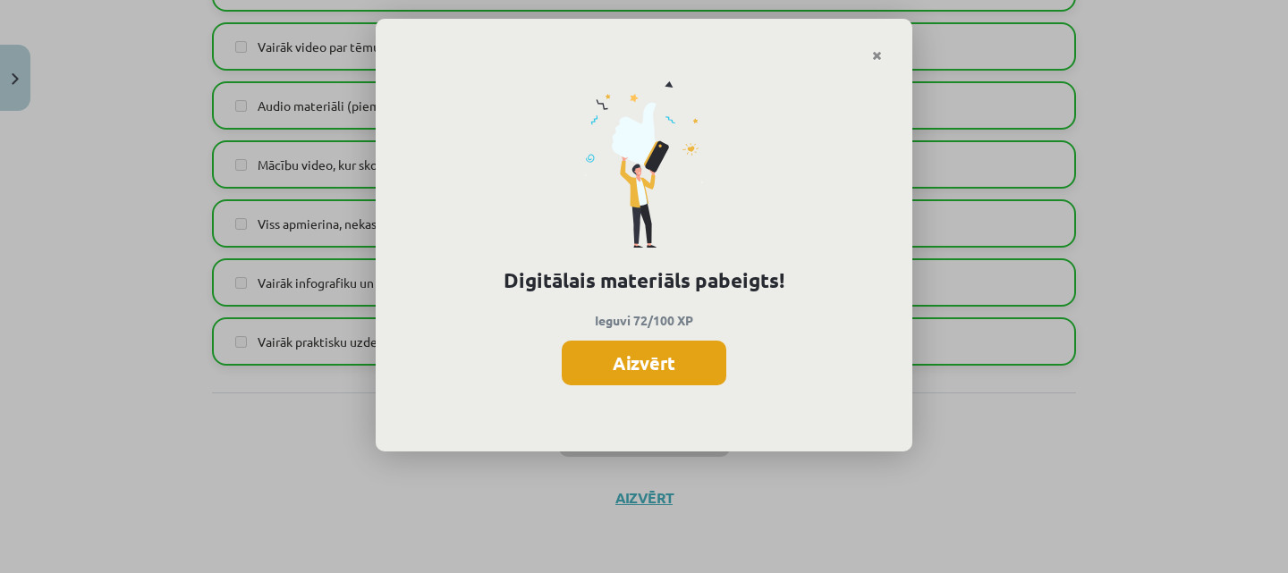
click at [668, 369] on button "Aizvērt" at bounding box center [644, 363] width 165 height 45
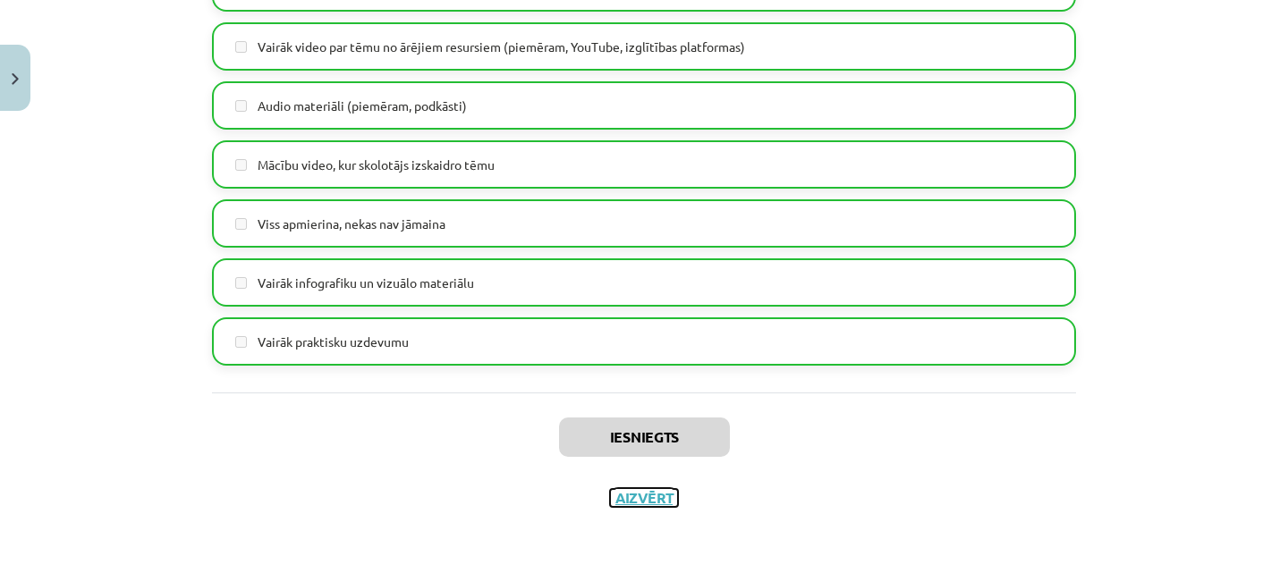
click at [640, 492] on button "Aizvērt" at bounding box center [644, 498] width 68 height 18
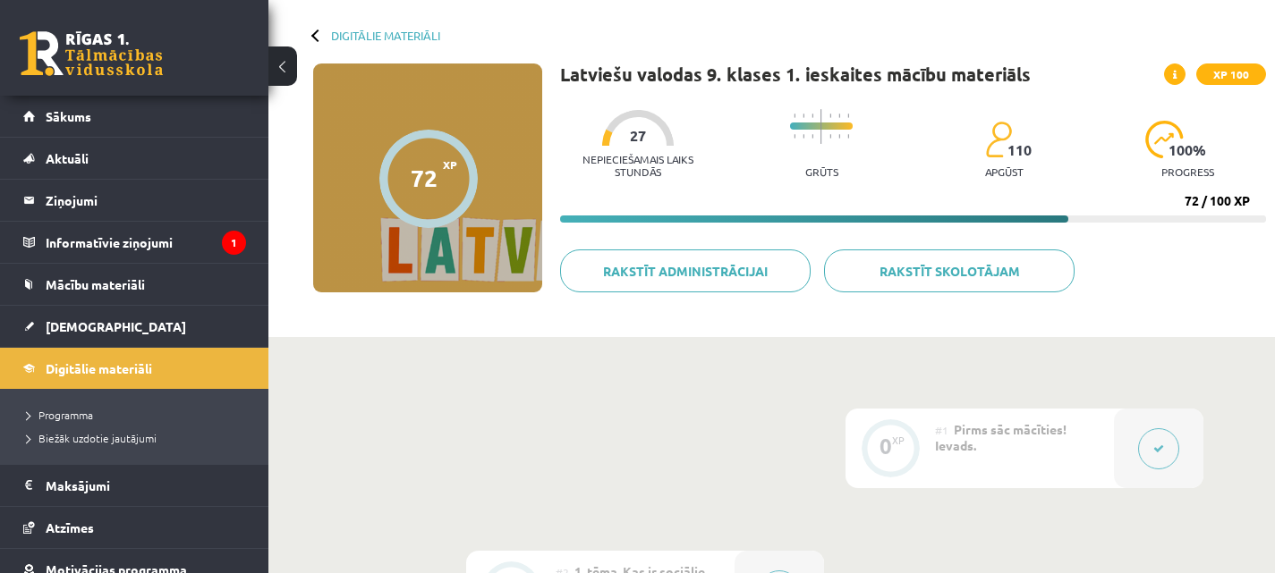
scroll to position [69, 0]
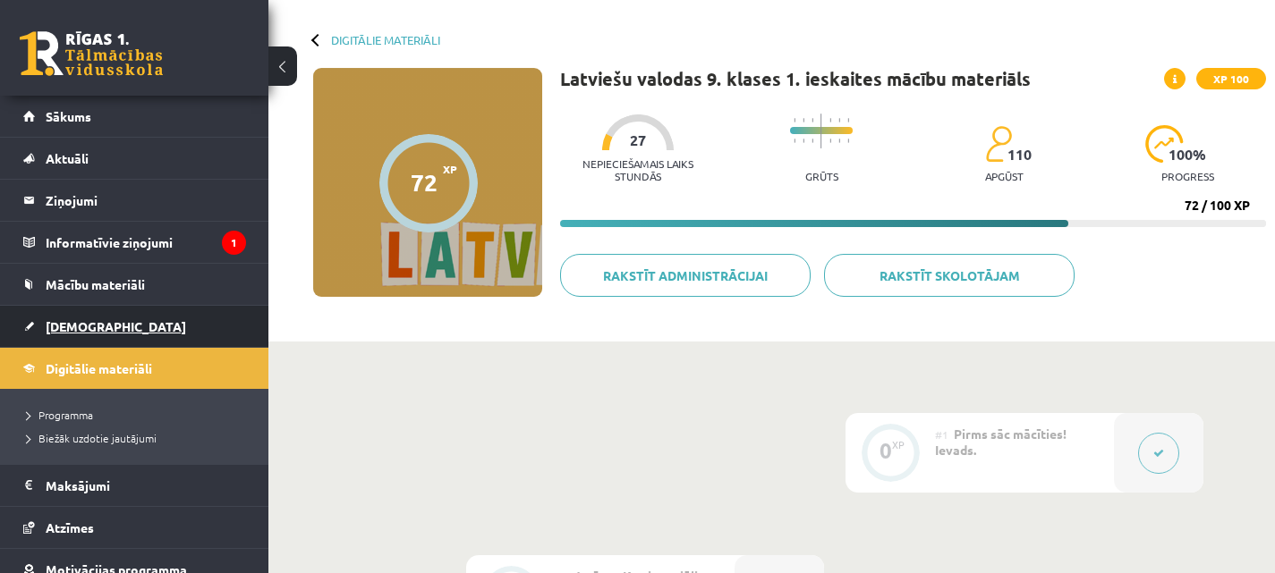
click at [62, 328] on span "[DEMOGRAPHIC_DATA]" at bounding box center [116, 326] width 140 height 16
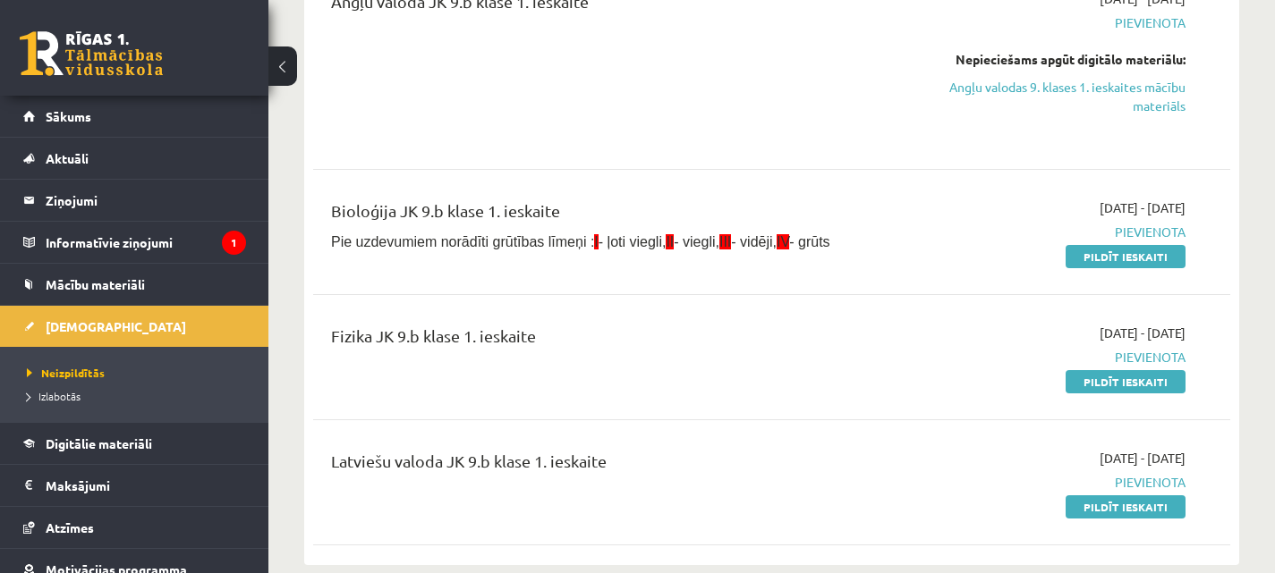
scroll to position [239, 0]
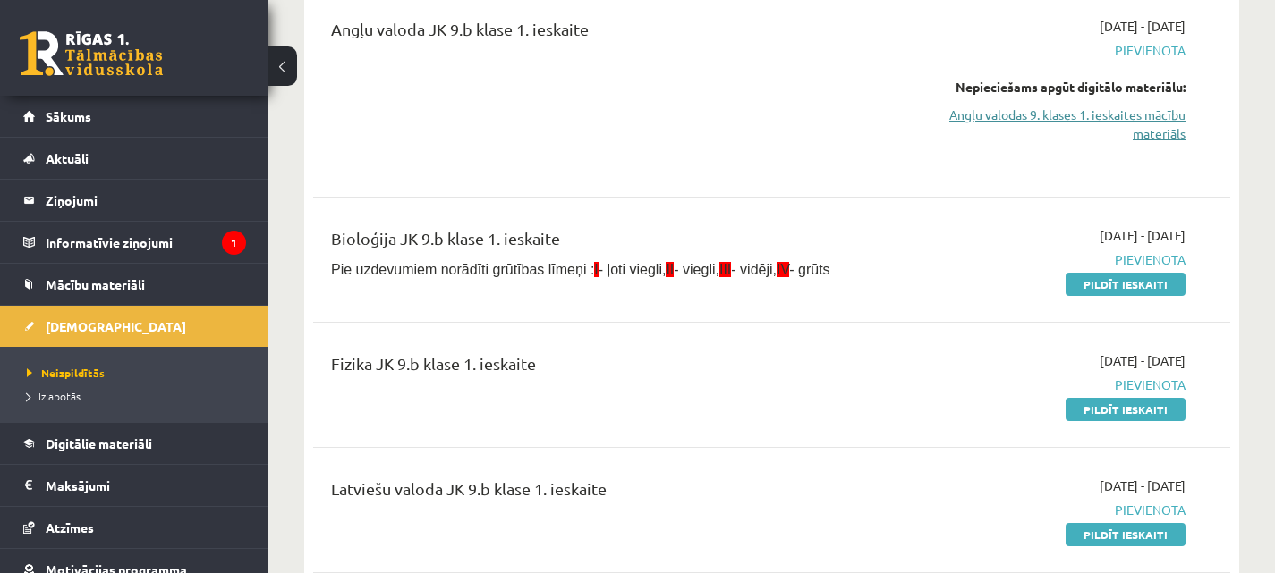
click at [1002, 115] on link "Angļu valodas 9. klases 1. ieskaites mācību materiāls" at bounding box center [1052, 125] width 267 height 38
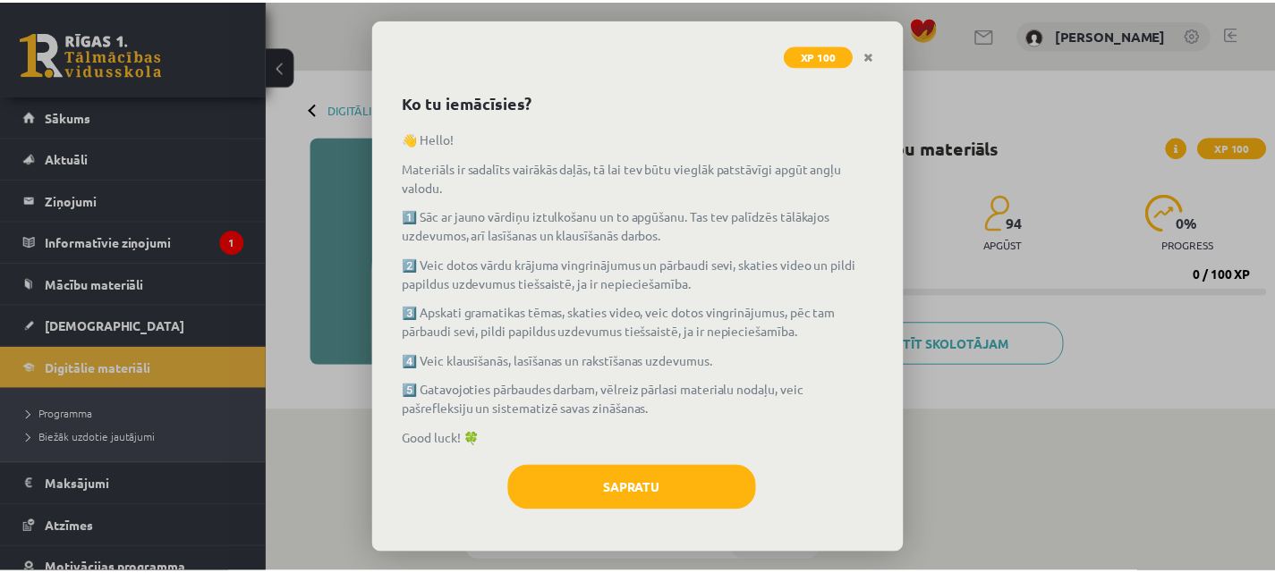
scroll to position [57, 0]
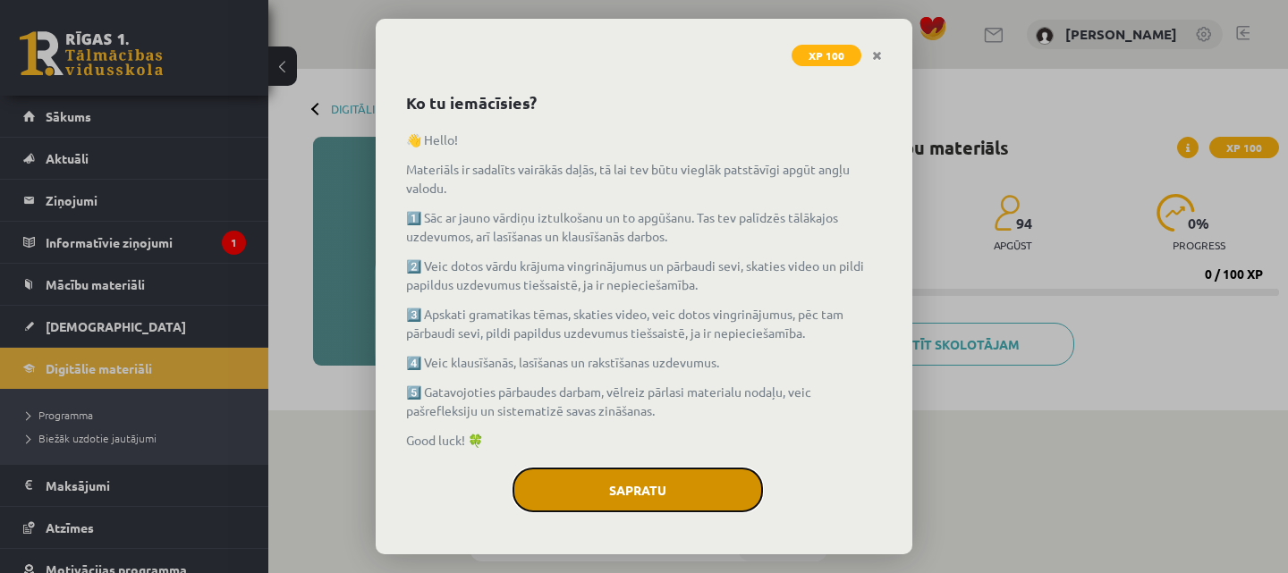
click at [648, 485] on button "Sapratu" at bounding box center [638, 490] width 250 height 45
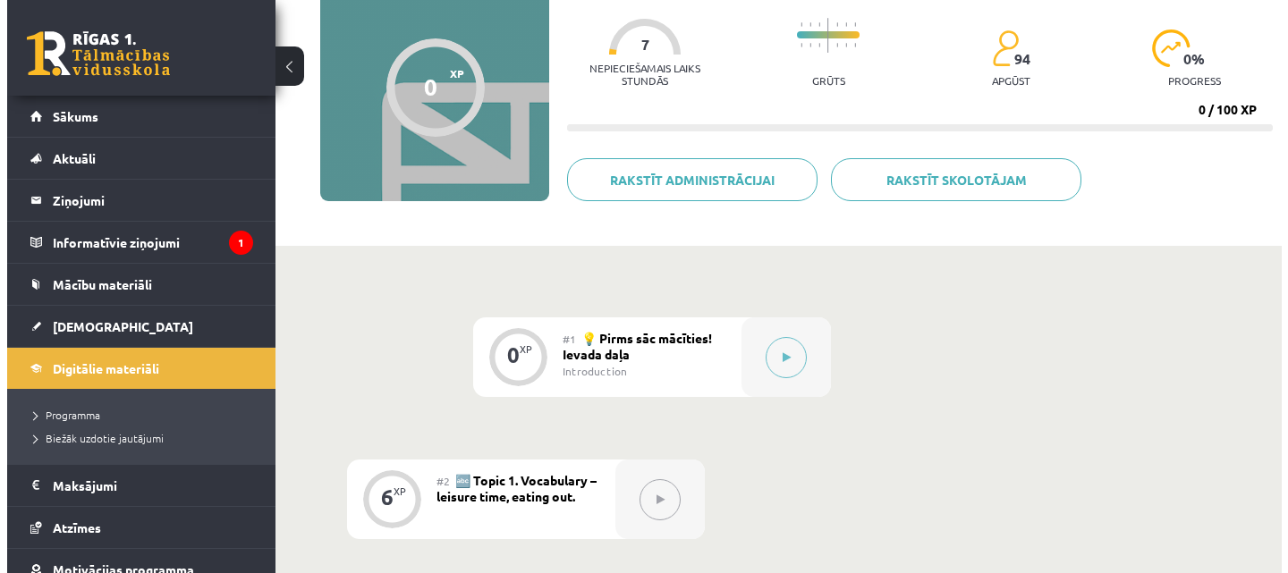
scroll to position [164, 0]
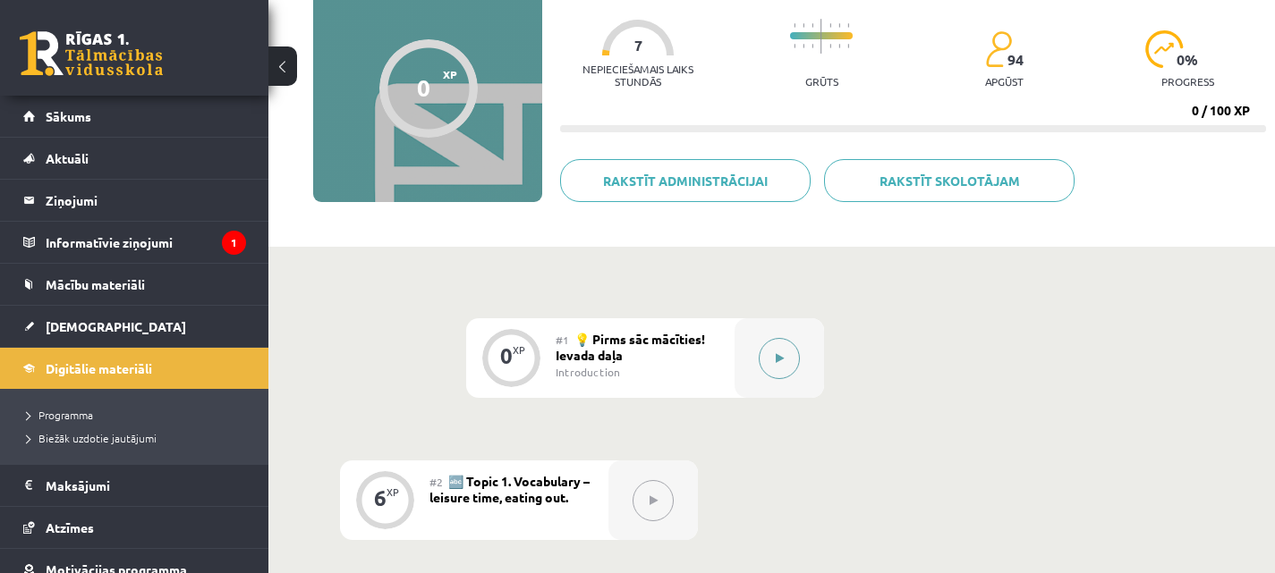
click at [782, 361] on icon at bounding box center [779, 358] width 8 height 11
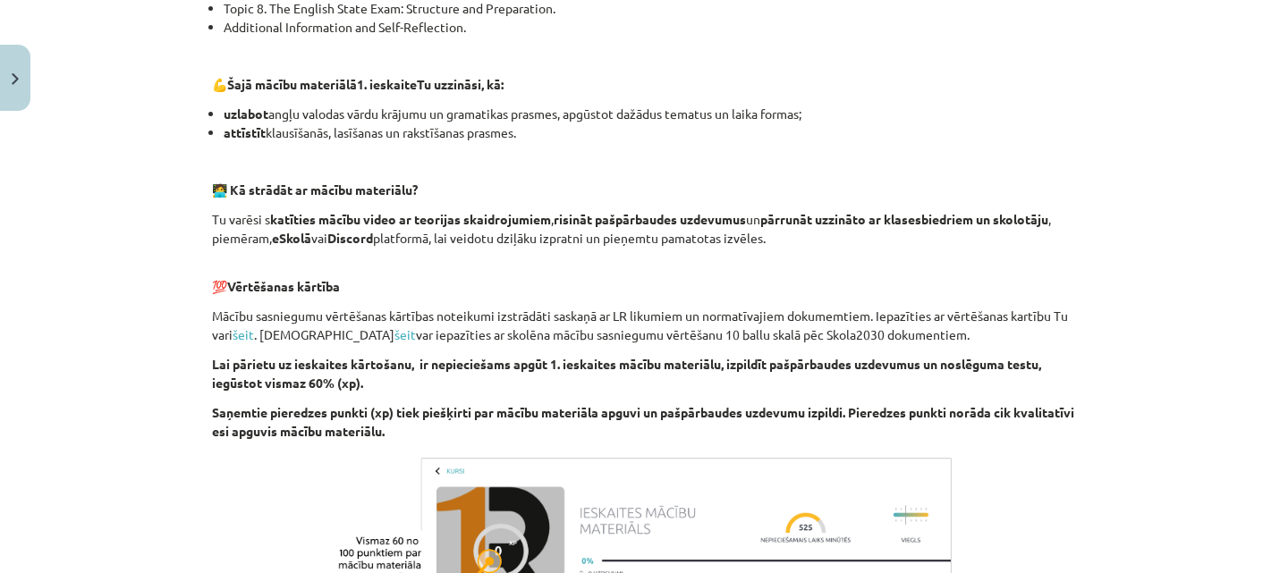
scroll to position [1321, 0]
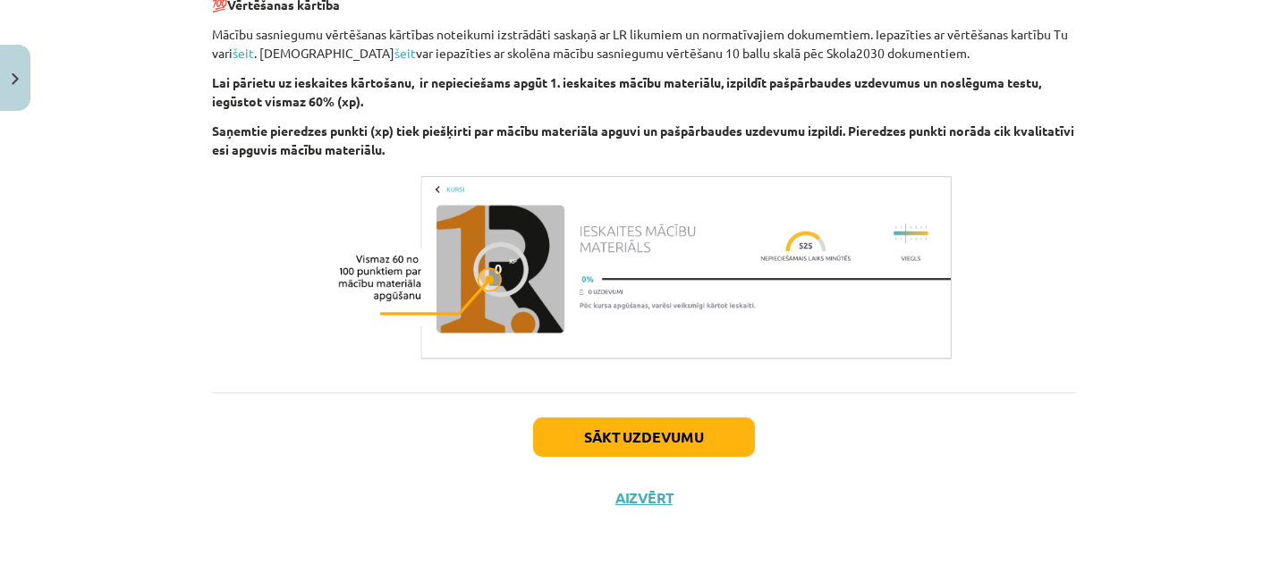
click at [664, 458] on div "Sākt uzdevumu Aizvērt" at bounding box center [644, 455] width 864 height 125
click at [667, 438] on button "Sākt uzdevumu" at bounding box center [644, 437] width 222 height 39
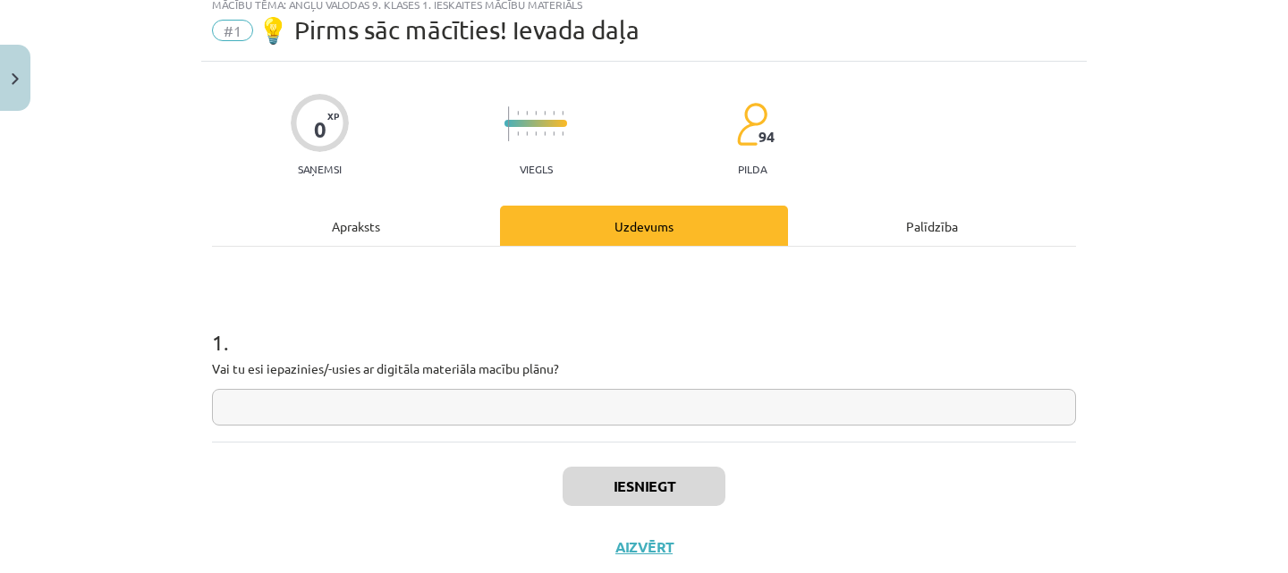
scroll to position [45, 0]
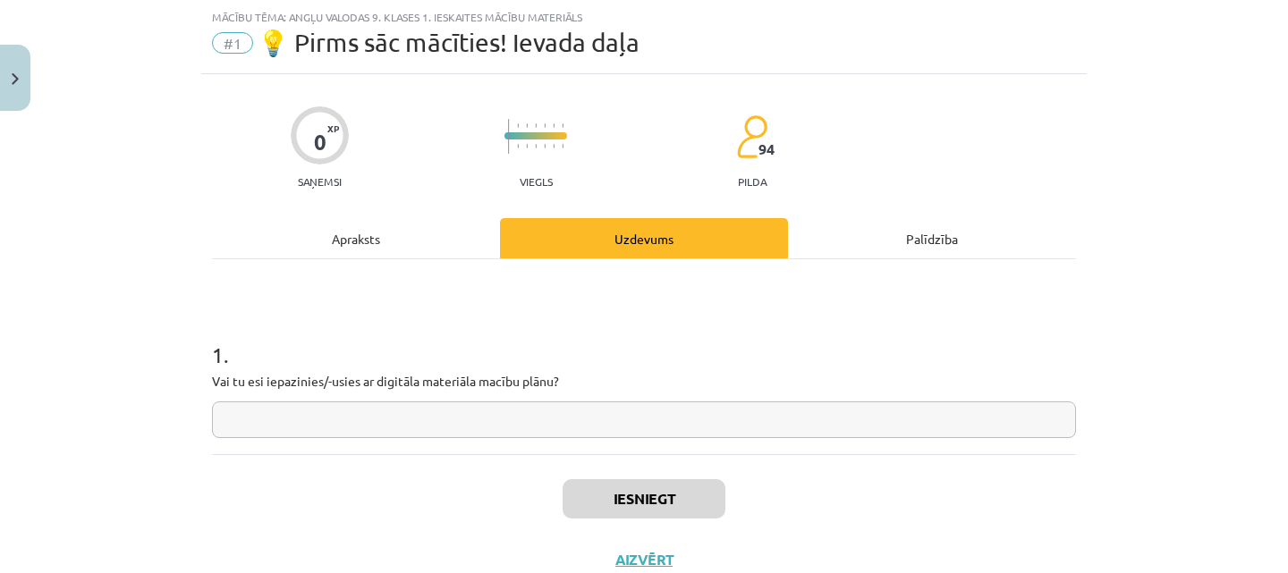
click at [626, 428] on input "text" at bounding box center [644, 420] width 864 height 37
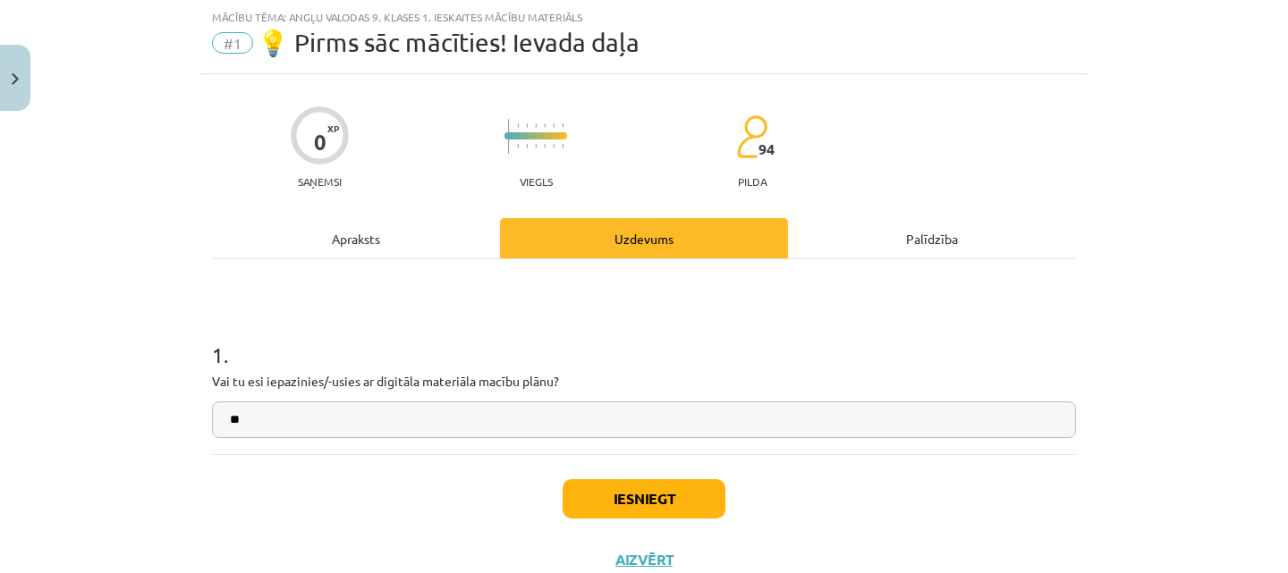
type input "**"
click at [640, 507] on button "Iesniegt" at bounding box center [644, 498] width 163 height 39
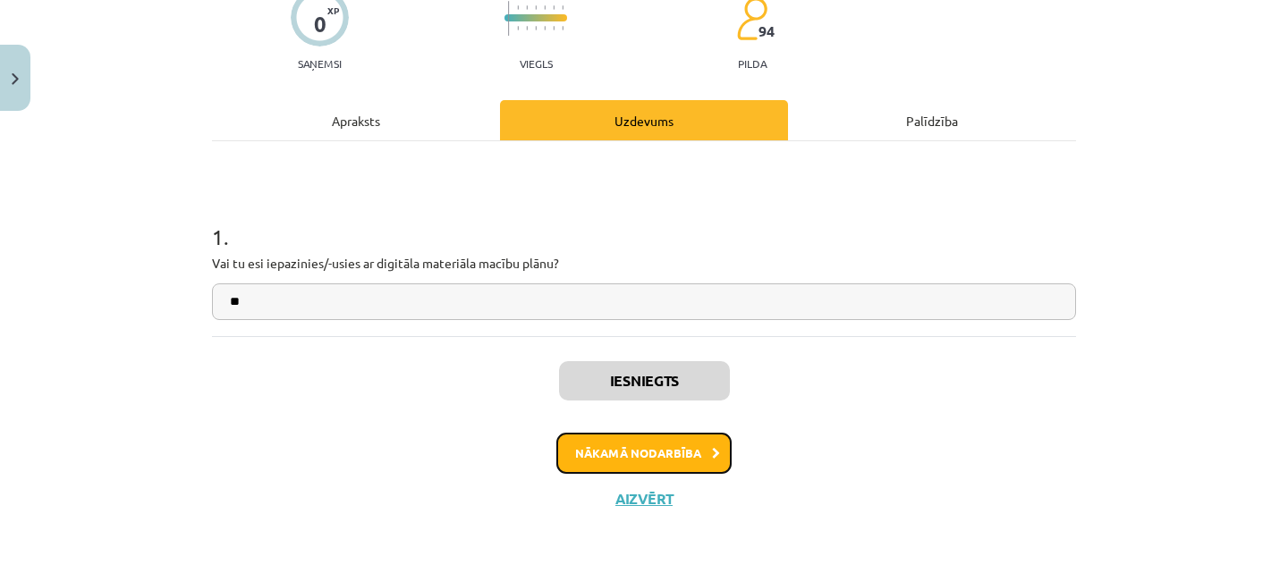
click at [665, 462] on button "Nākamā nodarbība" at bounding box center [643, 453] width 175 height 41
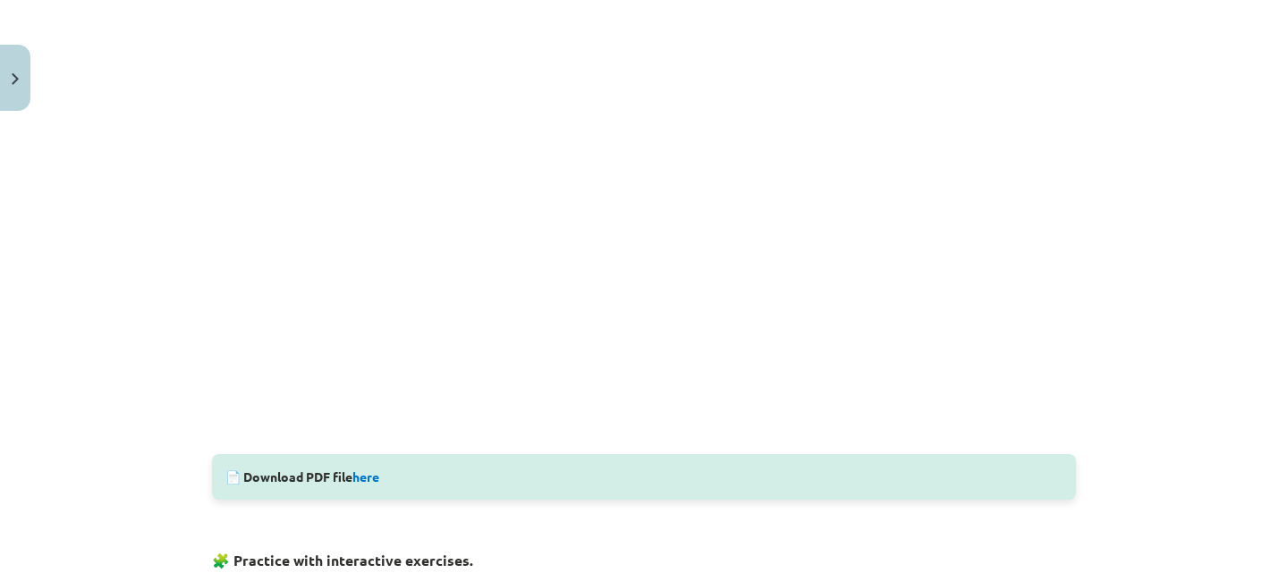
scroll to position [466, 0]
